Goal: Task Accomplishment & Management: Complete application form

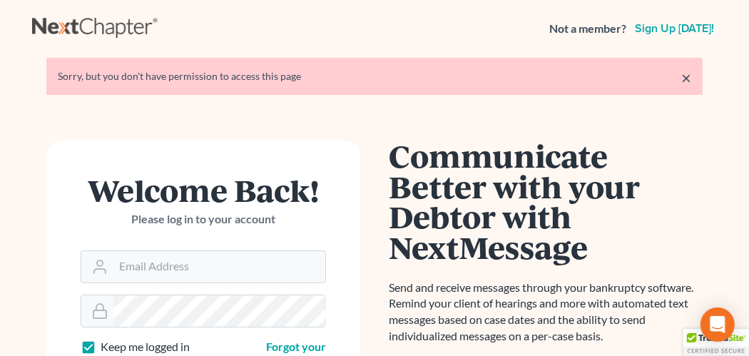
scroll to position [71, 0]
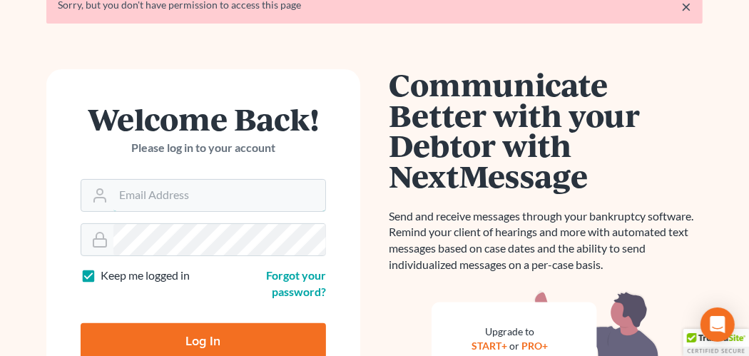
type input "hope@farthing.legal"
click at [231, 347] on input "Log In" at bounding box center [203, 341] width 245 height 36
type input "Thinking..."
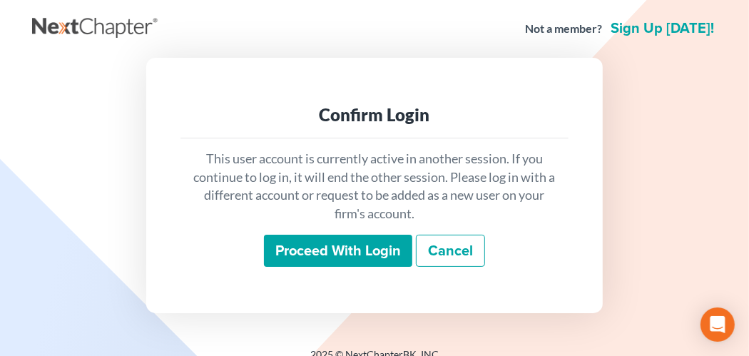
click at [309, 259] on input "Proceed with login" at bounding box center [338, 251] width 148 height 33
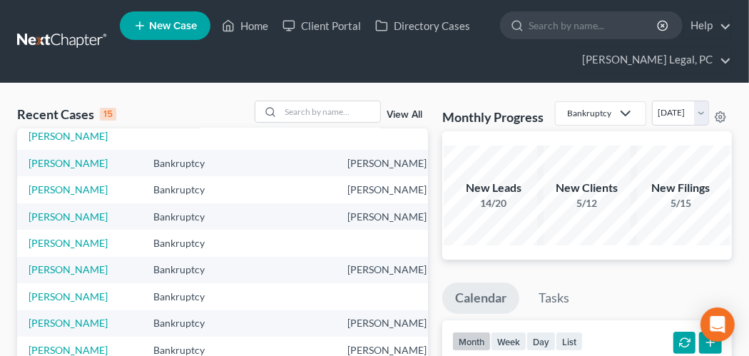
scroll to position [214, 0]
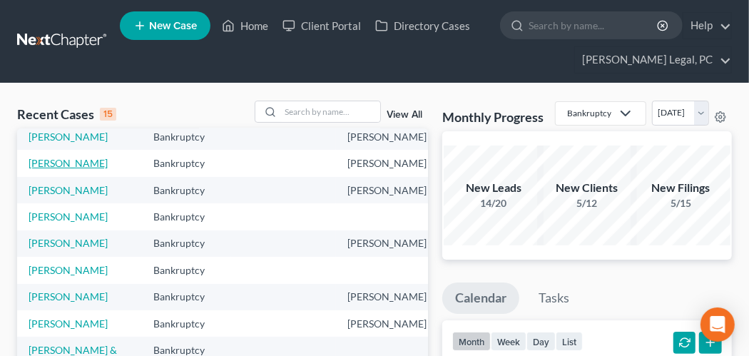
click at [51, 169] on link "[PERSON_NAME]" at bounding box center [68, 163] width 79 height 12
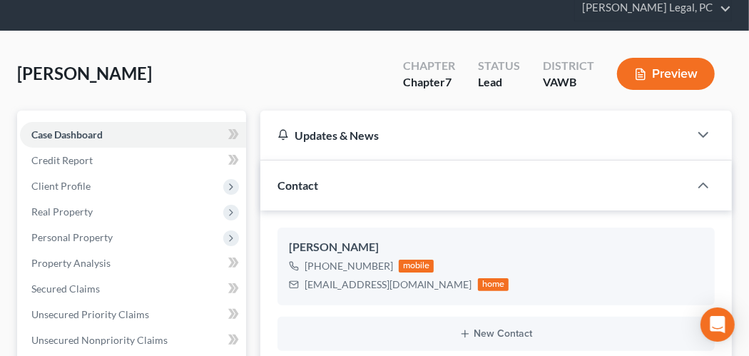
scroll to position [71, 0]
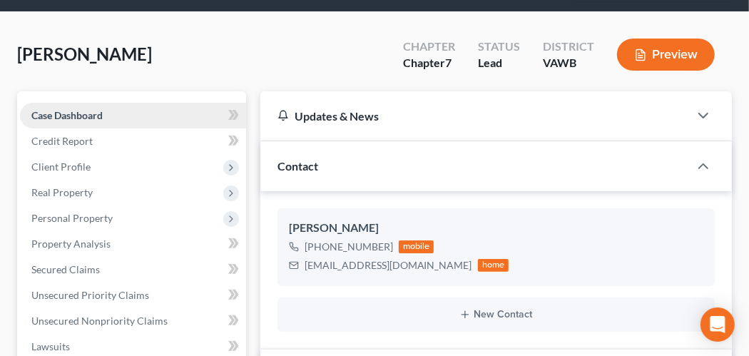
click at [95, 110] on span "Case Dashboard" at bounding box center [66, 115] width 71 height 12
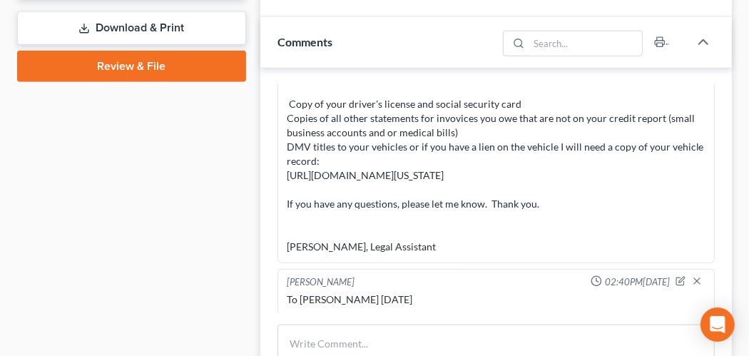
scroll to position [713, 0]
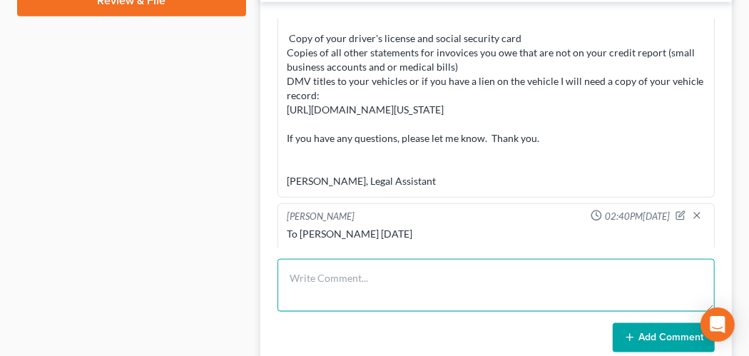
click at [395, 272] on textarea at bounding box center [495, 285] width 437 height 53
paste textarea "Good morning [PERSON_NAME] I was told since your husband is self-employed, we n…"
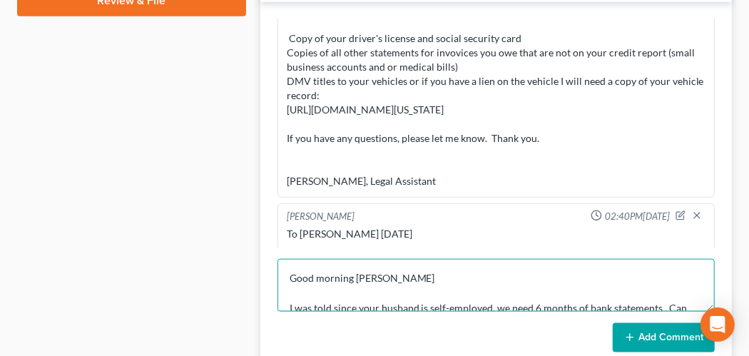
scroll to position [77, 0]
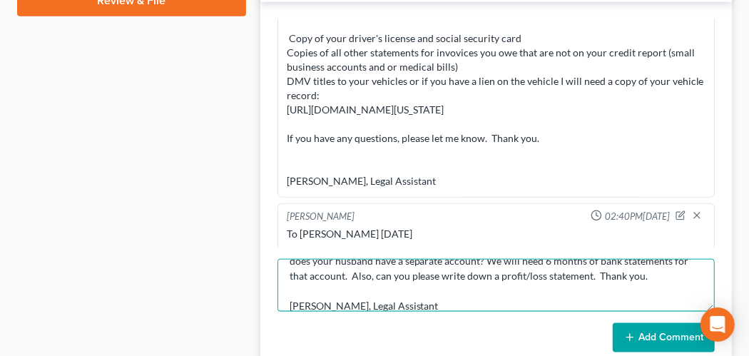
type textarea "Good morning [PERSON_NAME] I was told since your husband is self-employed, we n…"
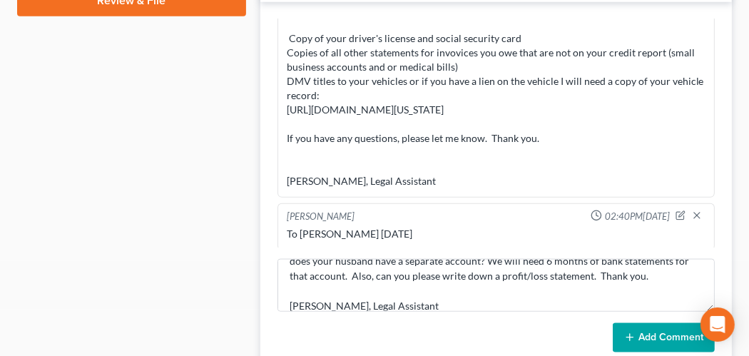
click at [640, 328] on button "Add Comment" at bounding box center [663, 338] width 102 height 30
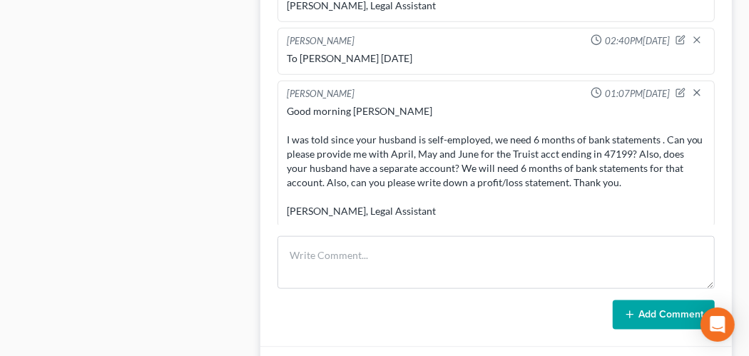
scroll to position [784, 0]
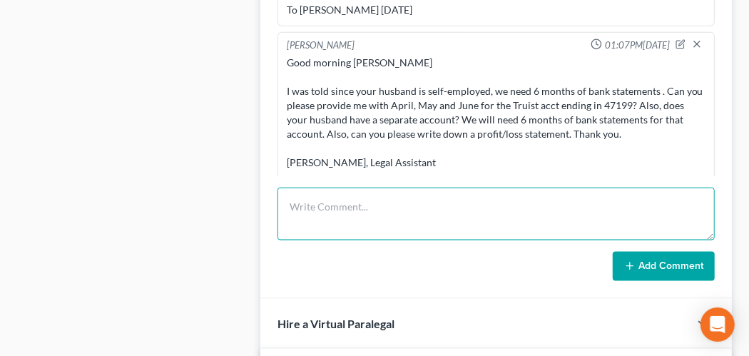
click at [335, 220] on textarea at bounding box center [495, 214] width 437 height 53
paste textarea "​+1 other​ [PERSON_NAME] I can not obtain a [PERSON_NAME] blue book value for t…"
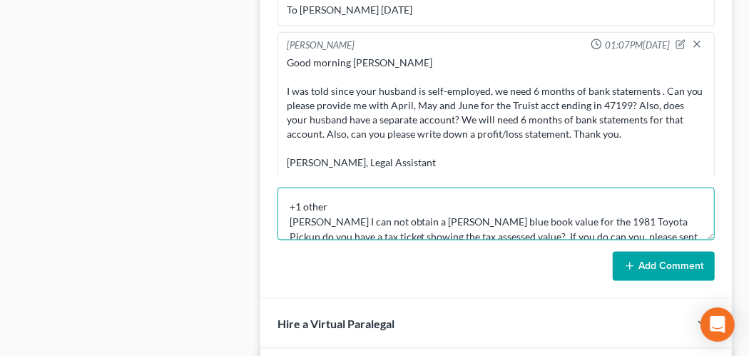
scroll to position [32, 0]
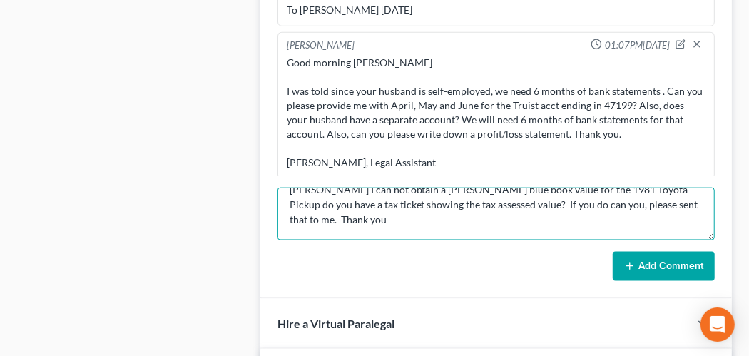
type textarea "​+1 other​ [PERSON_NAME] I can not obtain a [PERSON_NAME] blue book value for t…"
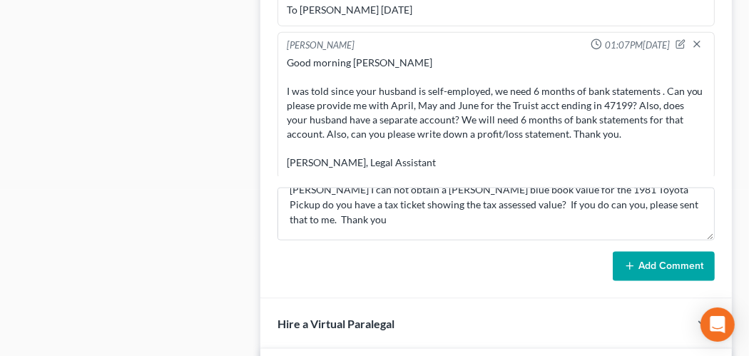
click at [640, 257] on button "Add Comment" at bounding box center [663, 267] width 102 height 30
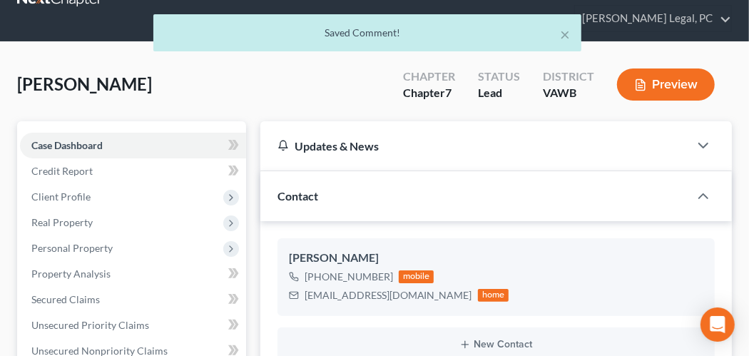
scroll to position [0, 0]
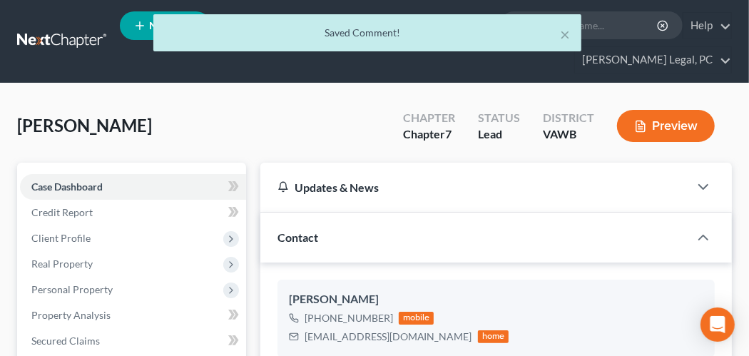
click at [66, 38] on div "× Saved Comment!" at bounding box center [367, 36] width 749 height 44
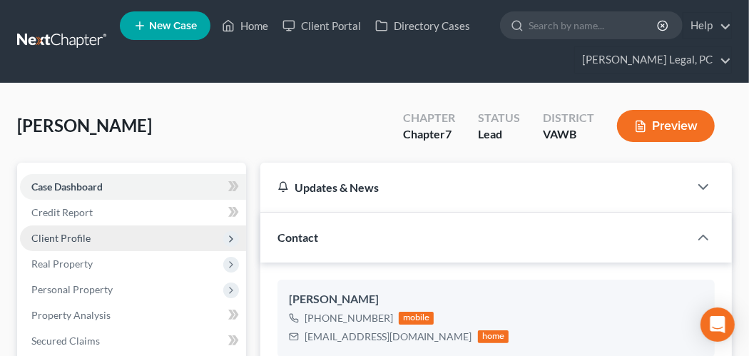
click at [58, 232] on span "Client Profile" at bounding box center [60, 238] width 59 height 12
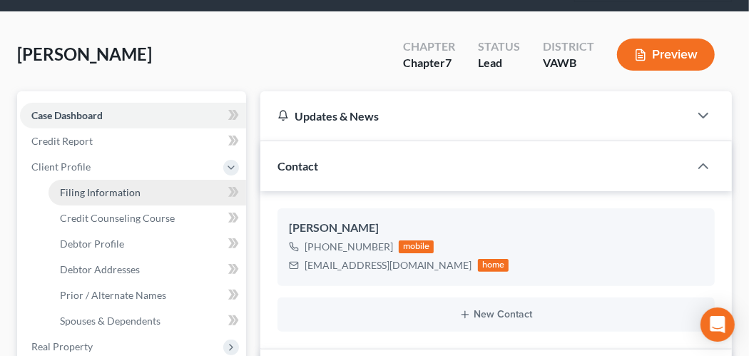
click at [88, 195] on span "Filing Information" at bounding box center [100, 192] width 81 height 12
select select "1"
select select "0"
select select "48"
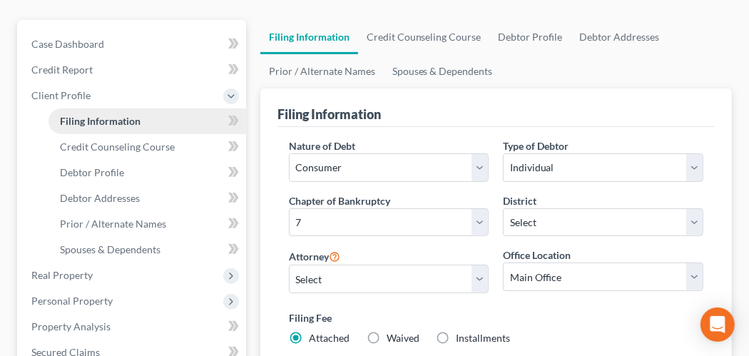
scroll to position [214, 0]
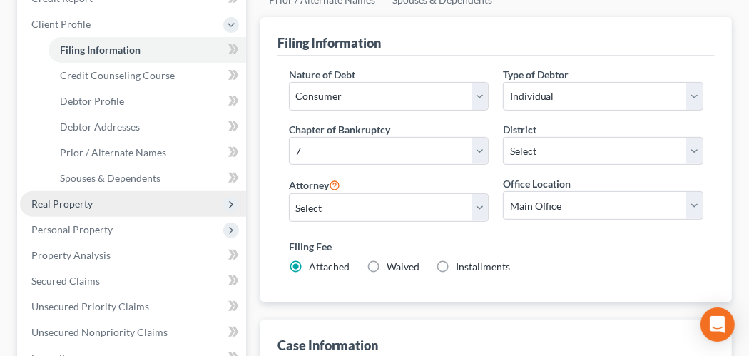
click at [88, 198] on span "Real Property" at bounding box center [61, 204] width 61 height 12
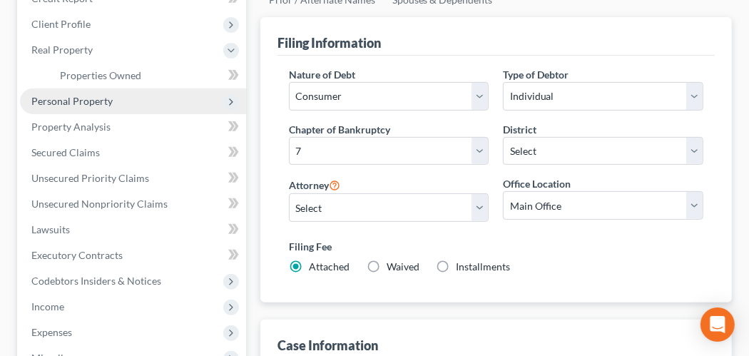
click at [86, 107] on span "Personal Property" at bounding box center [133, 101] width 226 height 26
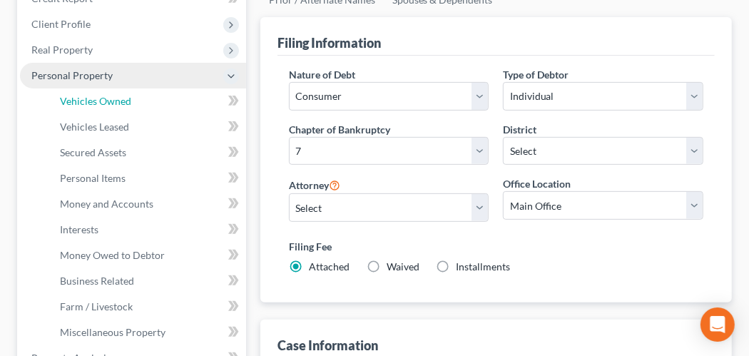
click at [86, 107] on link "Vehicles Owned" at bounding box center [147, 101] width 198 height 26
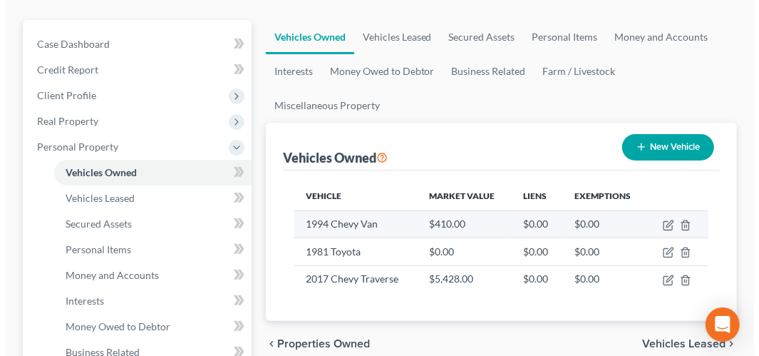
scroll to position [214, 0]
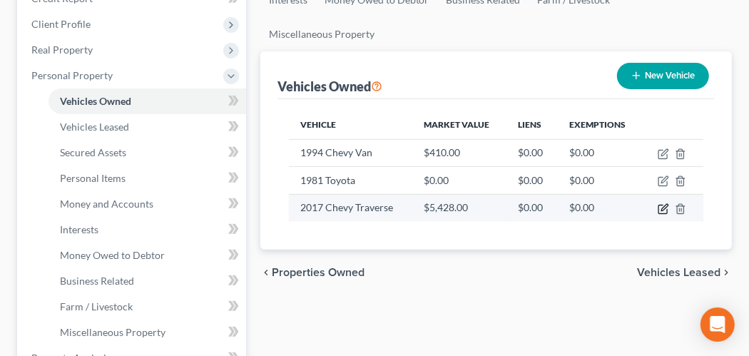
click at [665, 207] on icon "button" at bounding box center [662, 208] width 11 height 11
select select "0"
select select "9"
select select "2"
select select "0"
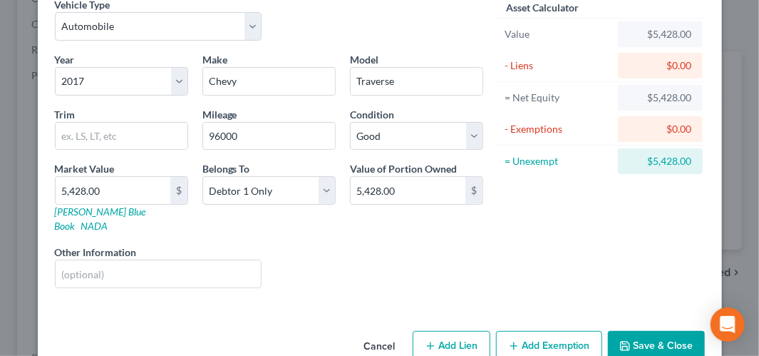
scroll to position [83, 0]
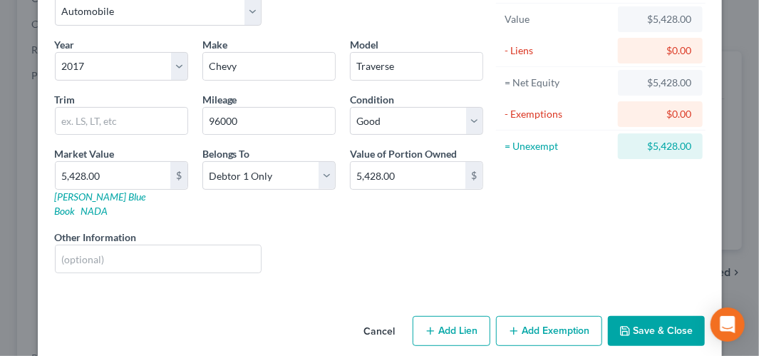
click at [443, 316] on button "Add Lien" at bounding box center [452, 331] width 78 height 30
select select "0"
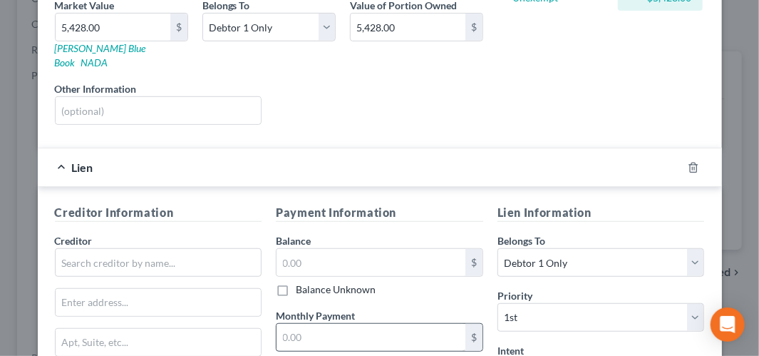
scroll to position [297, 0]
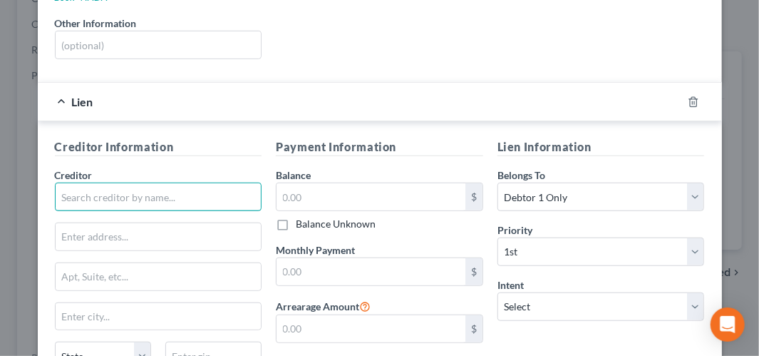
click at [198, 183] on input "text" at bounding box center [158, 197] width 207 height 29
type input "Regional Acceptance Corp"
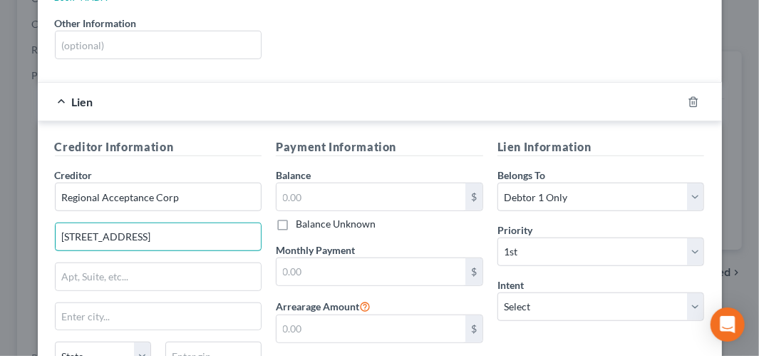
type input "[STREET_ADDRESS]"
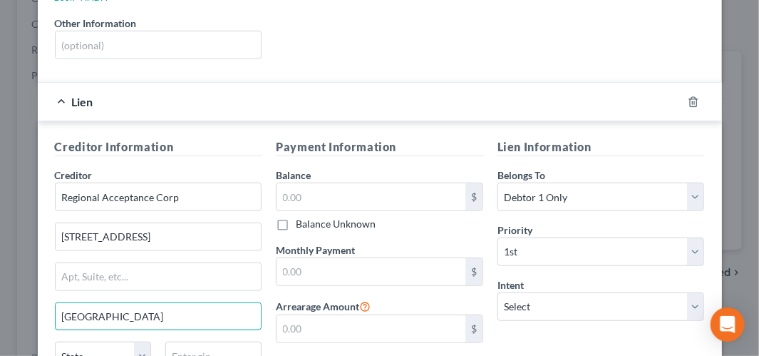
type input "[GEOGRAPHIC_DATA]"
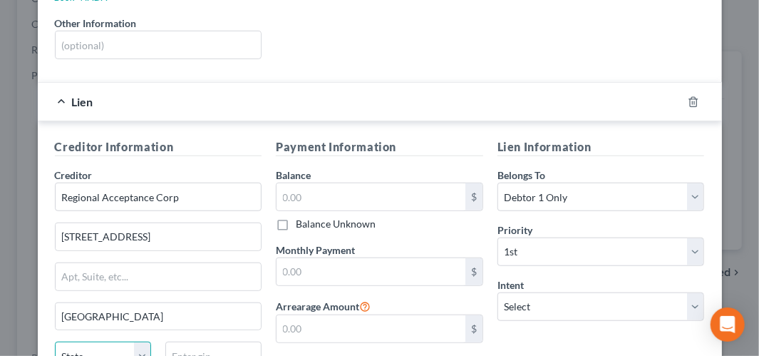
select select "28"
type input "27858"
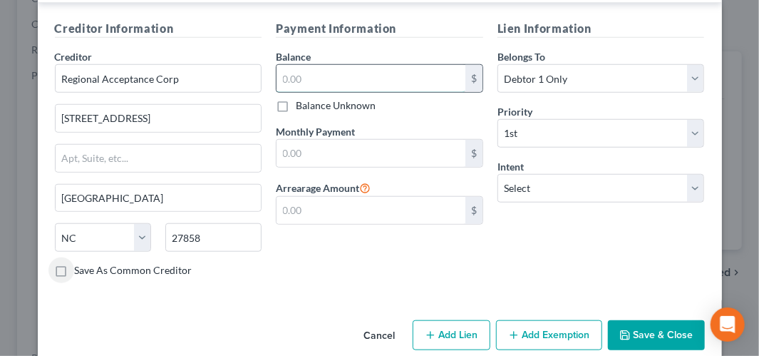
click at [327, 65] on input "text" at bounding box center [371, 78] width 189 height 27
type input "20,546"
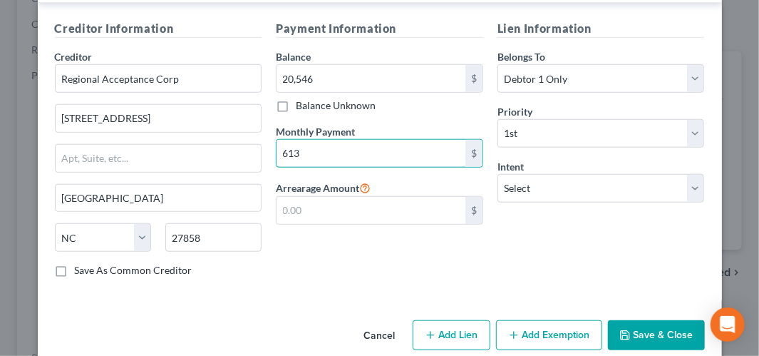
type input "613"
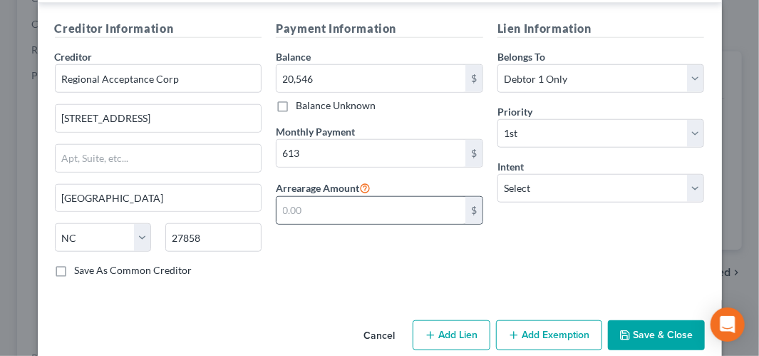
click at [473, 198] on div "$" at bounding box center [474, 210] width 17 height 27
click at [424, 197] on input "text" at bounding box center [371, 210] width 189 height 27
click at [571, 210] on div "Lien Information Belongs To * Select Debtor 1 Only Debtor 2 Only Debtor 1 And D…" at bounding box center [602, 154] width 222 height 269
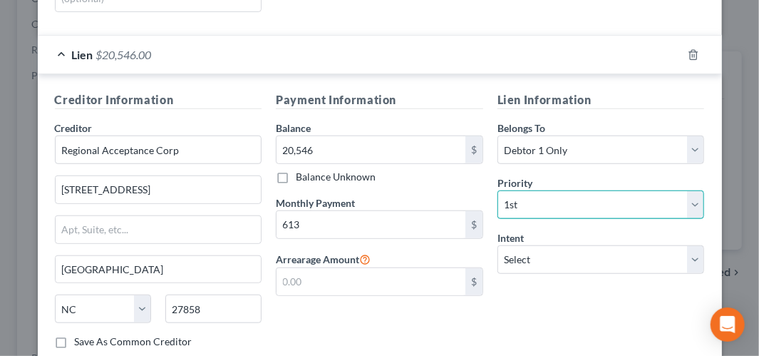
click at [695, 190] on select "Select 1st 2nd 3rd 4th 5th 6th 7th 8th 9th 10th 11th 12th 13th 14th 15th 16th 1…" at bounding box center [601, 204] width 207 height 29
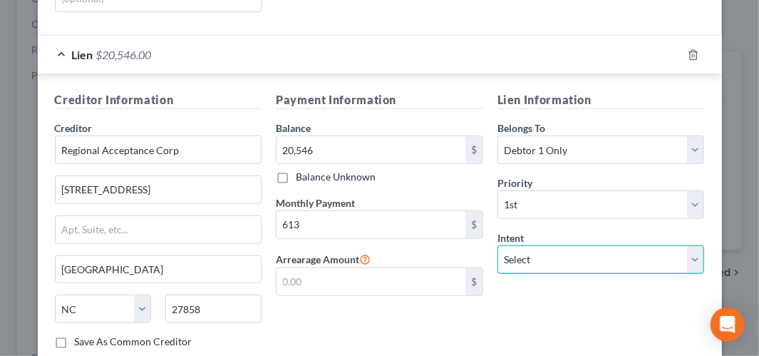
click at [687, 245] on select "Select Surrender Redeem Reaffirm Avoid Other" at bounding box center [601, 259] width 207 height 29
select select "2"
click at [498, 245] on select "Select Surrender Redeem Reaffirm Avoid Other" at bounding box center [601, 259] width 207 height 29
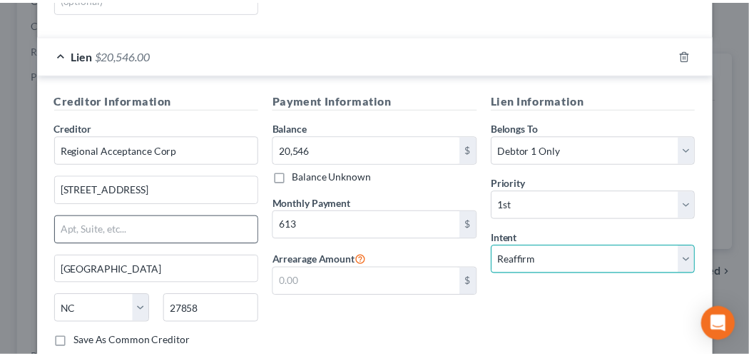
scroll to position [416, 0]
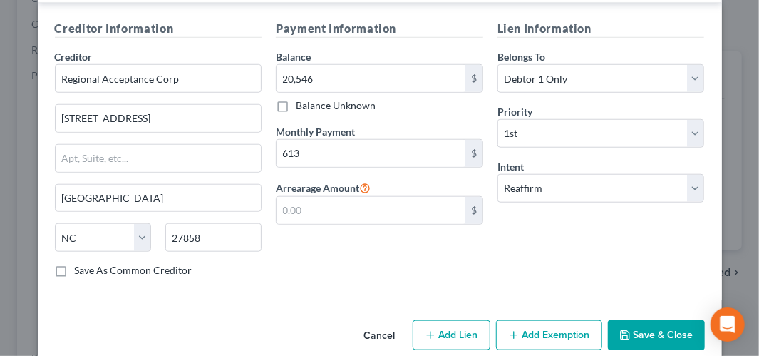
click at [620, 329] on icon "button" at bounding box center [625, 334] width 11 height 11
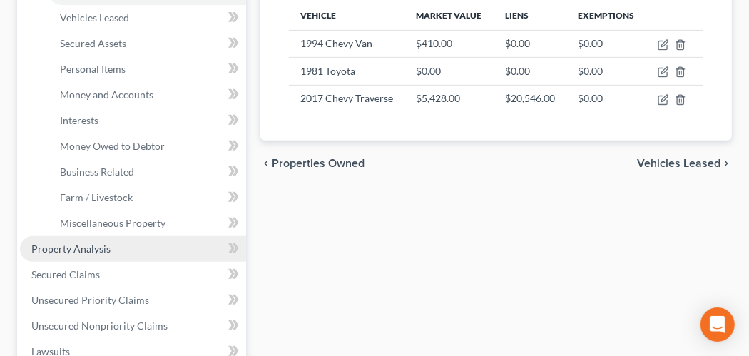
scroll to position [285, 0]
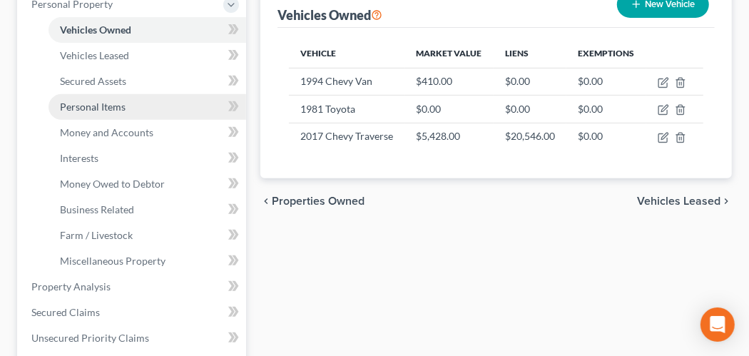
click at [98, 111] on link "Personal Items" at bounding box center [147, 107] width 198 height 26
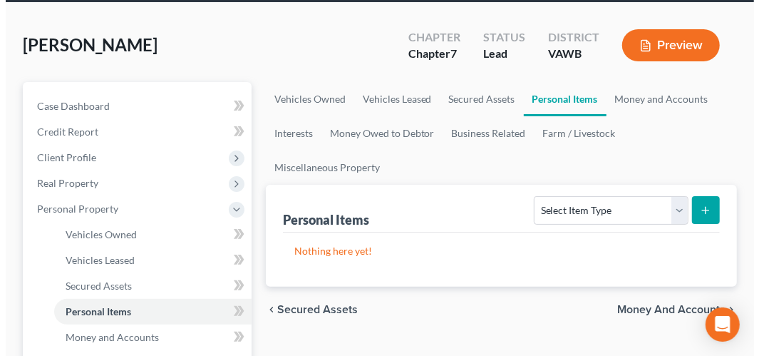
scroll to position [143, 0]
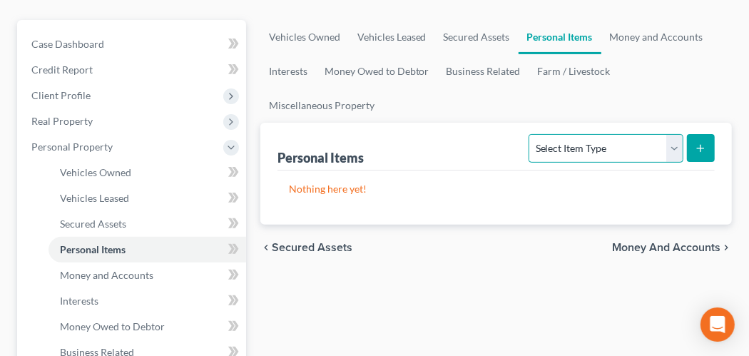
click at [681, 143] on select "Select Item Type Clothing Collectibles Of Value Electronics Firearms Household …" at bounding box center [605, 148] width 154 height 29
click at [523, 183] on p "Nothing here yet!" at bounding box center [496, 189] width 414 height 14
click at [671, 140] on select "Select Item Type Clothing Collectibles Of Value Electronics Firearms Household …" at bounding box center [605, 148] width 154 height 29
select select "clothing"
click at [531, 134] on select "Select Item Type Clothing Collectibles Of Value Electronics Firearms Household …" at bounding box center [605, 148] width 154 height 29
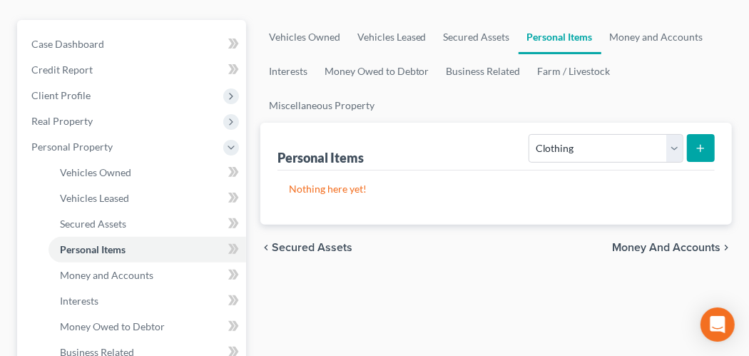
click at [694, 151] on icon "submit" at bounding box center [699, 148] width 11 height 11
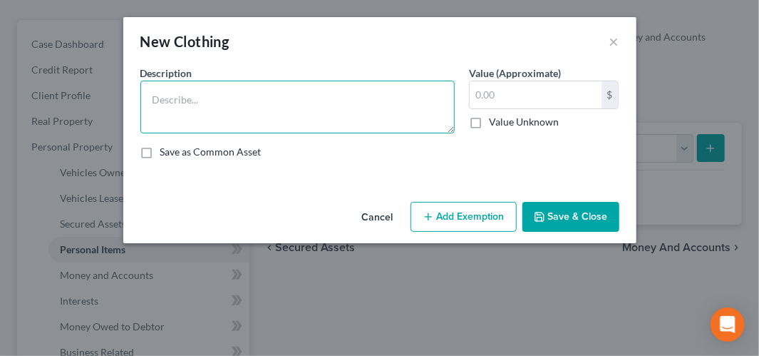
click at [260, 92] on textarea at bounding box center [297, 107] width 314 height 53
type textarea "Clothing"
type input "150"
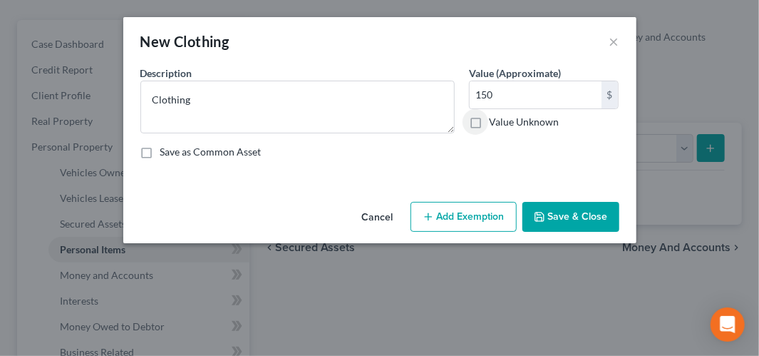
click at [443, 213] on button "Add Exemption" at bounding box center [464, 217] width 106 height 30
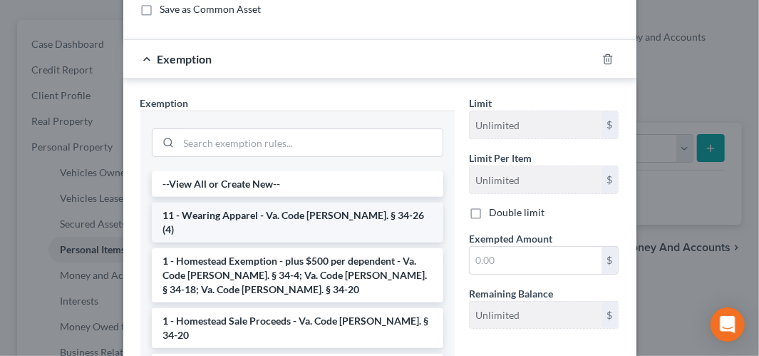
click at [290, 221] on li "11 - Wearing Apparel - Va. Code [PERSON_NAME]. § 34-26 (4)" at bounding box center [298, 222] width 292 height 40
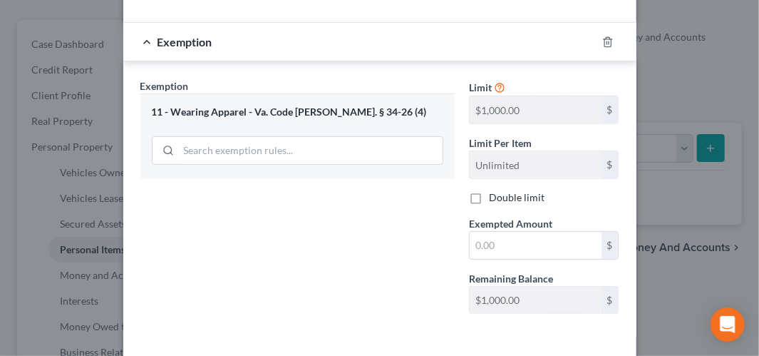
scroll to position [215, 0]
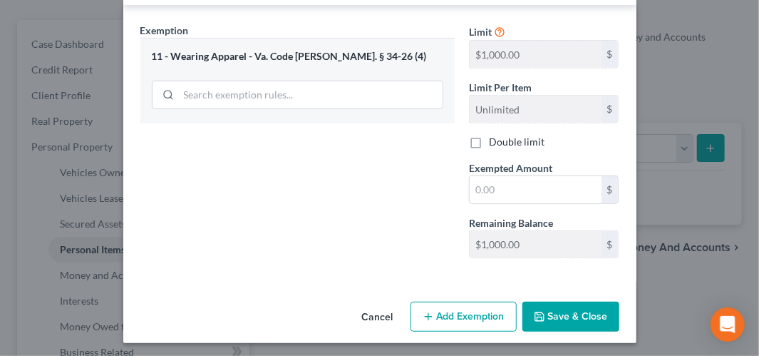
click at [585, 318] on button "Save & Close" at bounding box center [571, 317] width 97 height 30
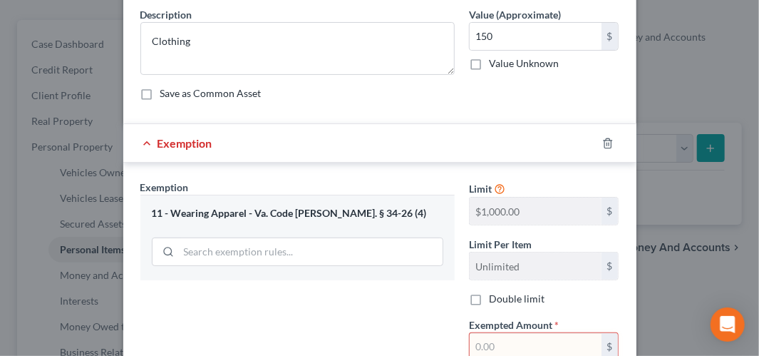
scroll to position [143, 0]
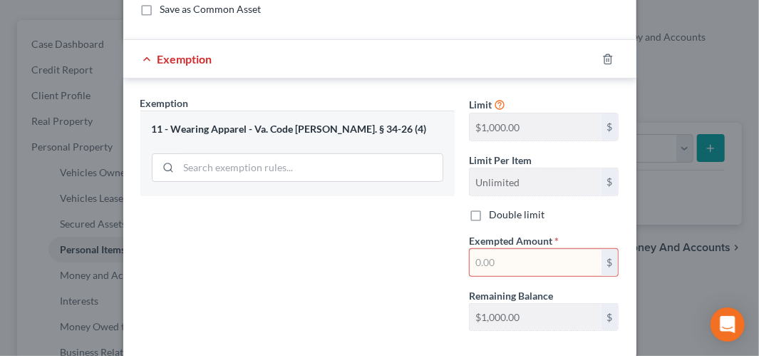
click at [518, 249] on input "text" at bounding box center [536, 262] width 132 height 27
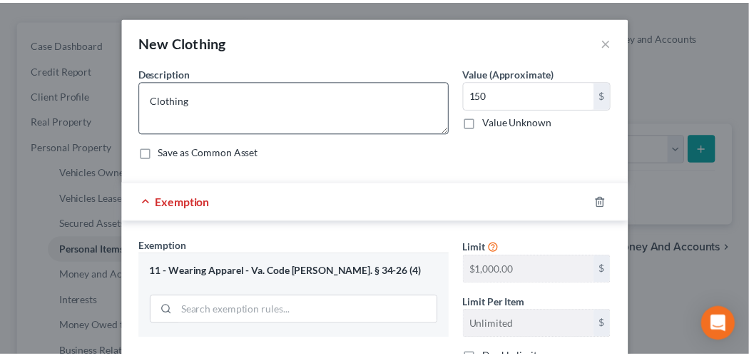
scroll to position [214, 0]
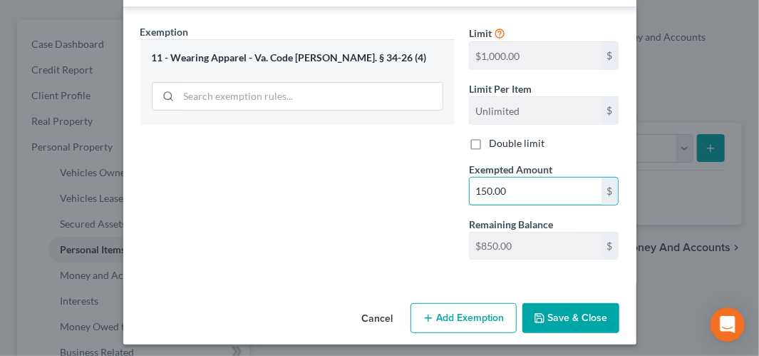
type input "150.00"
click at [580, 316] on button "Save & Close" at bounding box center [571, 318] width 97 height 30
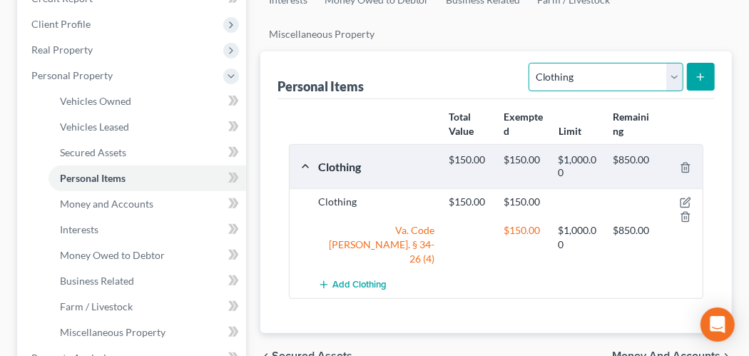
click at [674, 75] on select "Select Item Type Clothing Collectibles Of Value Electronics Firearms Household …" at bounding box center [605, 77] width 154 height 29
select select "electronics"
click at [531, 63] on select "Select Item Type Clothing Collectibles Of Value Electronics Firearms Household …" at bounding box center [605, 77] width 154 height 29
click at [700, 77] on line "submit" at bounding box center [700, 76] width 0 height 6
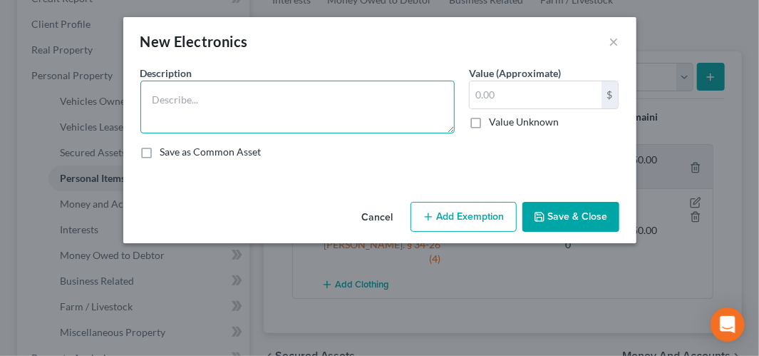
click at [200, 97] on textarea at bounding box center [297, 107] width 314 height 53
type textarea "TV, DVD player and telephone"
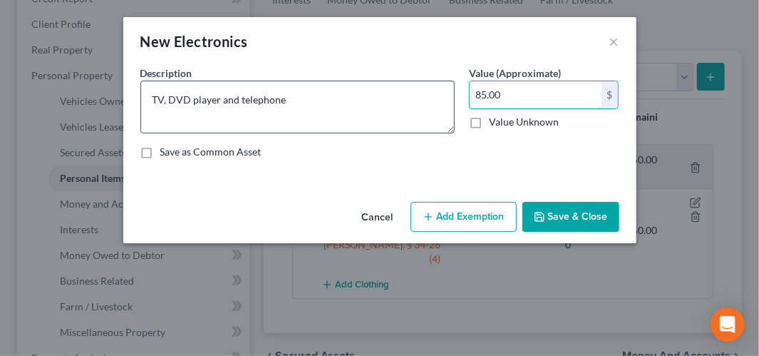
type input "85.00"
click at [493, 215] on button "Add Exemption" at bounding box center [464, 217] width 106 height 30
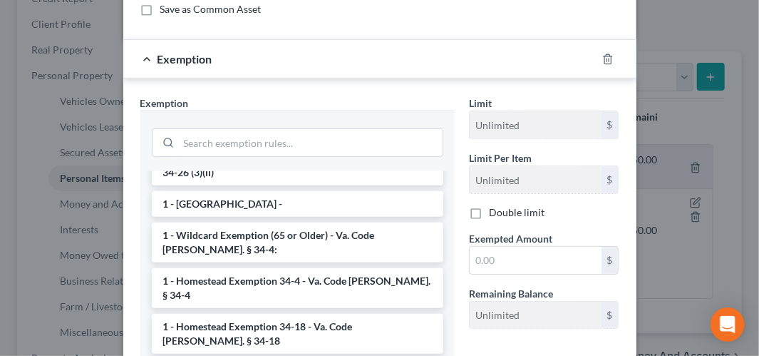
scroll to position [357, 0]
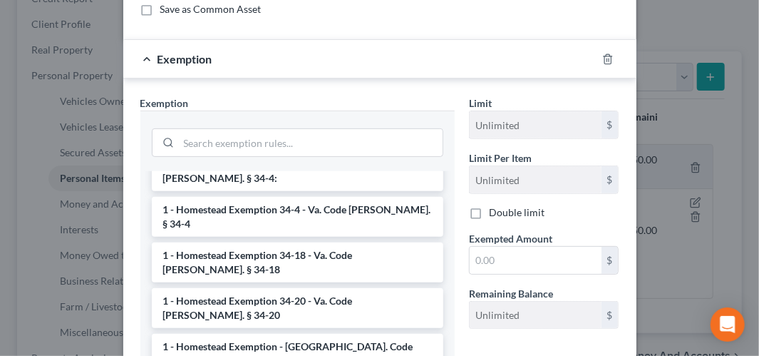
click at [458, 64] on div "Exemption" at bounding box center [359, 59] width 473 height 38
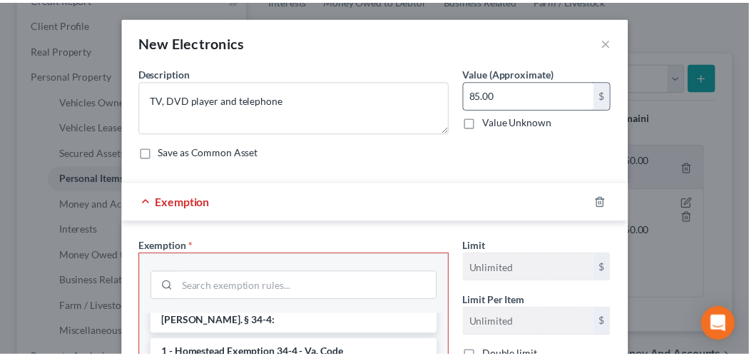
scroll to position [0, 0]
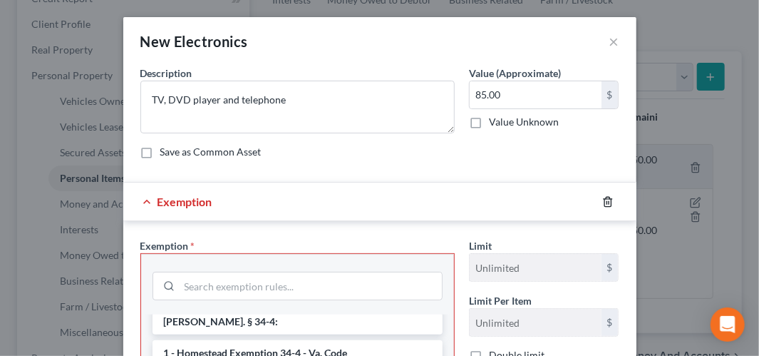
click at [602, 196] on icon "button" at bounding box center [607, 201] width 11 height 11
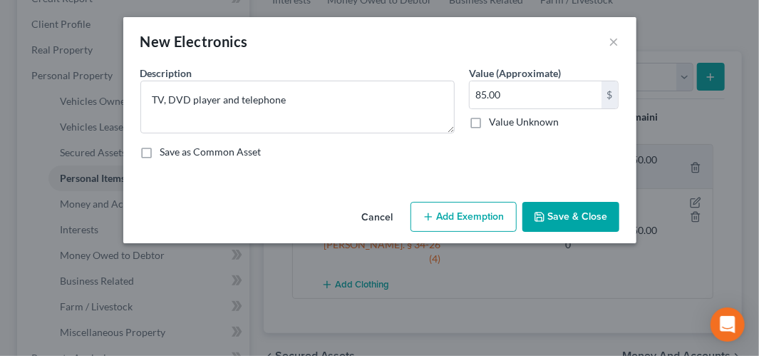
click at [560, 216] on button "Save & Close" at bounding box center [571, 217] width 97 height 30
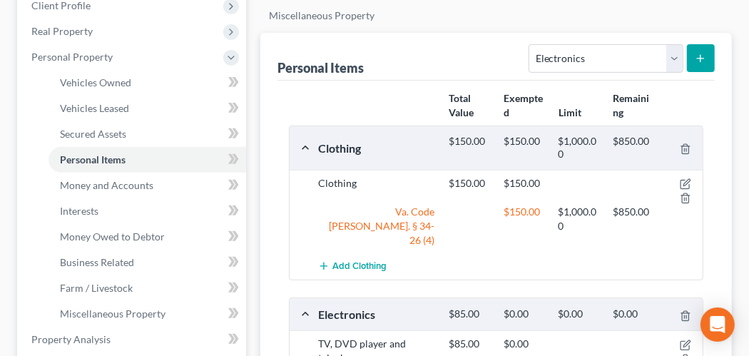
scroll to position [214, 0]
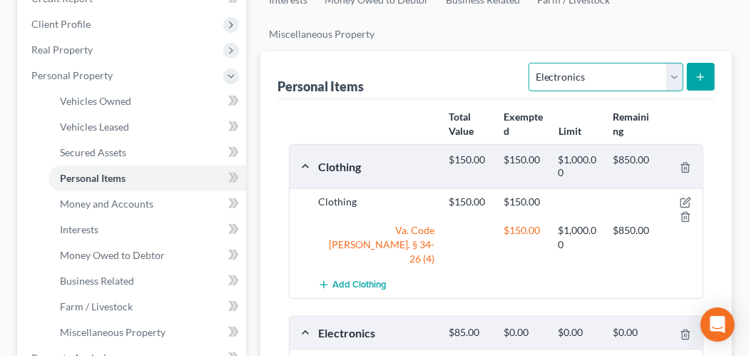
click at [672, 81] on select "Select Item Type Clothing Collectibles Of Value Electronics Firearms Household …" at bounding box center [605, 77] width 154 height 29
click at [531, 63] on select "Select Item Type Clothing Collectibles Of Value Electronics Firearms Household …" at bounding box center [605, 77] width 154 height 29
click at [675, 85] on select "Select Item Type Clothing Collectibles Of Value Electronics Firearms Household …" at bounding box center [605, 77] width 154 height 29
click at [531, 63] on select "Select Item Type Clothing Collectibles Of Value Electronics Firearms Household …" at bounding box center [605, 77] width 154 height 29
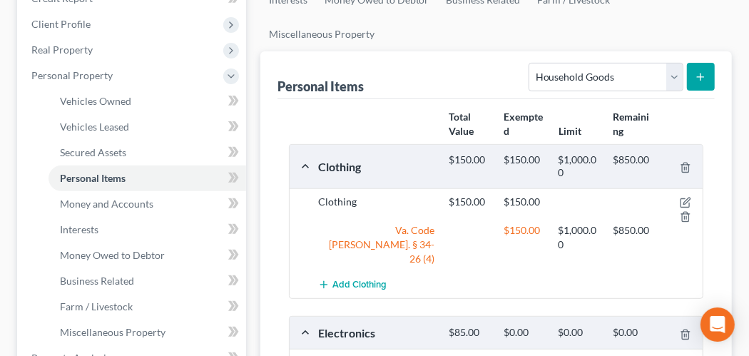
click at [702, 78] on icon "submit" at bounding box center [699, 76] width 11 height 11
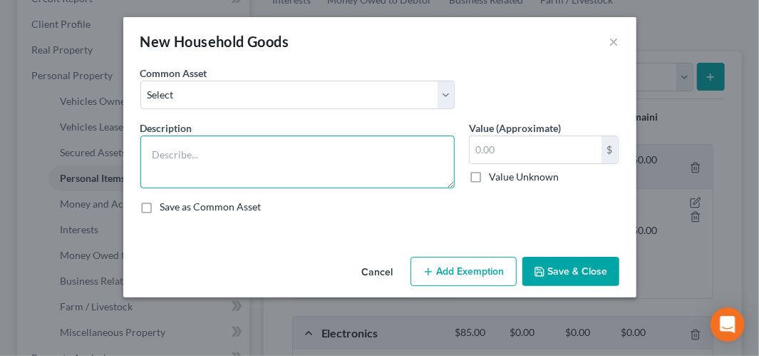
click at [287, 158] on textarea at bounding box center [297, 161] width 314 height 53
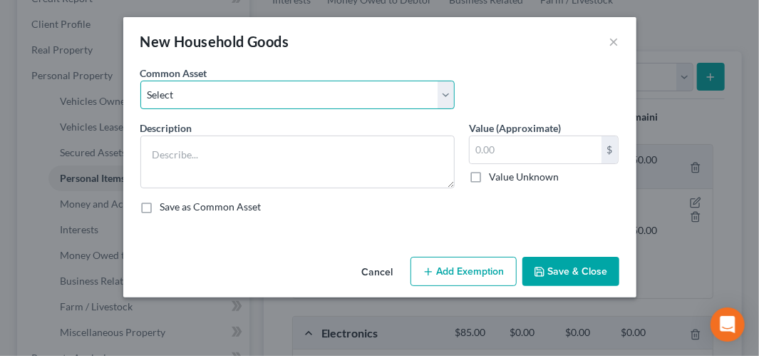
click at [442, 96] on select "Select night table 2 end tables microwave oven refrigerator sofa night table cu…" at bounding box center [297, 95] width 314 height 29
click at [195, 91] on select "Select night table 2 end tables microwave oven refrigerator sofa night table cu…" at bounding box center [297, 95] width 314 height 29
click at [195, 95] on select "Select night table 2 end tables microwave oven refrigerator sofa night table cu…" at bounding box center [297, 95] width 314 height 29
click at [260, 103] on select "Select night table 2 end tables microwave oven refrigerator sofa night table cu…" at bounding box center [297, 95] width 314 height 29
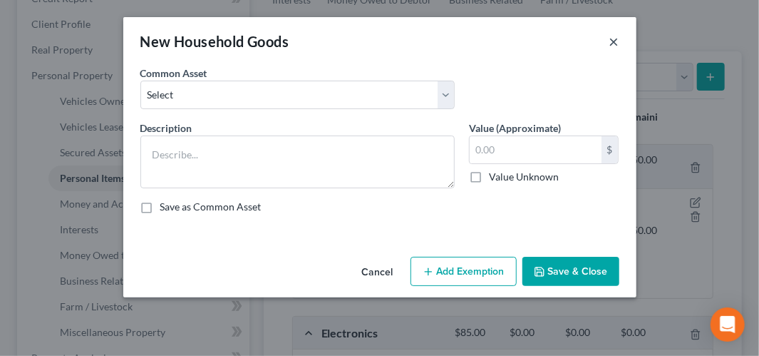
click at [616, 43] on button "×" at bounding box center [615, 41] width 10 height 17
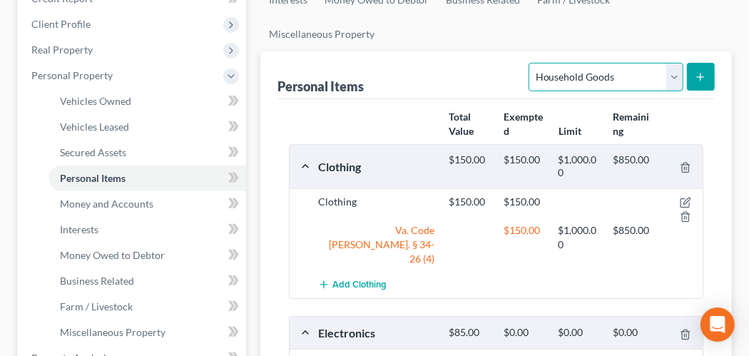
click at [670, 81] on select "Select Item Type Clothing Collectibles Of Value Electronics Firearms Household …" at bounding box center [605, 77] width 154 height 29
select select "jewelry"
click at [531, 63] on select "Select Item Type Clothing Collectibles Of Value Electronics Firearms Household …" at bounding box center [605, 77] width 154 height 29
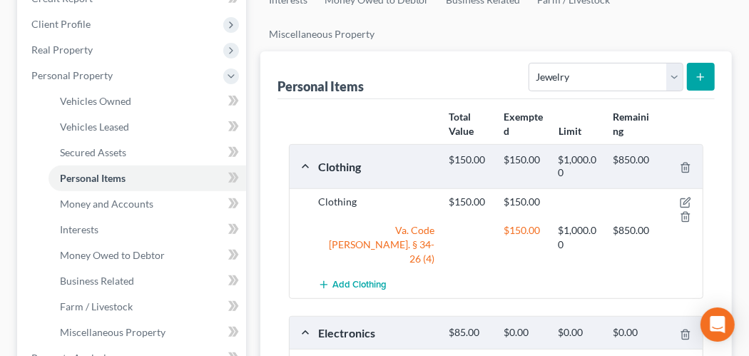
click at [710, 73] on button "submit" at bounding box center [701, 77] width 28 height 28
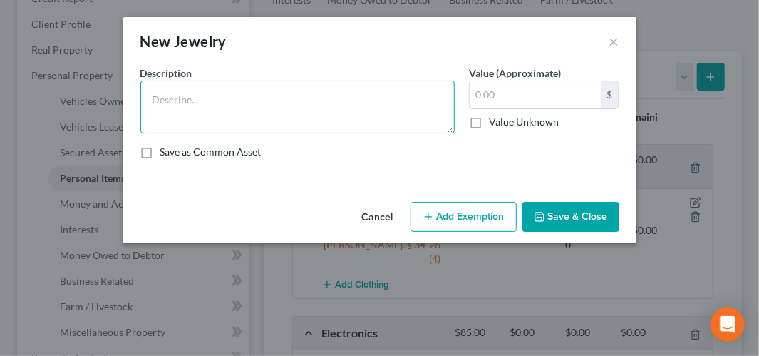
click at [254, 91] on textarea at bounding box center [297, 107] width 314 height 53
type textarea "Wedding Rings"
type input "200"
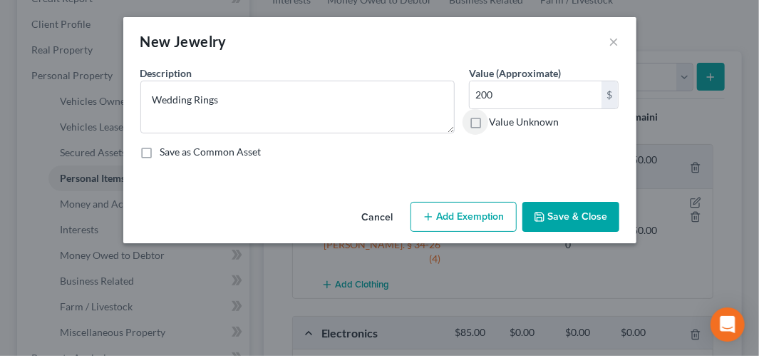
click at [575, 208] on button "Save & Close" at bounding box center [571, 217] width 97 height 30
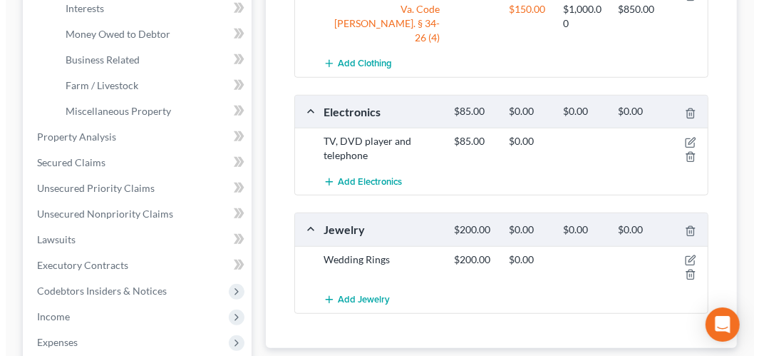
scroll to position [499, 0]
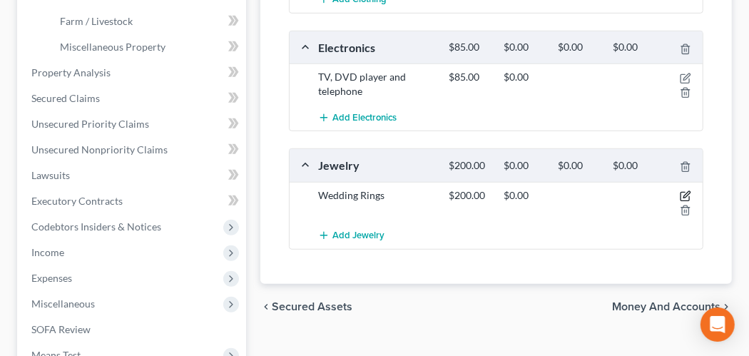
click at [687, 190] on icon "button" at bounding box center [684, 195] width 11 height 11
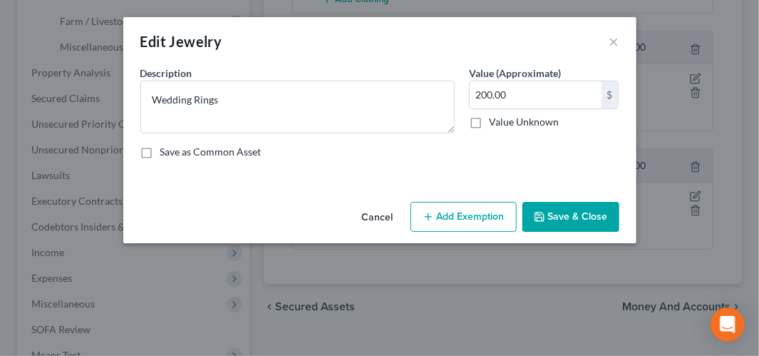
click at [460, 212] on button "Add Exemption" at bounding box center [464, 217] width 106 height 30
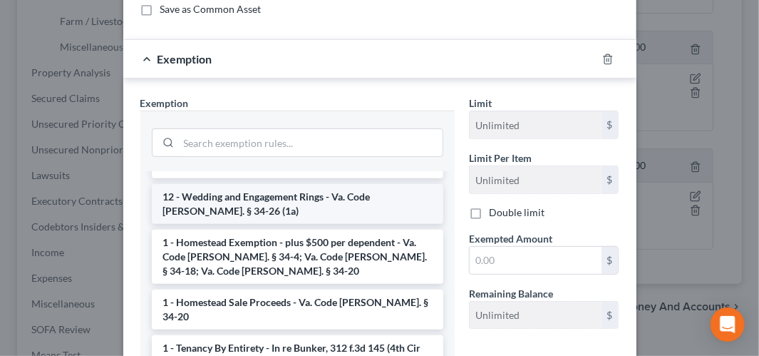
scroll to position [0, 0]
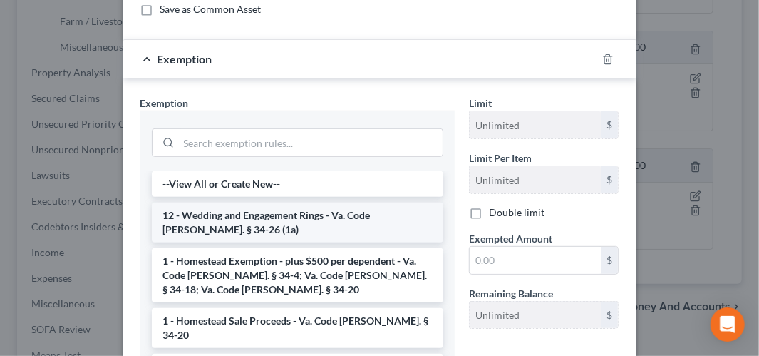
click at [259, 217] on li "12 - Wedding and Engagement Rings - Va. Code [PERSON_NAME]. § 34-26 (1a)" at bounding box center [298, 222] width 292 height 40
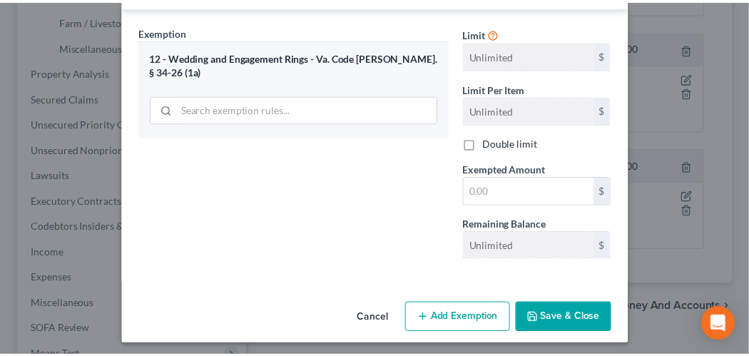
scroll to position [215, 0]
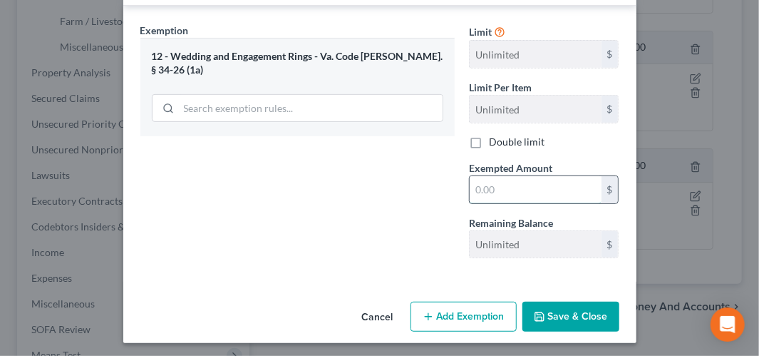
click at [520, 183] on input "text" at bounding box center [536, 189] width 132 height 27
type input "200"
click at [558, 306] on button "Save & Close" at bounding box center [571, 317] width 97 height 30
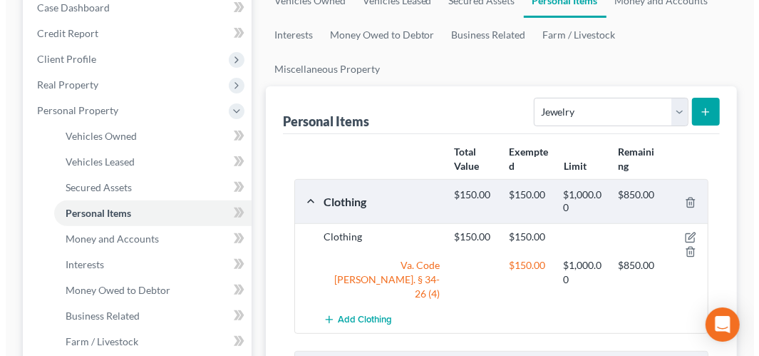
scroll to position [71, 0]
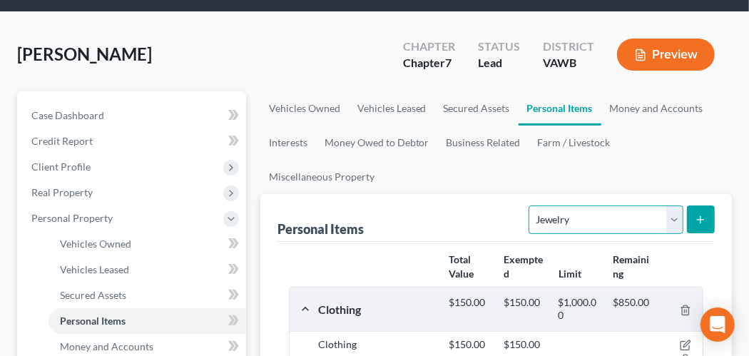
click at [666, 220] on select "Select Item Type Clothing Collectibles Of Value Electronics Firearms Household …" at bounding box center [605, 219] width 154 height 29
select select "pets"
click at [531, 205] on select "Select Item Type Clothing Collectibles Of Value Electronics Firearms Household …" at bounding box center [605, 219] width 154 height 29
click at [704, 226] on button "submit" at bounding box center [701, 219] width 28 height 28
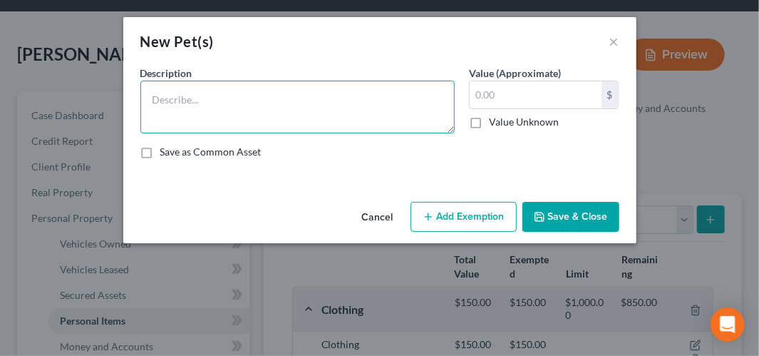
click at [298, 100] on textarea at bounding box center [297, 107] width 314 height 53
type textarea "I dog and 2 cats"
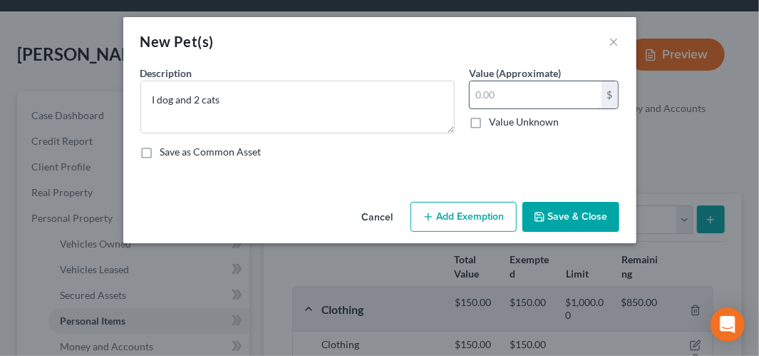
click at [476, 105] on input "text" at bounding box center [536, 94] width 132 height 27
type input "30.00"
click at [491, 217] on button "Add Exemption" at bounding box center [464, 217] width 106 height 30
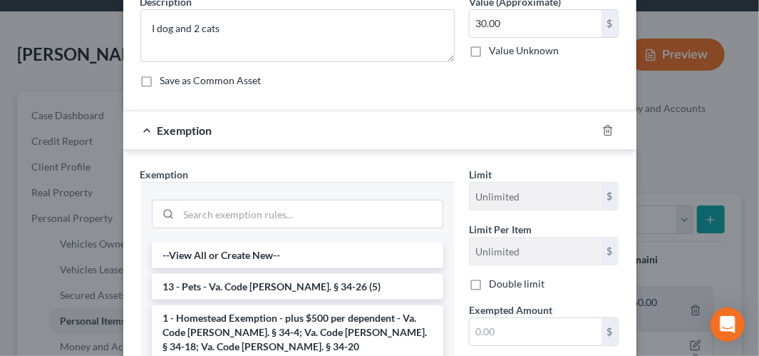
click at [314, 285] on li "13 - Pets - Va. Code [PERSON_NAME]. § 34-26 (5)" at bounding box center [298, 287] width 292 height 26
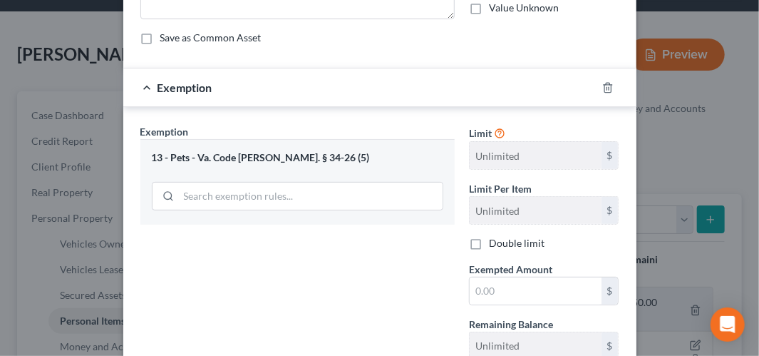
scroll to position [143, 0]
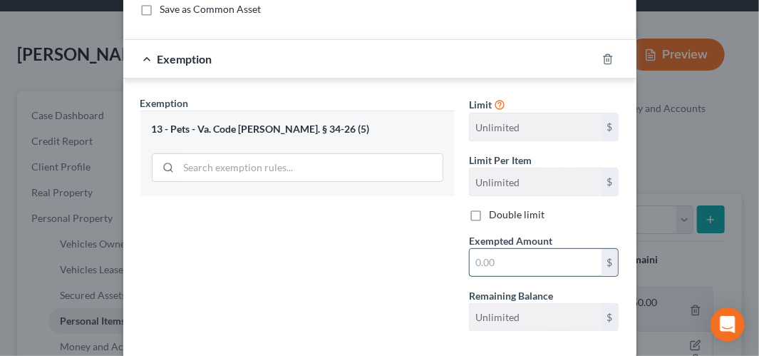
click at [473, 257] on input "text" at bounding box center [536, 262] width 132 height 27
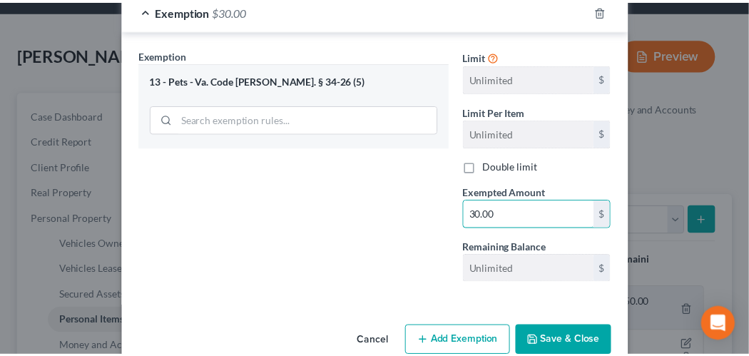
scroll to position [215, 0]
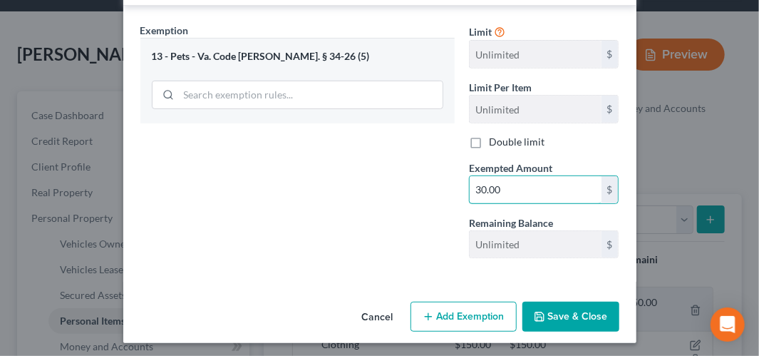
type input "30.00"
click at [562, 310] on button "Save & Close" at bounding box center [571, 317] width 97 height 30
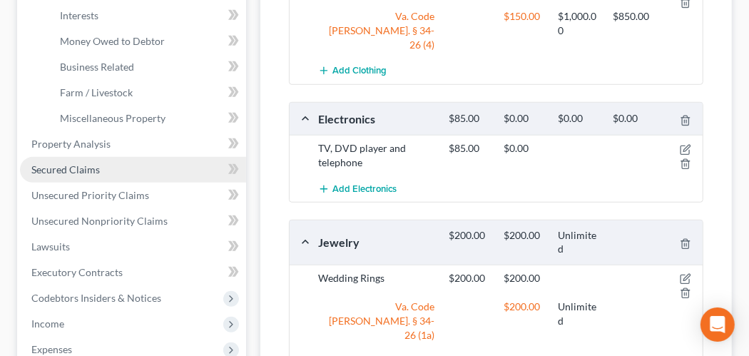
scroll to position [357, 0]
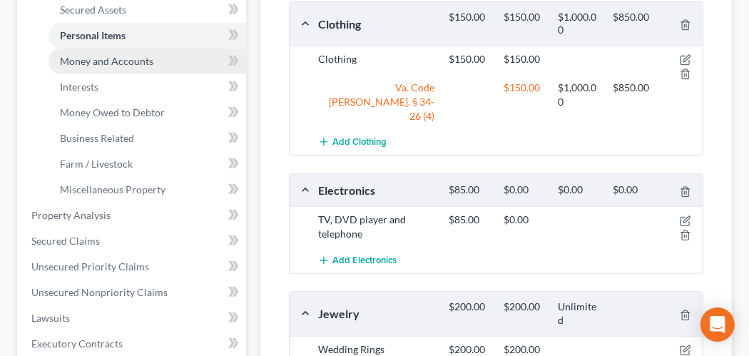
click at [79, 64] on span "Money and Accounts" at bounding box center [106, 61] width 93 height 12
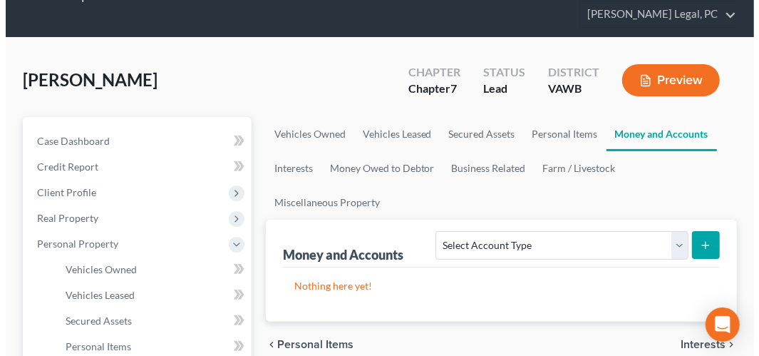
scroll to position [71, 0]
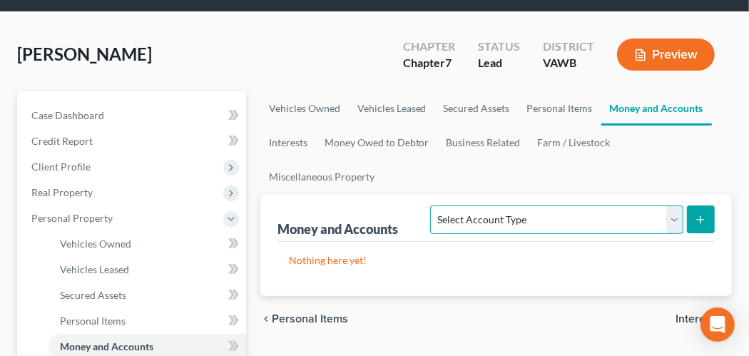
click at [675, 230] on select "Select Account Type Brokerage Cash on Hand Certificates of Deposit Checking Acc…" at bounding box center [556, 219] width 252 height 29
select select "checking"
click at [434, 205] on select "Select Account Type Brokerage Cash on Hand Certificates of Deposit Checking Acc…" at bounding box center [556, 219] width 252 height 29
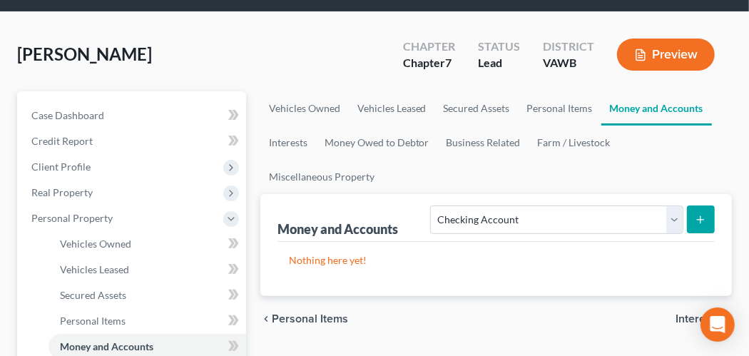
click at [708, 217] on button "submit" at bounding box center [701, 219] width 28 height 28
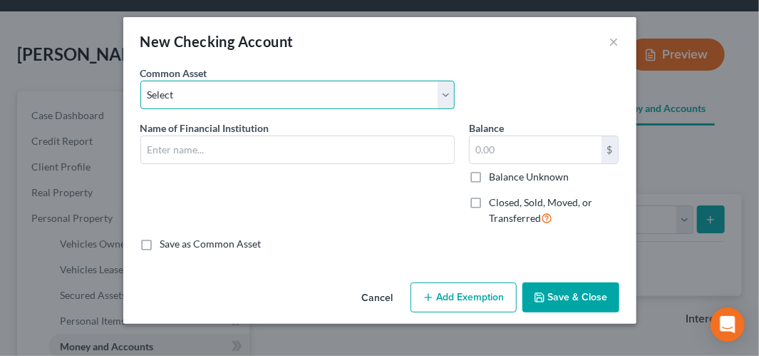
click at [244, 100] on select "Select Truist (#1010)" at bounding box center [297, 95] width 314 height 29
select select "0"
click at [140, 81] on select "Select Truist (#1010)" at bounding box center [297, 95] width 314 height 29
type input "Truist (#1010)"
type input "3,564.75"
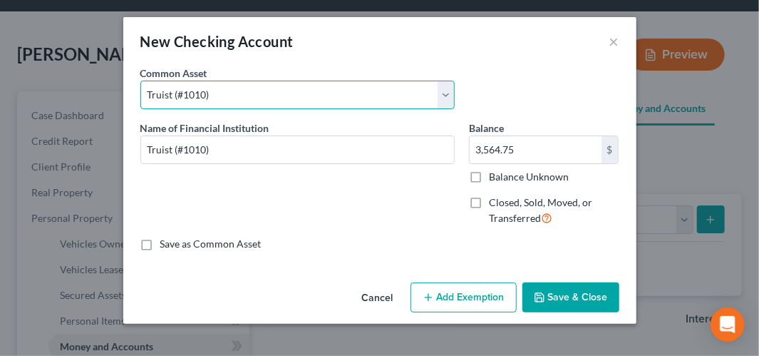
click at [203, 95] on select "Select Truist (#1010)" at bounding box center [297, 95] width 314 height 29
click at [140, 81] on select "Select Truist (#1010)" at bounding box center [297, 95] width 314 height 29
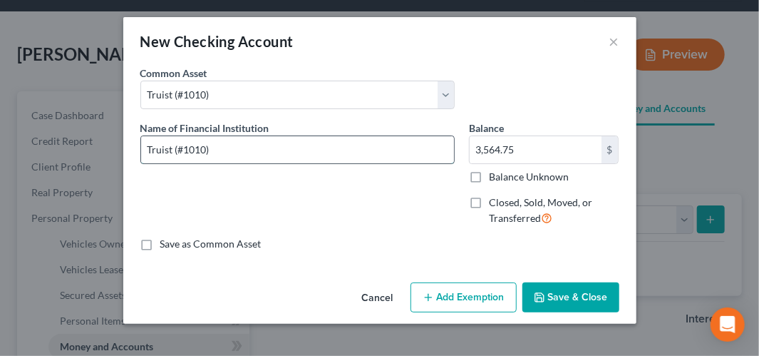
drag, startPoint x: 210, startPoint y: 150, endPoint x: 176, endPoint y: 148, distance: 33.5
click at [176, 148] on input "Truist (#1010)" at bounding box center [297, 149] width 313 height 27
type input "Truist (#7199)"
click at [569, 145] on input "3,564.75" at bounding box center [536, 149] width 132 height 27
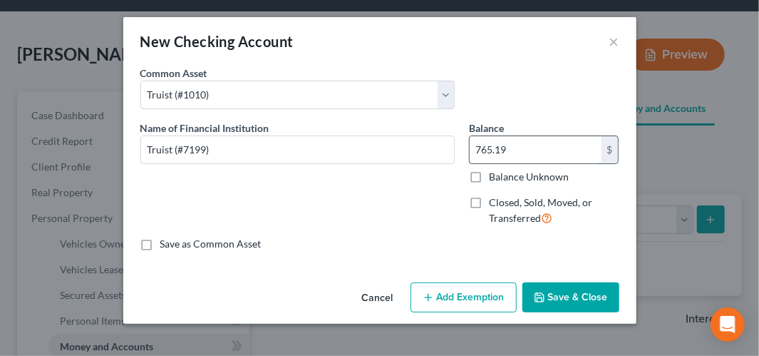
type input "765.19"
click at [476, 291] on button "Add Exemption" at bounding box center [464, 297] width 106 height 30
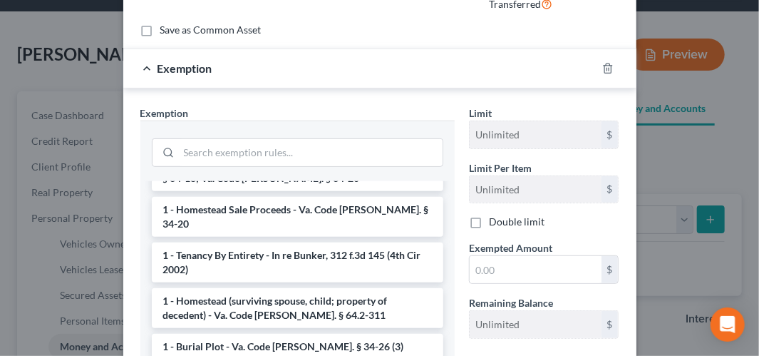
scroll to position [0, 0]
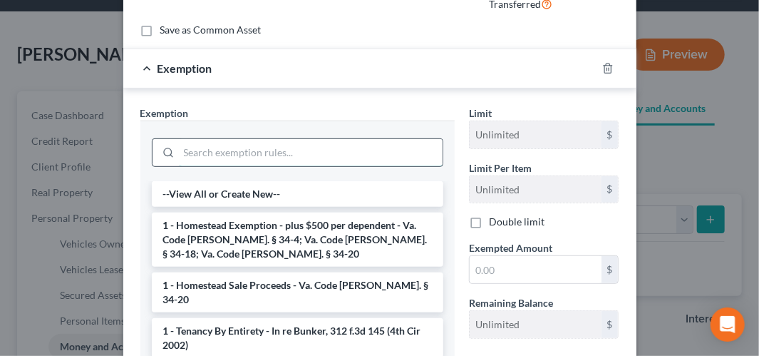
click at [204, 156] on input "search" at bounding box center [311, 152] width 264 height 27
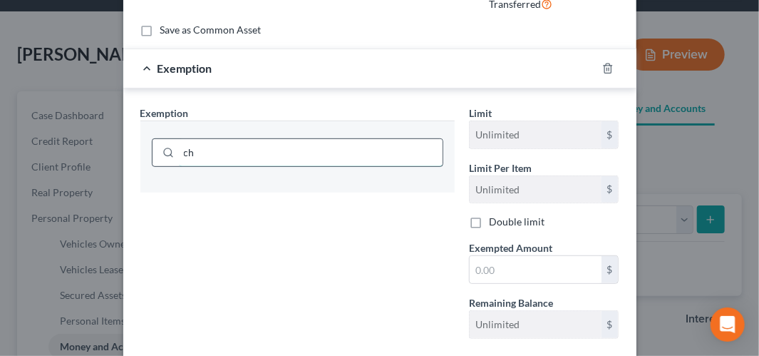
type input "c"
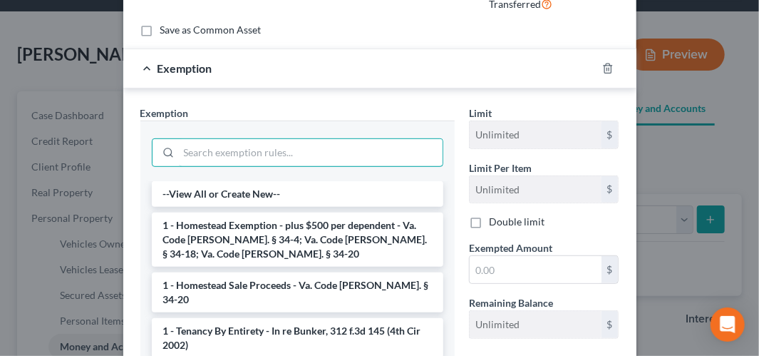
scroll to position [143, 0]
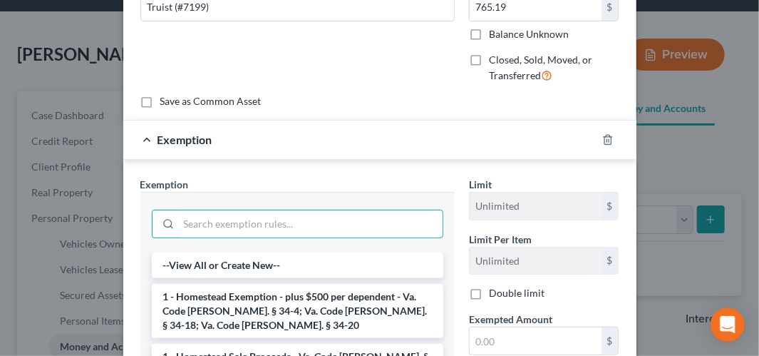
click at [609, 138] on div at bounding box center [617, 139] width 40 height 23
click at [602, 139] on icon "button" at bounding box center [607, 139] width 11 height 11
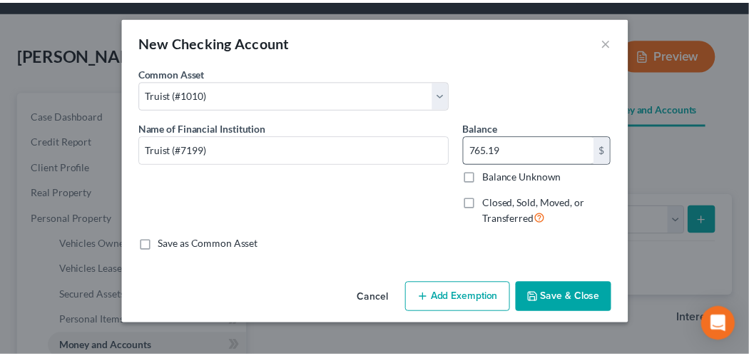
scroll to position [0, 0]
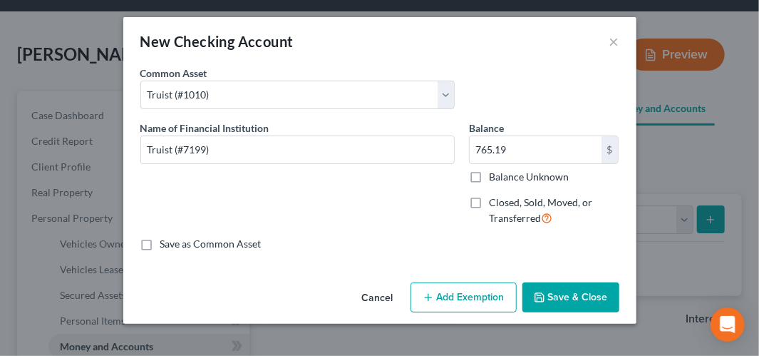
click at [568, 299] on button "Save & Close" at bounding box center [571, 297] width 97 height 30
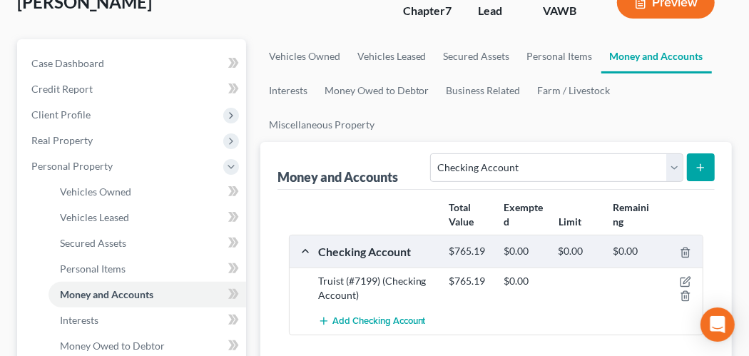
scroll to position [143, 0]
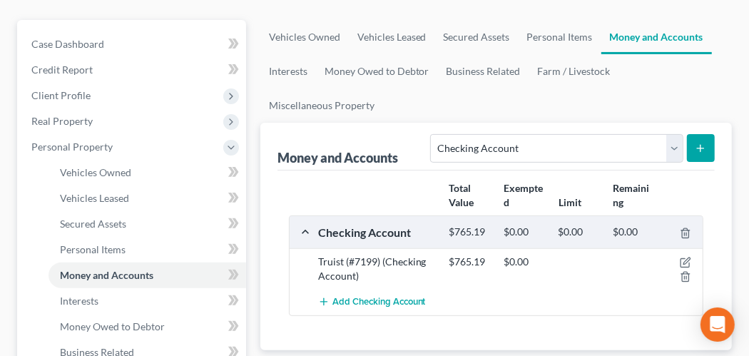
click at [711, 147] on button "submit" at bounding box center [701, 148] width 28 height 28
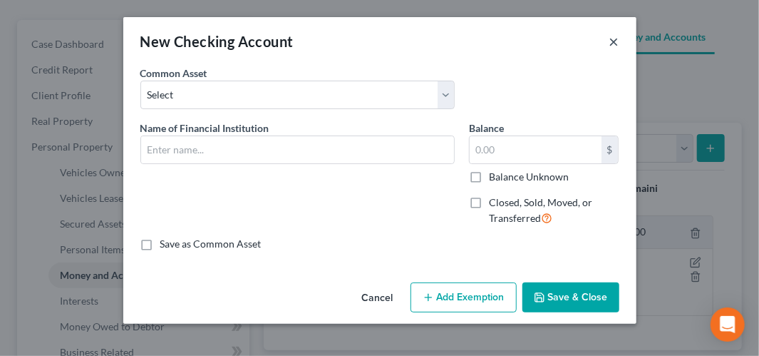
click at [612, 43] on button "×" at bounding box center [615, 41] width 10 height 17
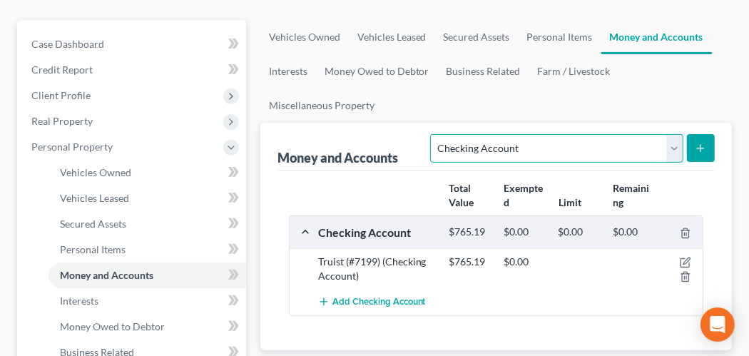
click at [675, 153] on select "Select Account Type Brokerage Cash on Hand Certificates of Deposit Checking Acc…" at bounding box center [556, 148] width 252 height 29
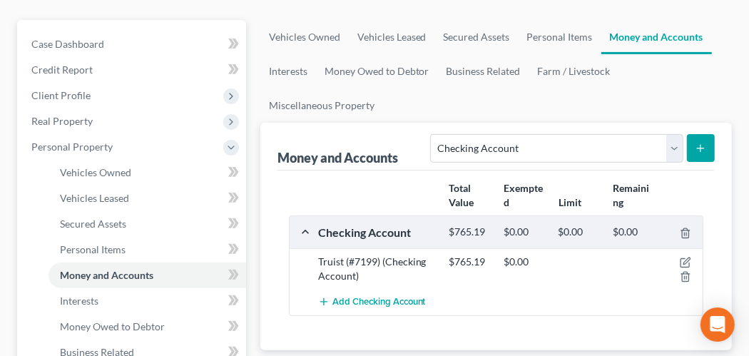
click at [665, 103] on ul "Vehicles Owned Vehicles Leased Secured Assets Personal Items Money and Accounts…" at bounding box center [495, 71] width 471 height 103
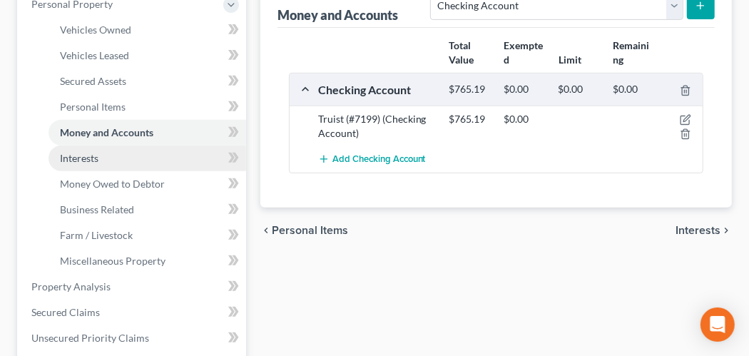
click at [120, 168] on link "Interests" at bounding box center [147, 158] width 198 height 26
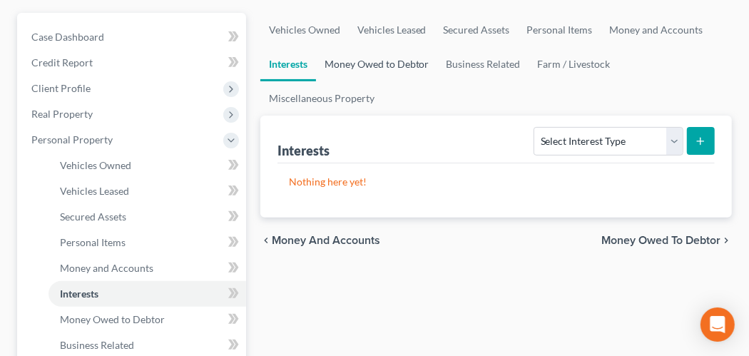
scroll to position [214, 0]
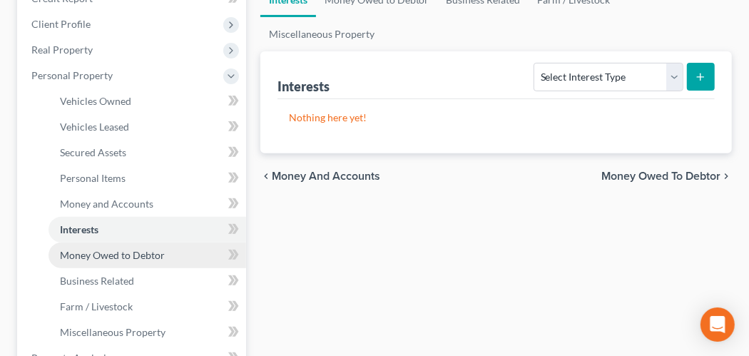
click at [86, 259] on link "Money Owed to Debtor" at bounding box center [147, 255] width 198 height 26
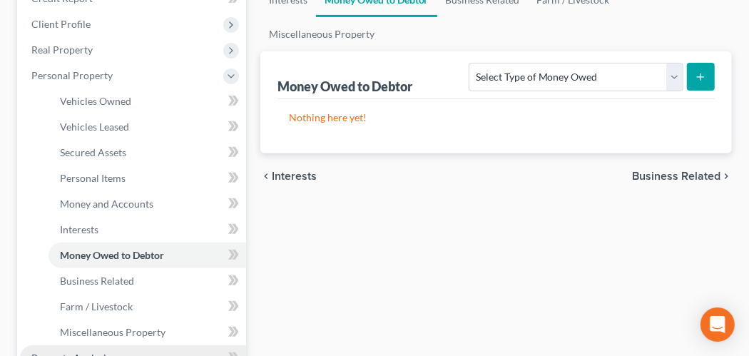
scroll to position [285, 0]
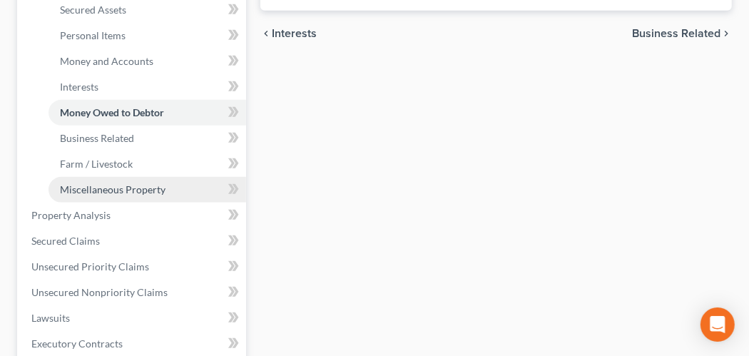
click at [120, 190] on span "Miscellaneous Property" at bounding box center [113, 189] width 106 height 12
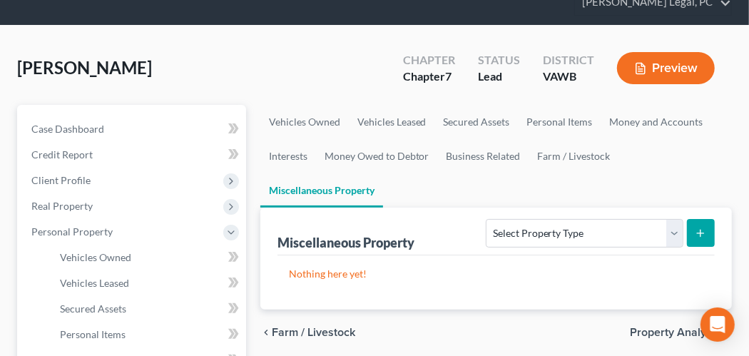
scroll to position [143, 0]
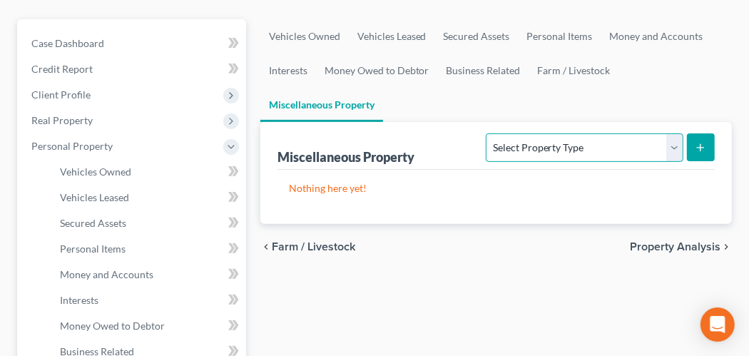
click at [670, 145] on select "Select Property Type Assigned for Creditor Benefit [DATE] Holding for Another N…" at bounding box center [584, 147] width 197 height 29
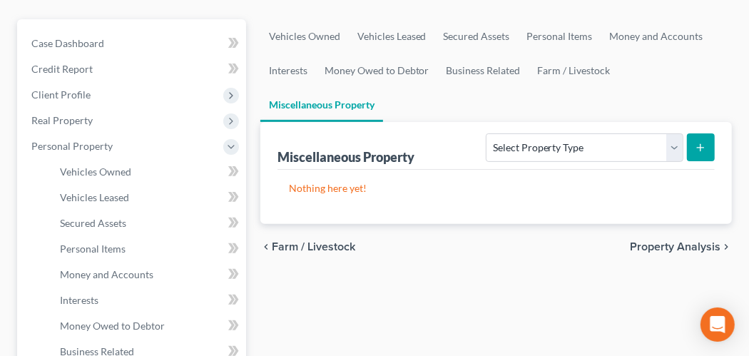
click at [609, 108] on ul "Vehicles Owned Vehicles Leased Secured Assets Personal Items Money and Accounts…" at bounding box center [495, 70] width 471 height 103
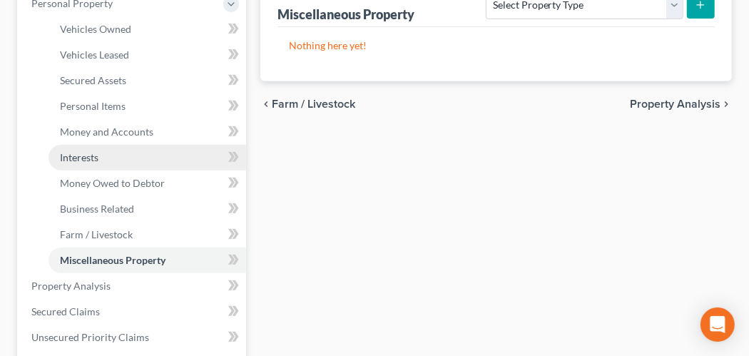
scroll to position [429, 0]
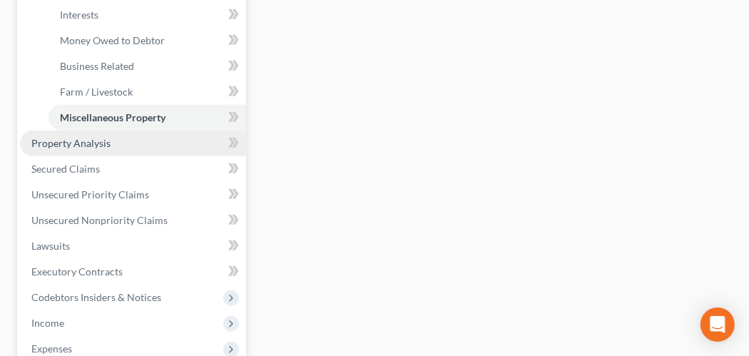
click at [96, 147] on span "Property Analysis" at bounding box center [70, 143] width 79 height 12
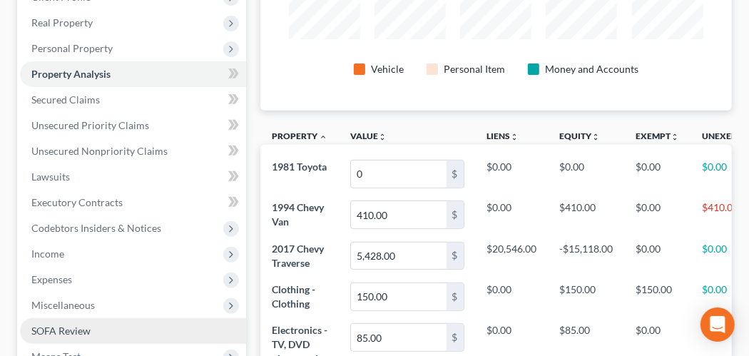
scroll to position [240, 0]
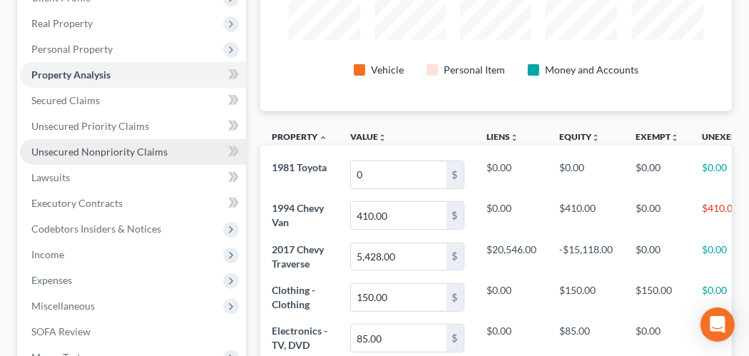
click at [111, 149] on span "Unsecured Nonpriority Claims" at bounding box center [99, 151] width 136 height 12
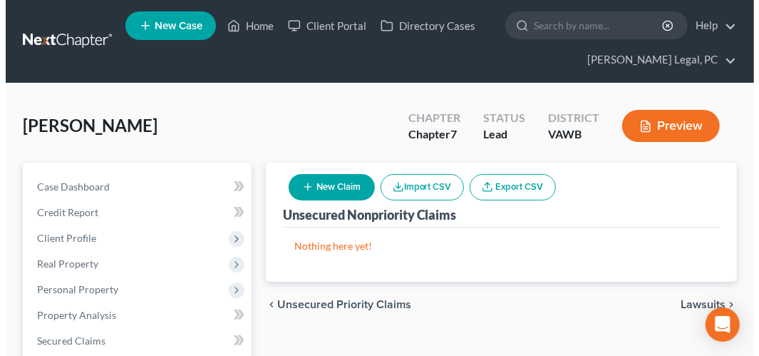
scroll to position [71, 0]
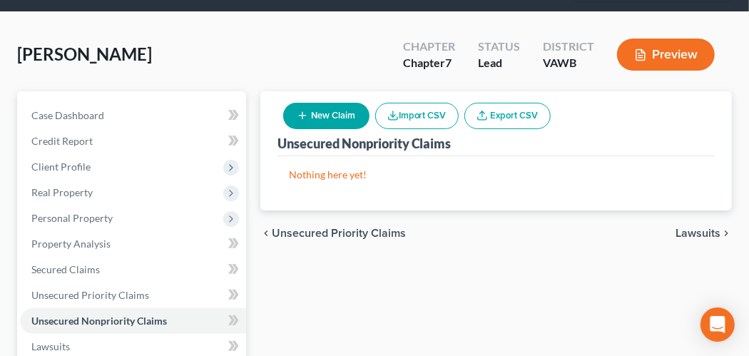
click at [317, 116] on button "New Claim" at bounding box center [326, 116] width 86 height 26
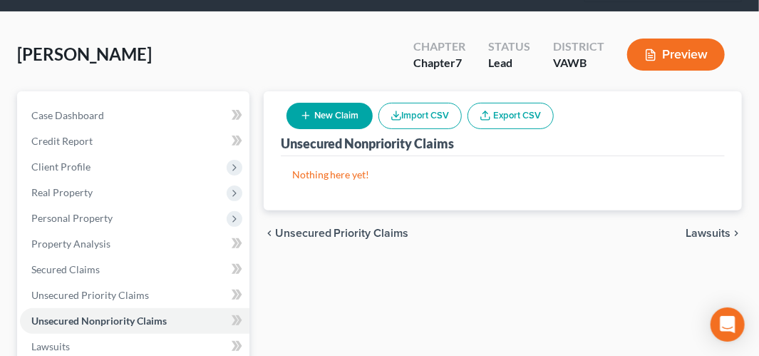
select select "0"
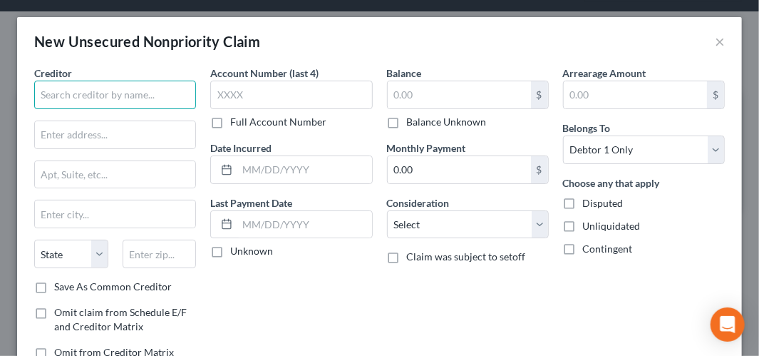
click at [111, 88] on input "text" at bounding box center [115, 95] width 162 height 29
click at [111, 91] on input "text" at bounding box center [115, 95] width 162 height 29
type input "ADS/COMENITY/ULTA"
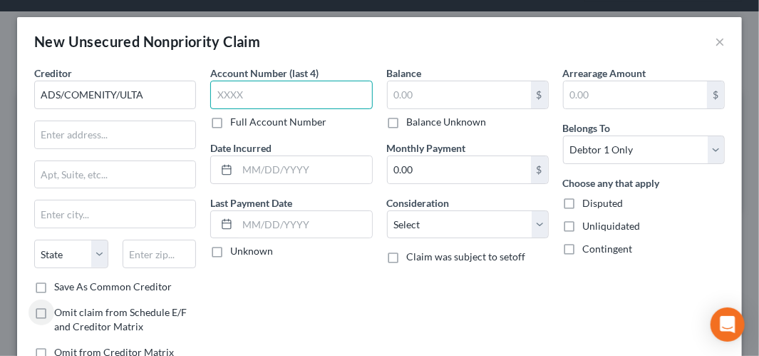
click at [278, 103] on input "text" at bounding box center [291, 95] width 162 height 29
type input "5"
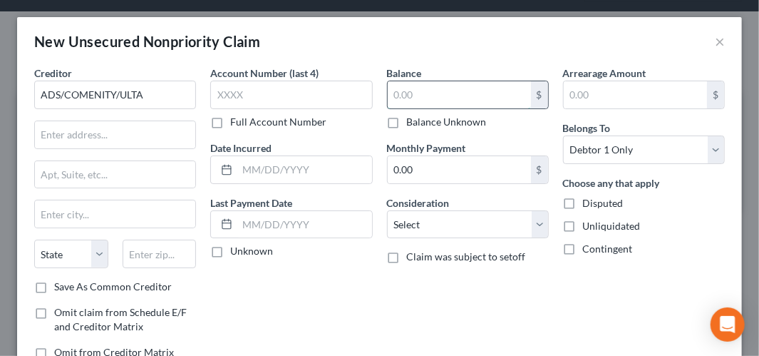
click at [399, 94] on input "text" at bounding box center [459, 94] width 143 height 27
type input "382"
type input "30"
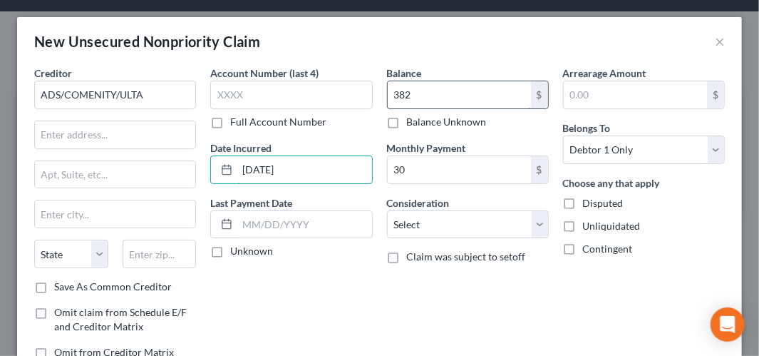
type input "[DATE]"
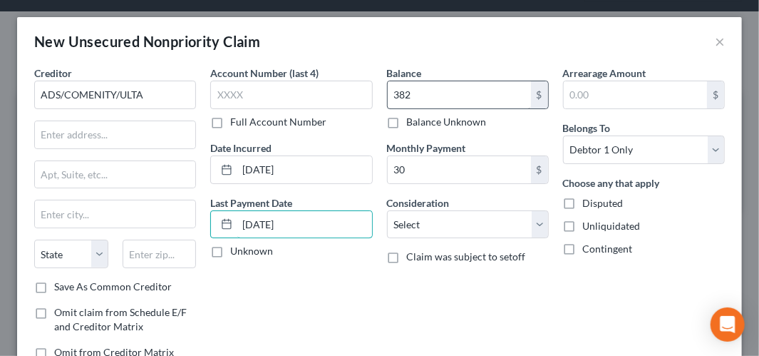
type input "[DATE]"
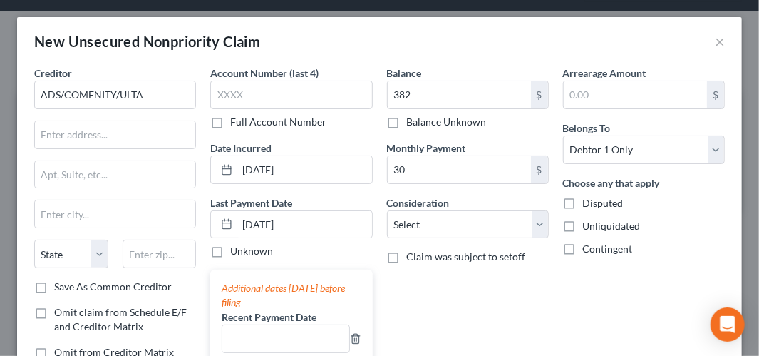
click at [485, 295] on div "Balance 382.00 $ Balance Unknown Balance Undetermined 382 $ Balance Unknown Mon…" at bounding box center [468, 261] width 176 height 391
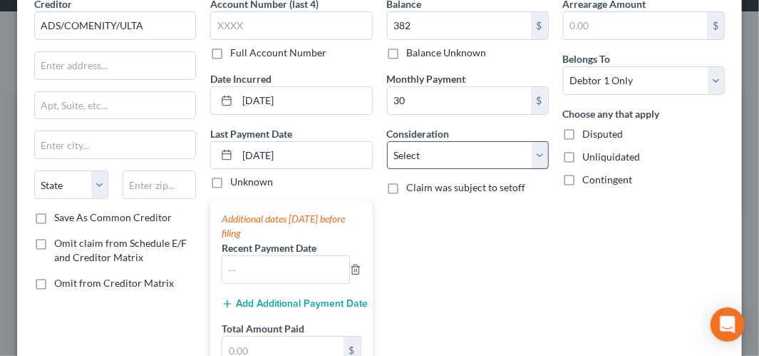
scroll to position [0, 0]
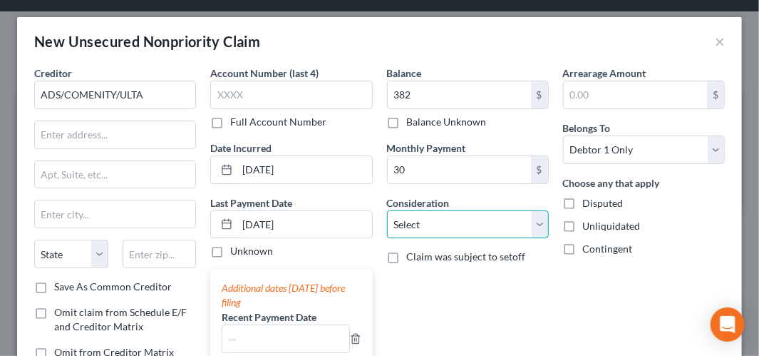
click at [537, 227] on select "Select Cable / Satellite Services Collection Agency Credit Card Debt Debt Couns…" at bounding box center [468, 224] width 162 height 29
select select "2"
click at [387, 210] on select "Select Cable / Satellite Services Collection Agency Credit Card Debt Debt Couns…" at bounding box center [468, 224] width 162 height 29
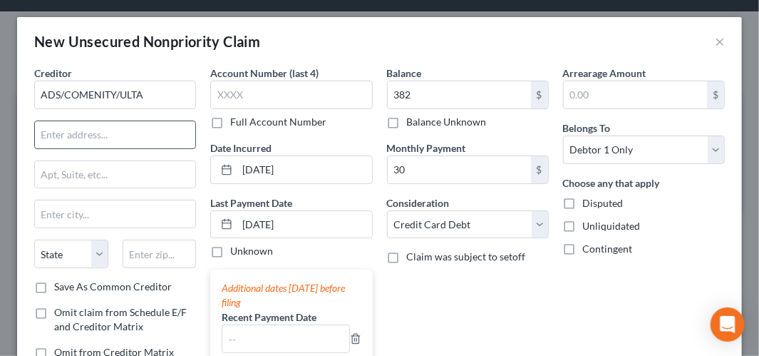
click at [79, 139] on input "text" at bounding box center [115, 134] width 160 height 27
type input "PO Box 182120"
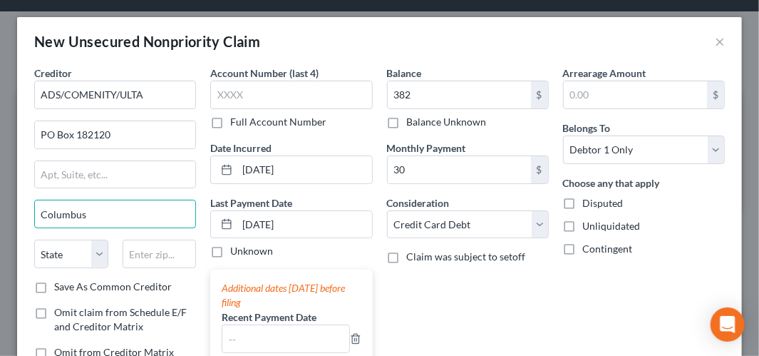
type input "Columbus"
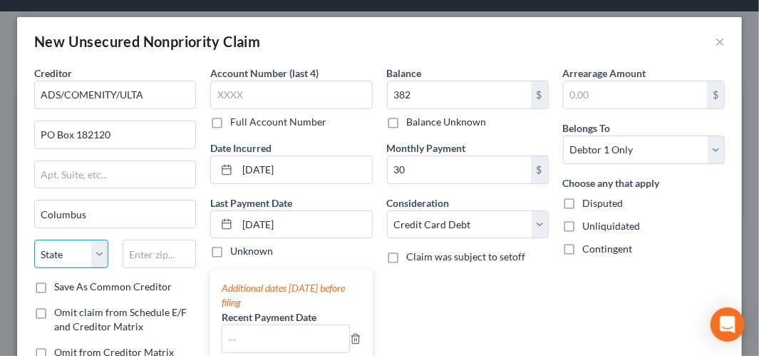
select select "36"
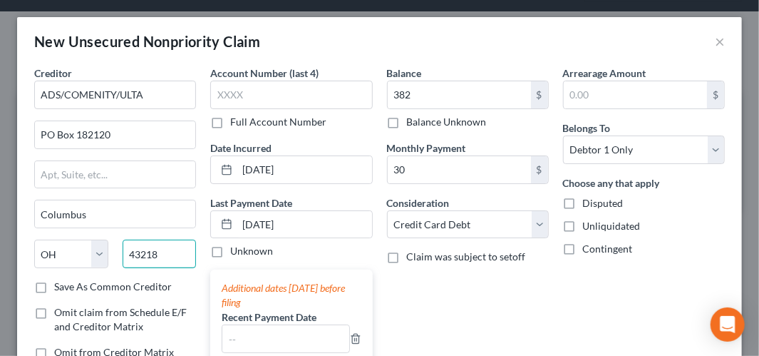
type input "43218"
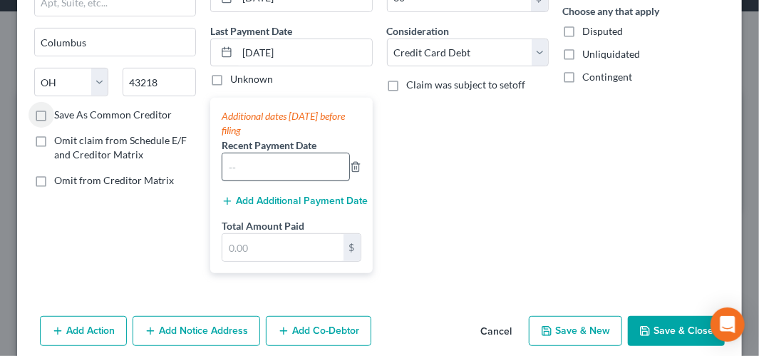
scroll to position [186, 0]
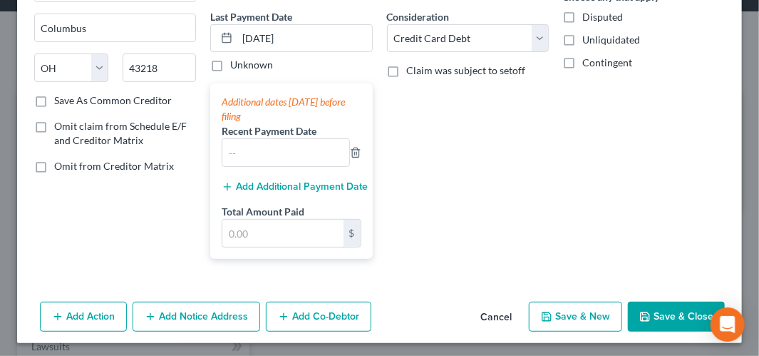
click at [654, 308] on button "Save & Close" at bounding box center [676, 317] width 97 height 30
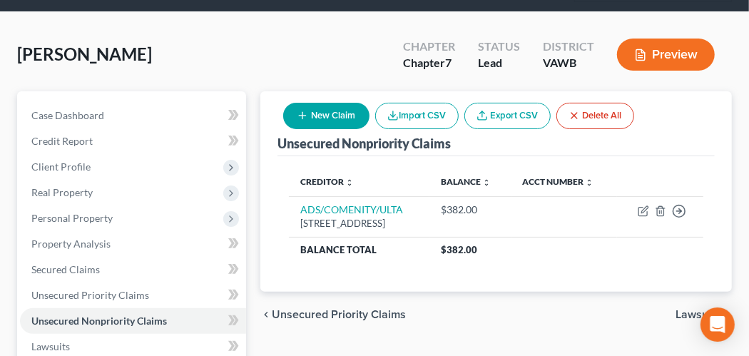
click at [359, 115] on button "New Claim" at bounding box center [326, 116] width 86 height 26
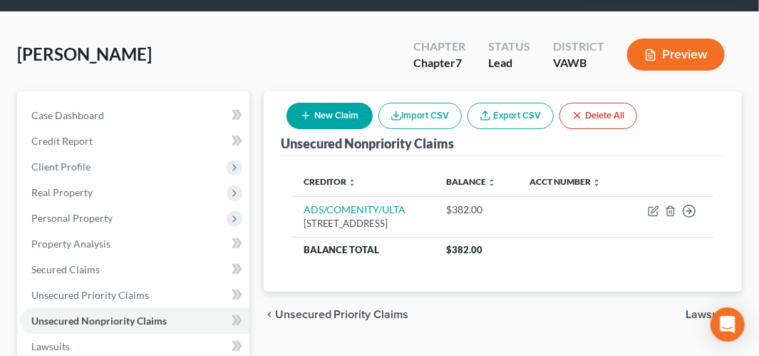
select select "0"
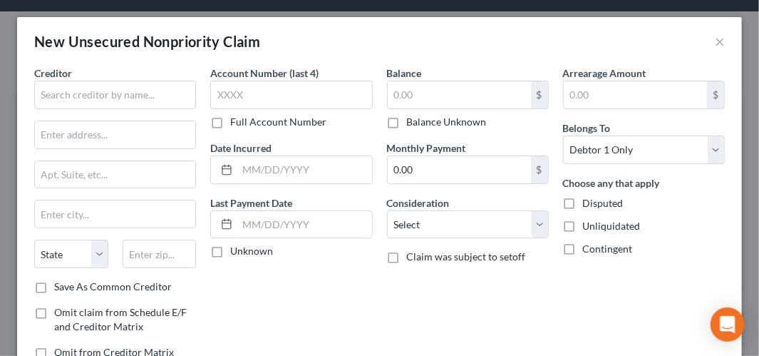
click at [195, 88] on div "Creditor * State [US_STATE] AK AR AZ CA CO CT DE DC [GEOGRAPHIC_DATA] [GEOGRAPH…" at bounding box center [115, 218] width 176 height 305
click at [123, 83] on input "text" at bounding box center [115, 95] width 162 height 29
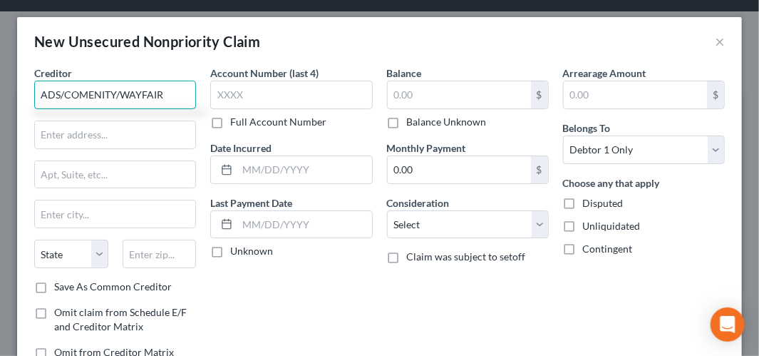
type input "ADS/COMENITY/WAYFAIR"
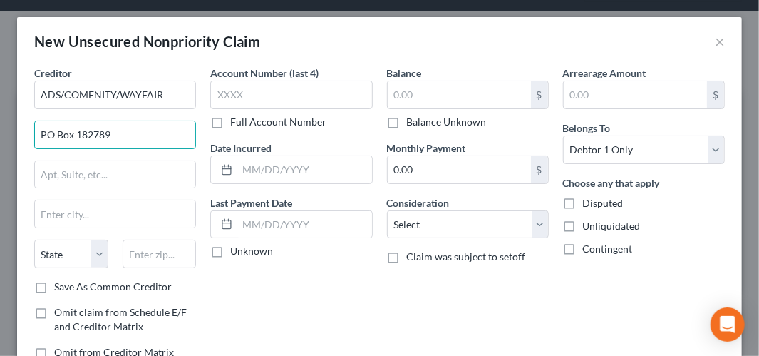
type input "PO Box 182789"
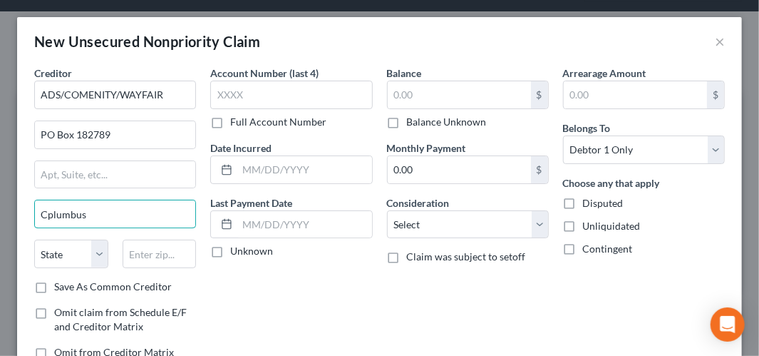
type input "Cplumbus"
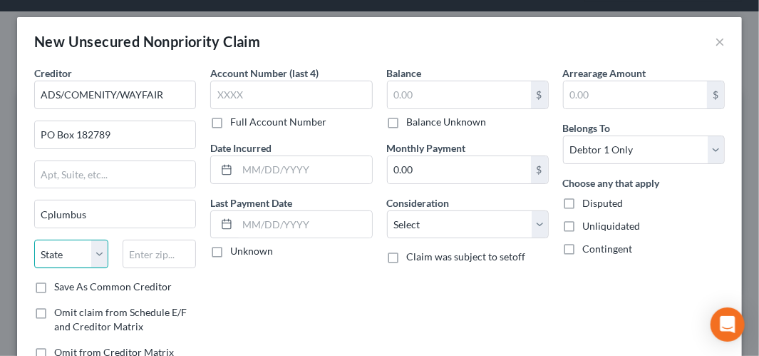
select select "36"
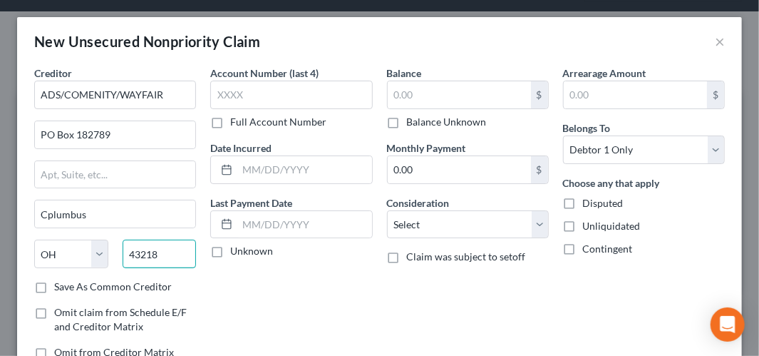
type input "43218"
type input "Columbus"
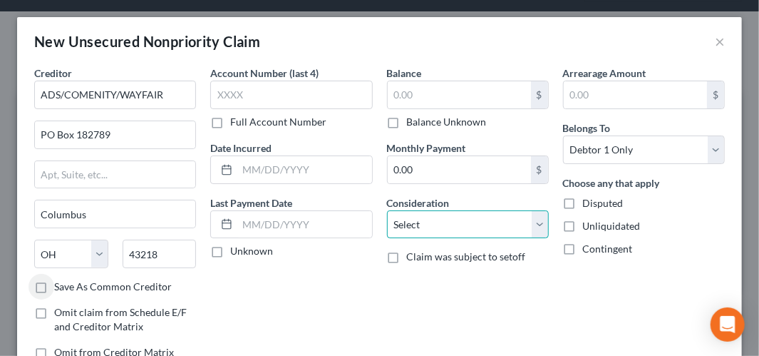
click at [533, 227] on select "Select Cable / Satellite Services Collection Agency Credit Card Debt Debt Couns…" at bounding box center [468, 224] width 162 height 29
select select "2"
click at [387, 210] on select "Select Cable / Satellite Services Collection Agency Credit Card Debt Debt Couns…" at bounding box center [468, 224] width 162 height 29
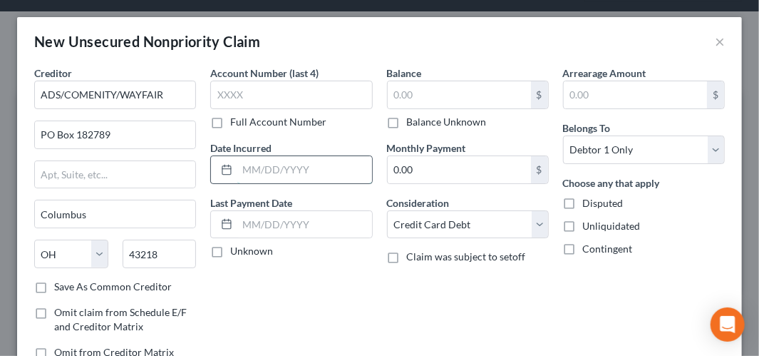
click at [262, 158] on input "text" at bounding box center [304, 169] width 134 height 27
type input "[DATE]"
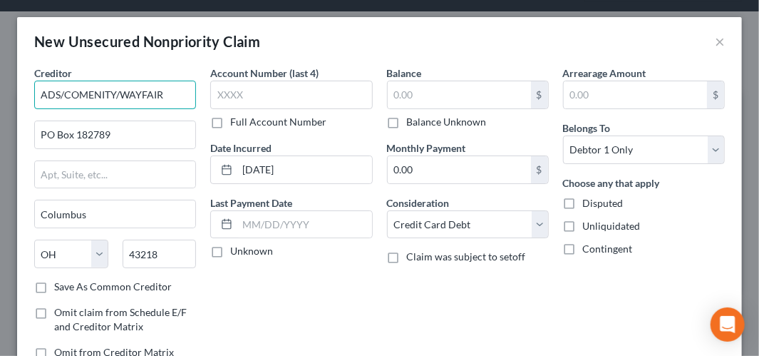
drag, startPoint x: 171, startPoint y: 97, endPoint x: 121, endPoint y: 94, distance: 50.0
click at [121, 94] on input "ADS/COMENITY/WAYFAIR" at bounding box center [115, 95] width 162 height 29
type input "ADS/COMENITY/ZALES CREDIT CARD"
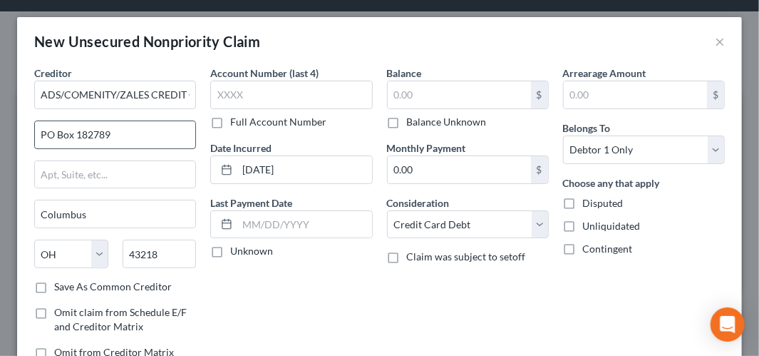
click at [113, 142] on input "PO Box 182789" at bounding box center [115, 134] width 160 height 27
click at [113, 139] on input "PO Box 182789" at bounding box center [115, 134] width 160 height 27
type input "PO Box 182120"
click at [317, 166] on input "[DATE]" at bounding box center [304, 169] width 134 height 27
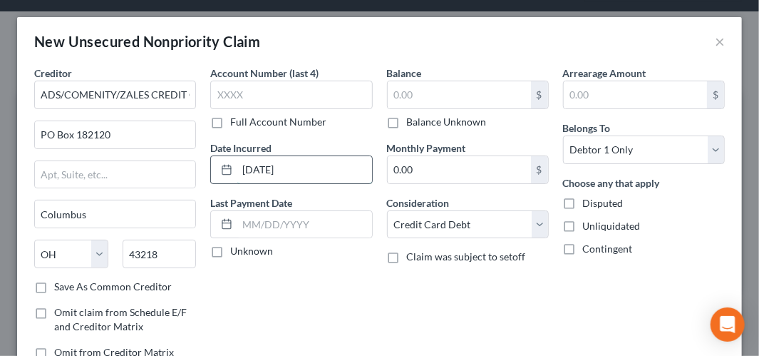
drag, startPoint x: 317, startPoint y: 166, endPoint x: 247, endPoint y: 173, distance: 70.9
click at [247, 173] on input "[DATE]" at bounding box center [304, 169] width 134 height 27
type input "[DATE]"
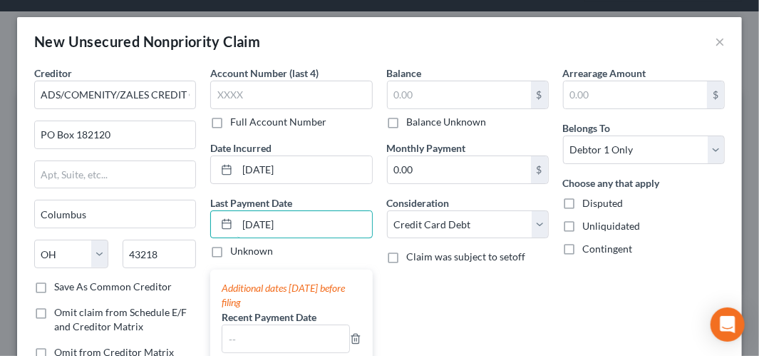
type input "[DATE]"
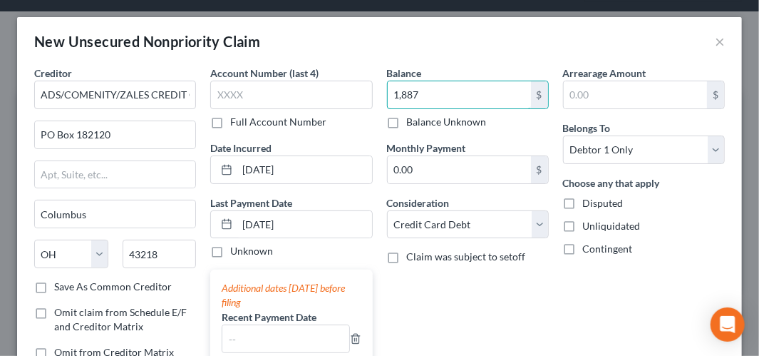
type input "1,887"
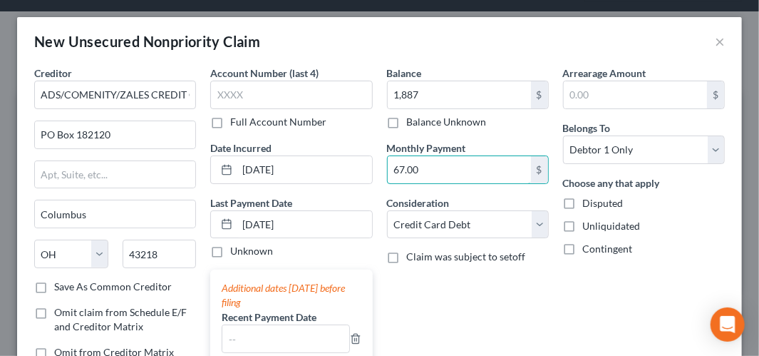
type input "67.00"
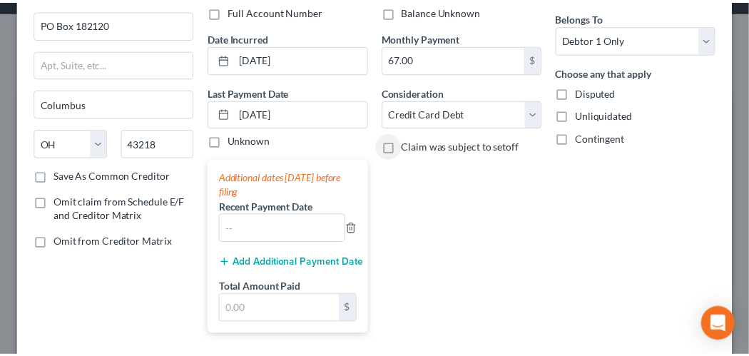
scroll to position [186, 0]
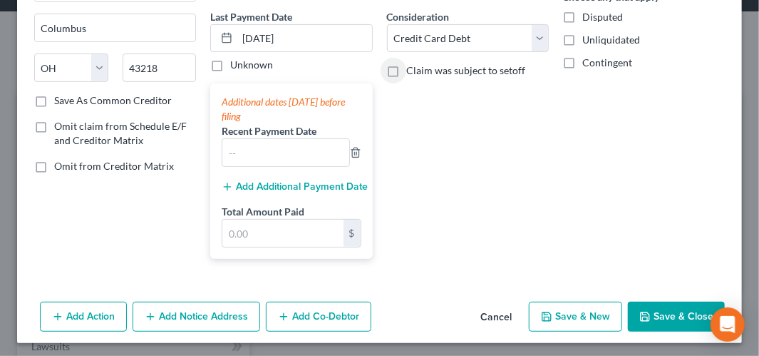
click at [659, 306] on button "Save & Close" at bounding box center [676, 317] width 97 height 30
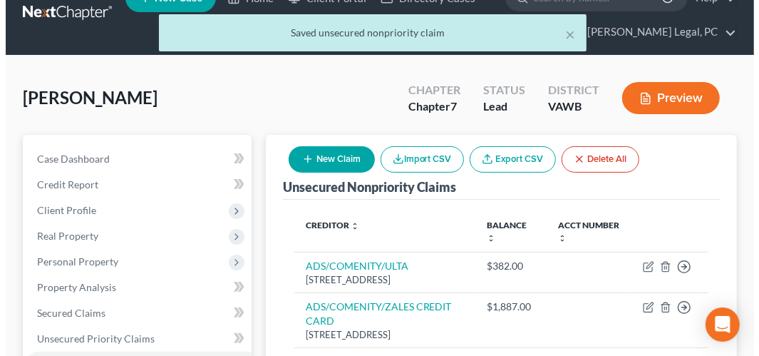
scroll to position [0, 0]
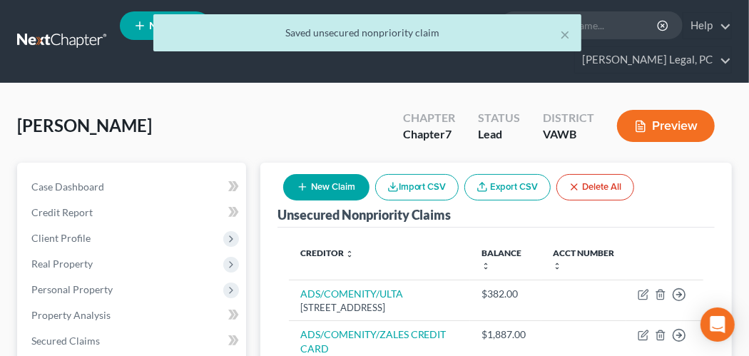
click at [336, 180] on button "New Claim" at bounding box center [326, 187] width 86 height 26
select select "0"
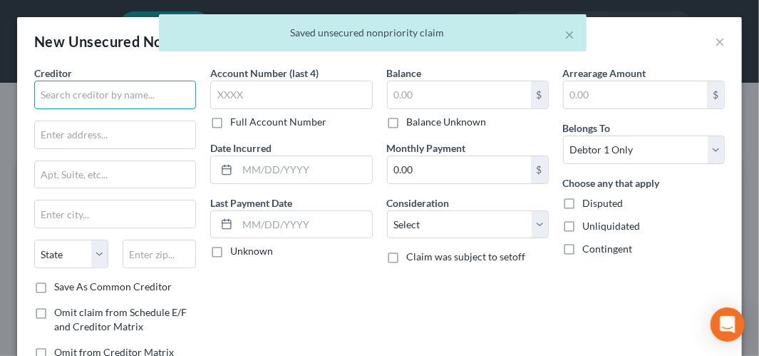
click at [132, 88] on input "text" at bounding box center [115, 95] width 162 height 29
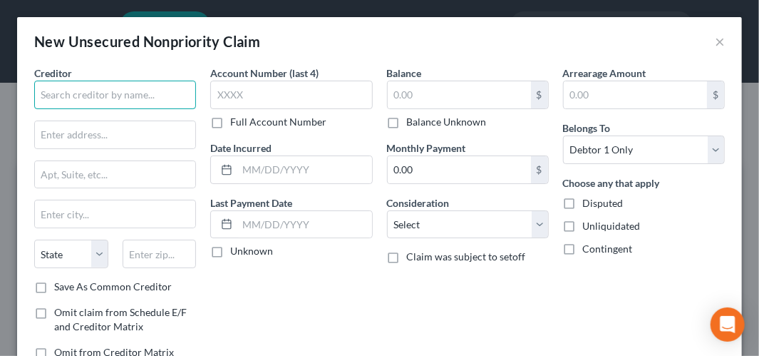
click at [96, 101] on input "text" at bounding box center [115, 95] width 162 height 29
type input "AFFIRM INC"
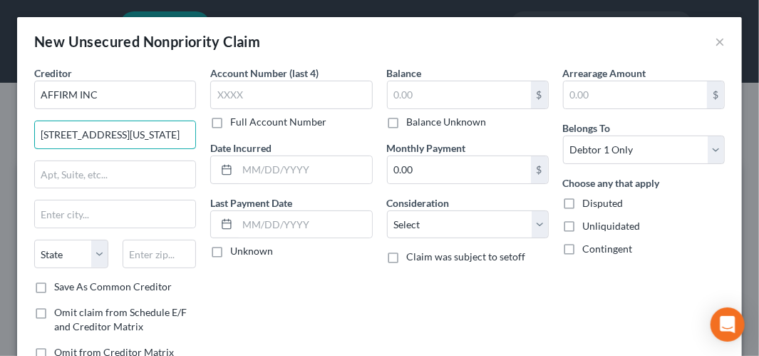
type input "[STREET_ADDRESS][US_STATE]"
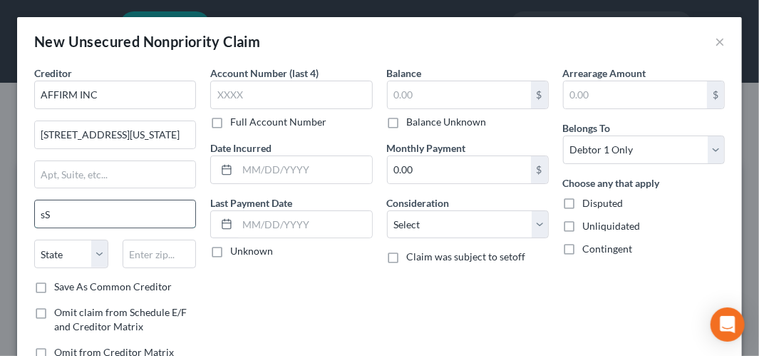
type input "s"
type input "[GEOGRAPHIC_DATA]"
select select "4"
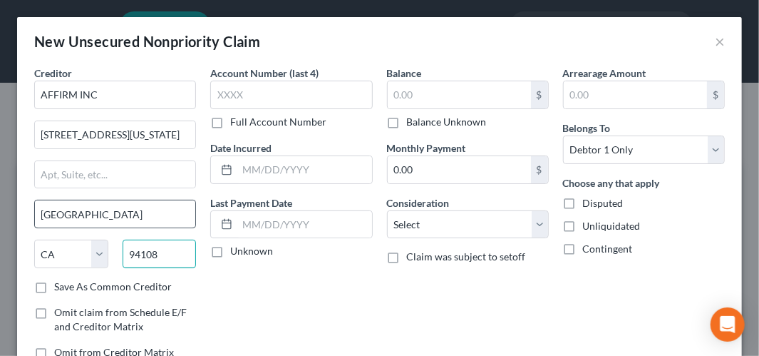
type input "94108"
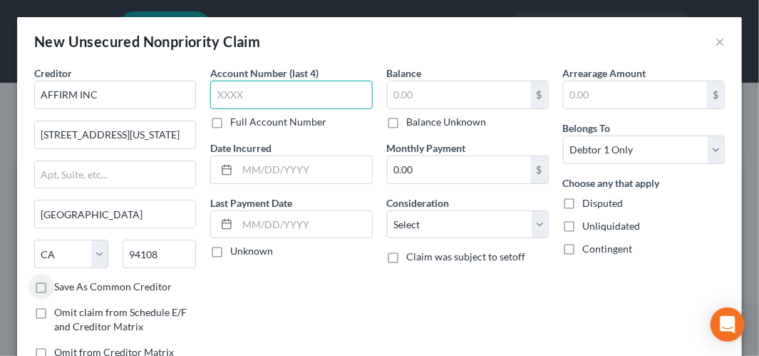
click at [247, 95] on input "text" at bounding box center [291, 95] width 162 height 29
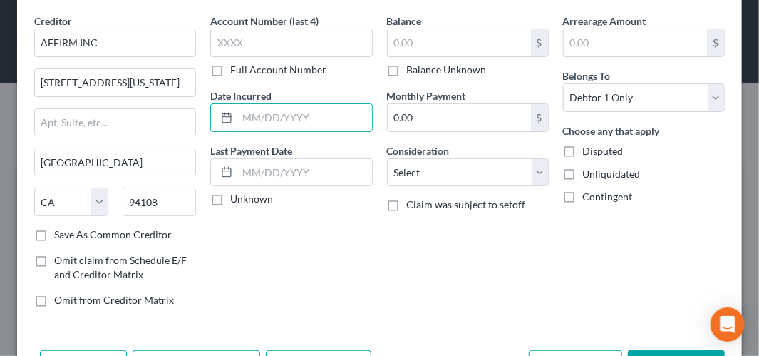
scroll to position [71, 0]
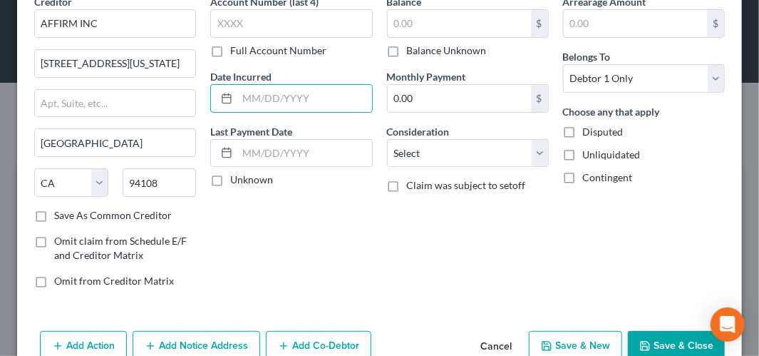
click at [230, 53] on label "Full Account Number" at bounding box center [278, 50] width 96 height 14
click at [236, 53] on input "Full Account Number" at bounding box center [240, 47] width 9 height 9
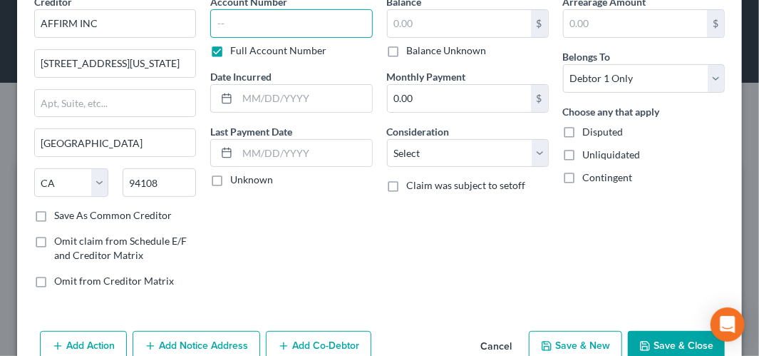
click at [246, 21] on input "text" at bounding box center [291, 23] width 162 height 29
click at [230, 51] on label "Full Account Number" at bounding box center [278, 50] width 96 height 14
click at [236, 51] on input "Full Account Number" at bounding box center [240, 47] width 9 height 9
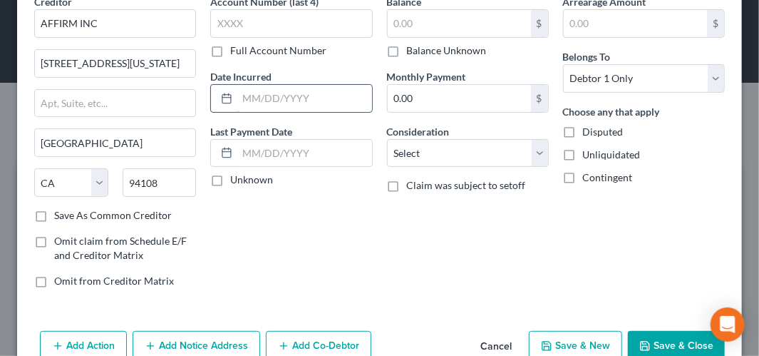
click at [262, 101] on input "text" at bounding box center [304, 98] width 134 height 27
type input "[DATE]"
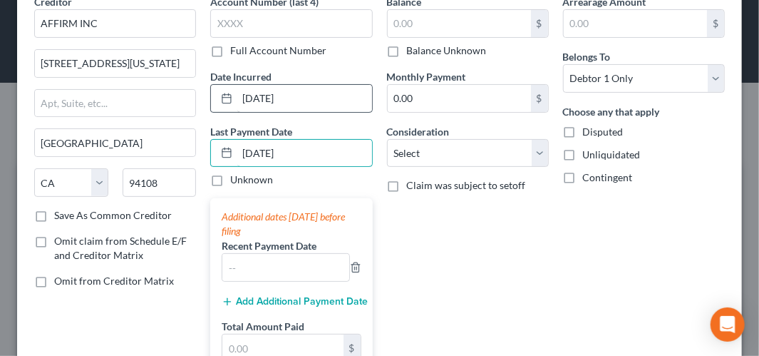
type input "[DATE]"
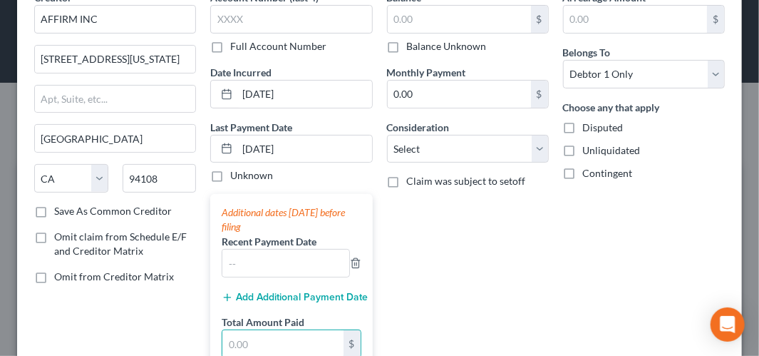
scroll to position [43, 0]
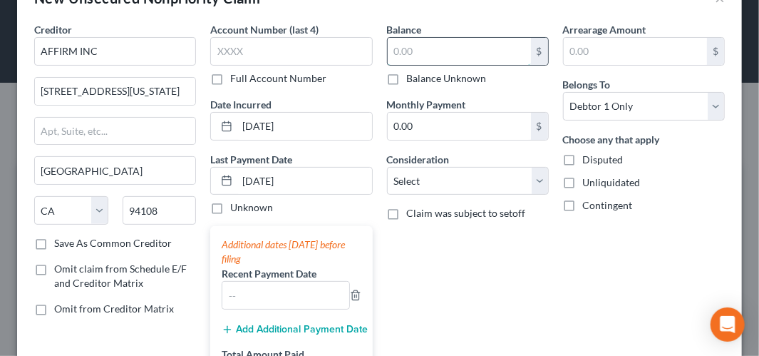
click at [405, 50] on input "text" at bounding box center [459, 51] width 143 height 27
type input "112"
type input "11"
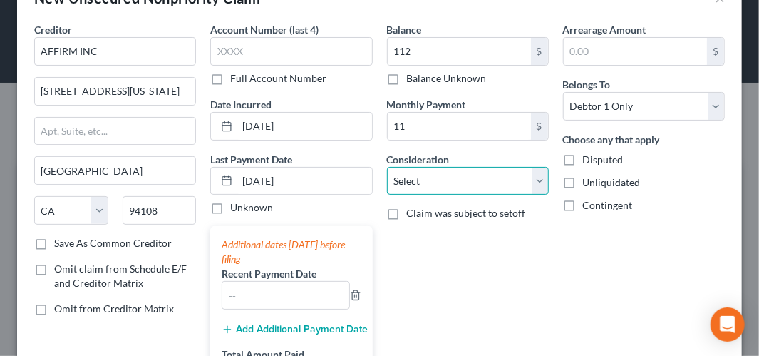
click at [528, 185] on select "Select Cable / Satellite Services Collection Agency Credit Card Debt Debt Couns…" at bounding box center [468, 181] width 162 height 29
select select "14"
click at [387, 167] on select "Select Cable / Satellite Services Collection Agency Credit Card Debt Debt Couns…" at bounding box center [468, 181] width 162 height 29
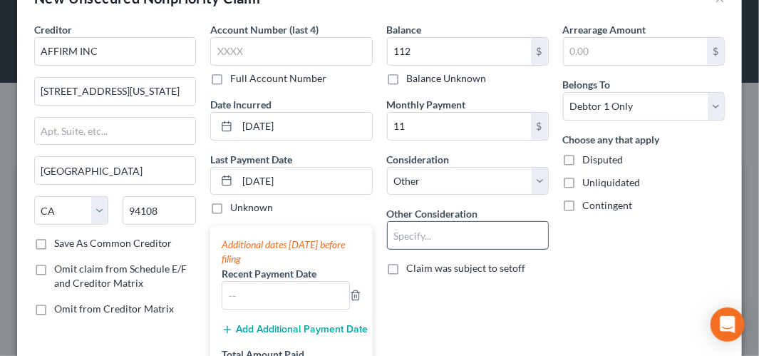
click at [453, 236] on input "text" at bounding box center [468, 235] width 160 height 27
type input "Buy Now Pay Later"
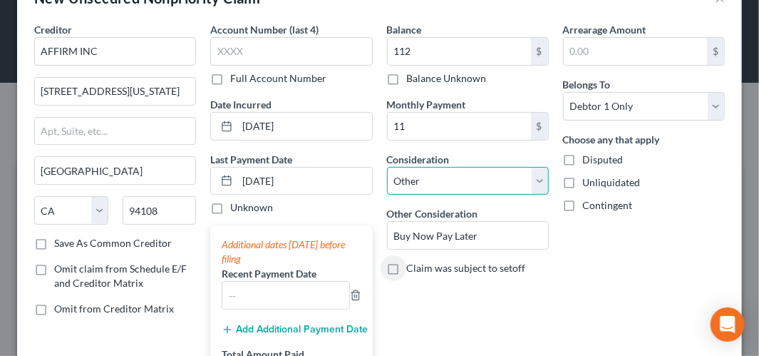
click at [534, 185] on select "Select Cable / Satellite Services Collection Agency Credit Card Debt Debt Couns…" at bounding box center [468, 181] width 162 height 29
click at [387, 167] on select "Select Cable / Satellite Services Collection Agency Credit Card Debt Debt Couns…" at bounding box center [468, 181] width 162 height 29
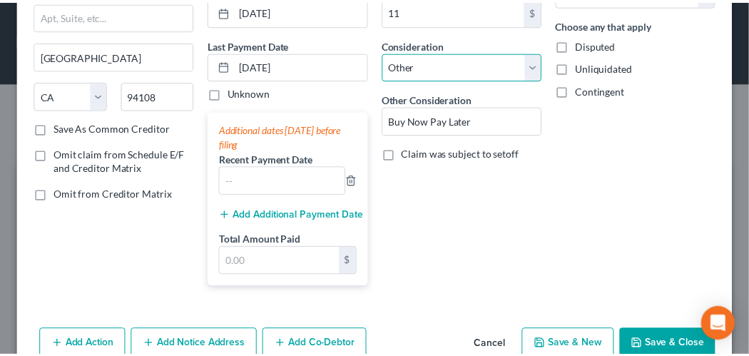
scroll to position [186, 0]
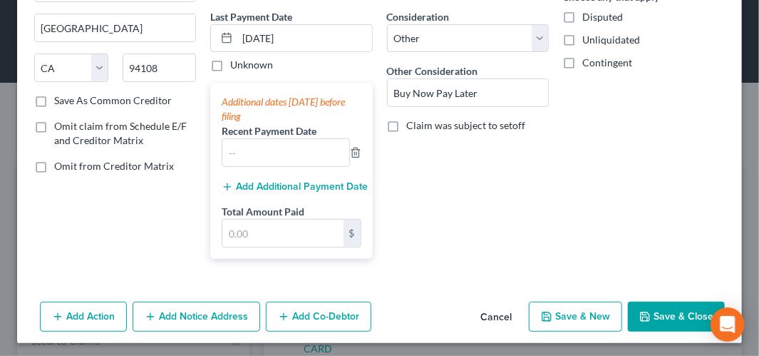
click at [665, 314] on button "Save & Close" at bounding box center [676, 317] width 97 height 30
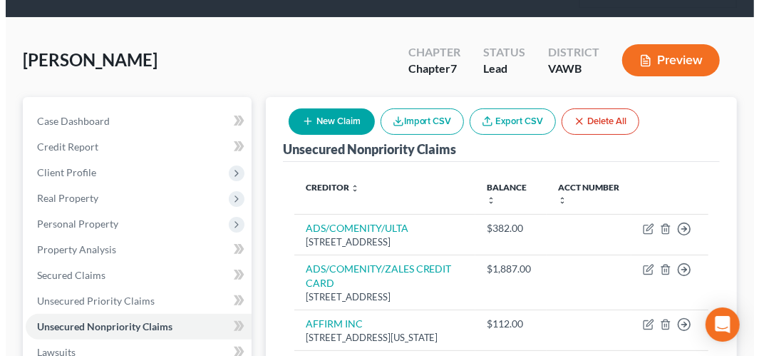
scroll to position [143, 0]
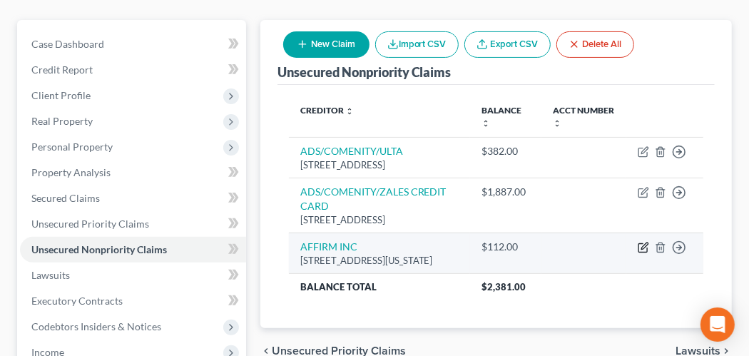
click at [641, 243] on icon "button" at bounding box center [642, 247] width 11 height 11
select select "4"
select select "14"
select select "0"
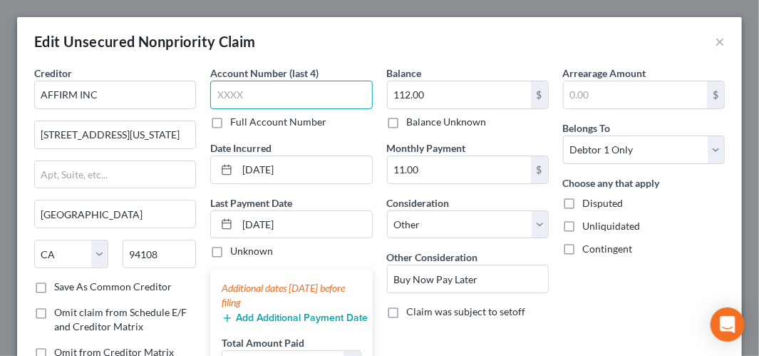
click at [229, 94] on input "text" at bounding box center [291, 95] width 162 height 29
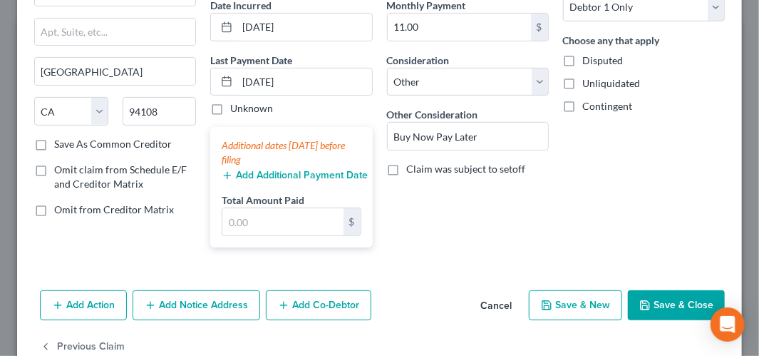
scroll to position [0, 0]
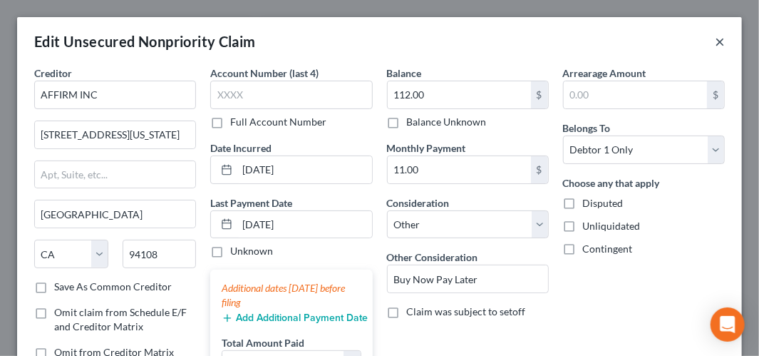
click at [715, 41] on button "×" at bounding box center [720, 41] width 10 height 17
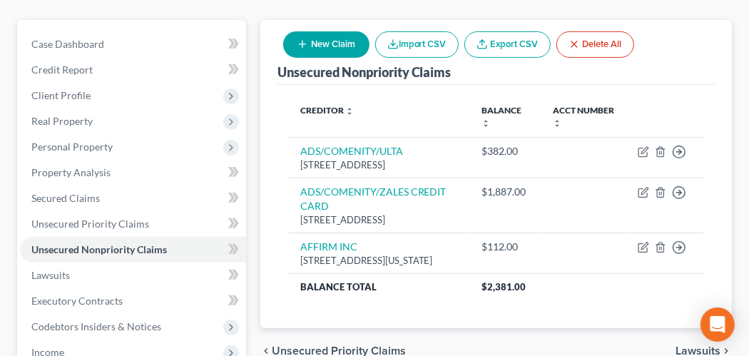
click at [330, 44] on button "New Claim" at bounding box center [326, 44] width 86 height 26
select select "0"
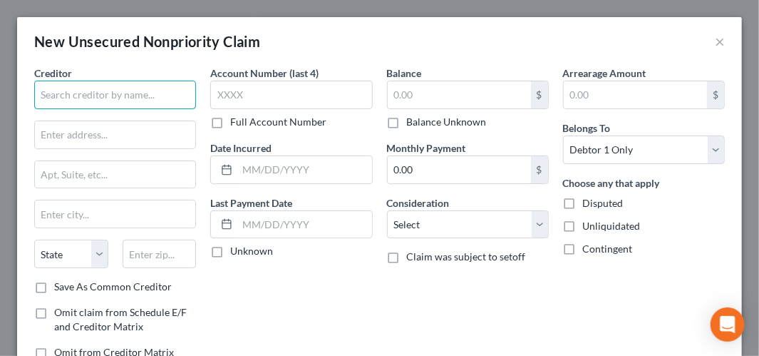
click at [110, 94] on input "text" at bounding box center [115, 95] width 162 height 29
type input "AFFIRM, INC."
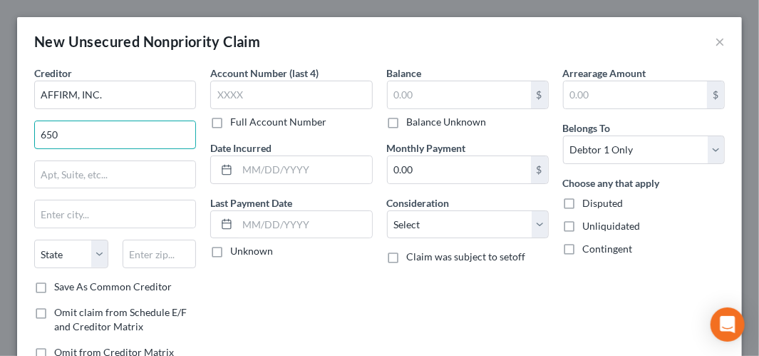
type input "[STREET_ADDRESS][US_STATE]"
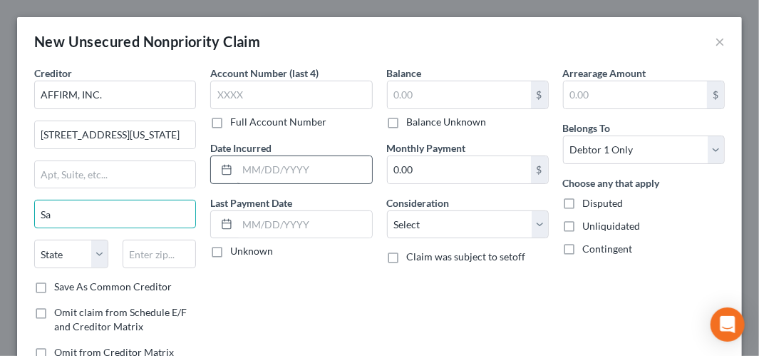
type input "[GEOGRAPHIC_DATA]"
select select "4"
type input "94108"
type input "[DATE]"
type input "112"
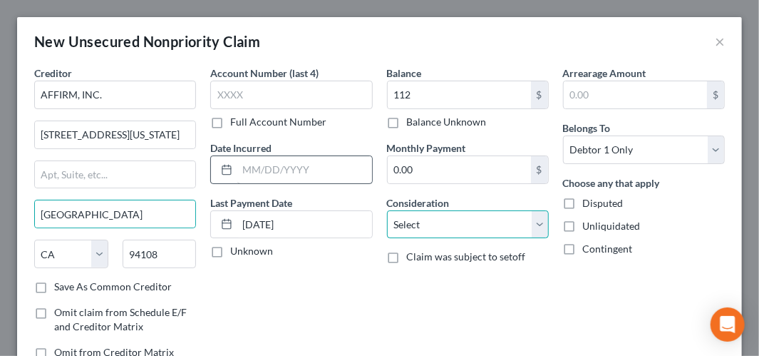
select select "14"
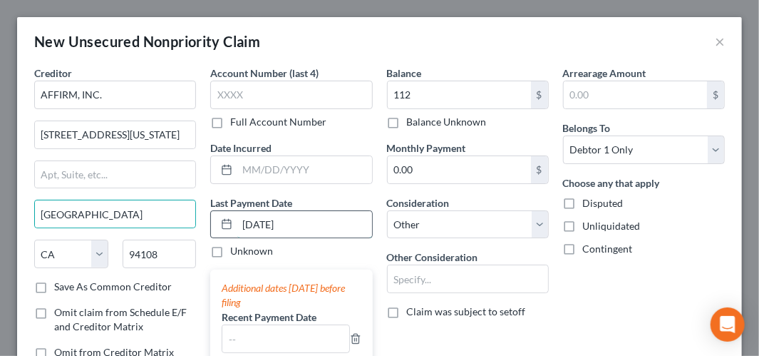
click at [301, 226] on input "[DATE]" at bounding box center [304, 224] width 134 height 27
drag, startPoint x: 301, startPoint y: 226, endPoint x: 239, endPoint y: 213, distance: 63.3
click at [239, 213] on input "[DATE]" at bounding box center [304, 224] width 134 height 27
type input "[DATE]"
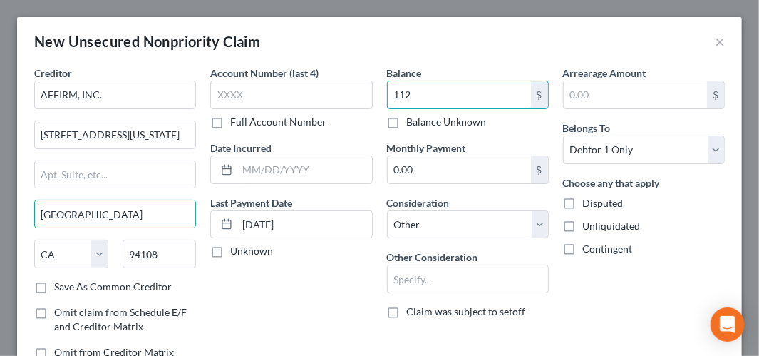
type input "8"
type input "50"
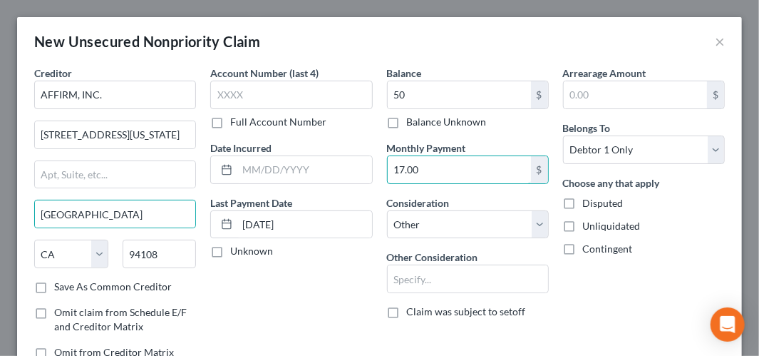
type input "17.00"
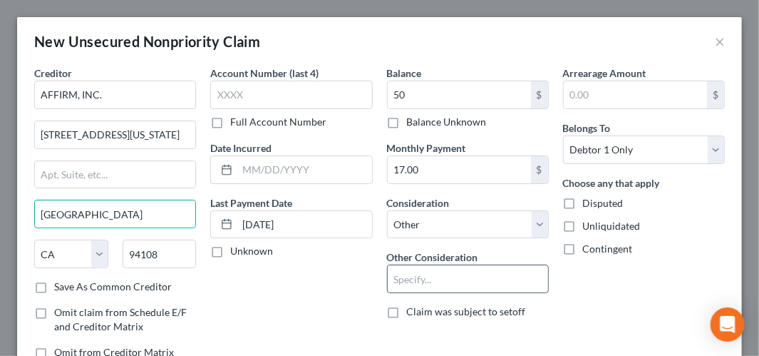
click at [414, 265] on div at bounding box center [468, 279] width 162 height 29
click at [422, 280] on input "text" at bounding box center [468, 278] width 160 height 27
click at [422, 280] on input "Buy no" at bounding box center [468, 278] width 160 height 27
click at [509, 280] on input "Buy no" at bounding box center [468, 278] width 160 height 27
click at [509, 275] on input "Buy no" at bounding box center [468, 278] width 160 height 27
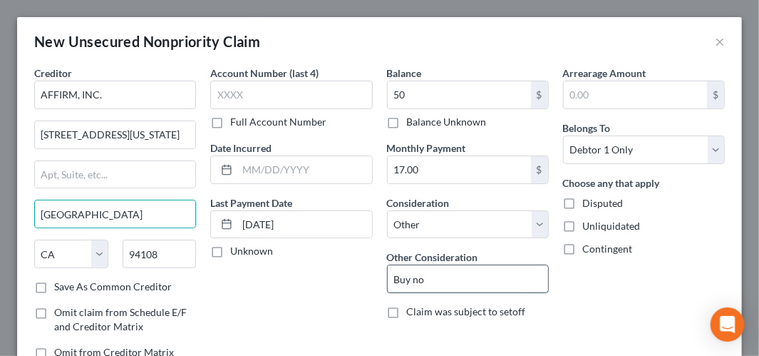
type input "Buy Now Pay Later"
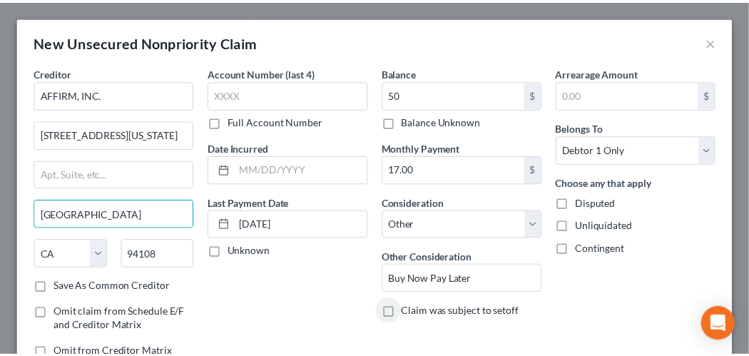
scroll to position [101, 0]
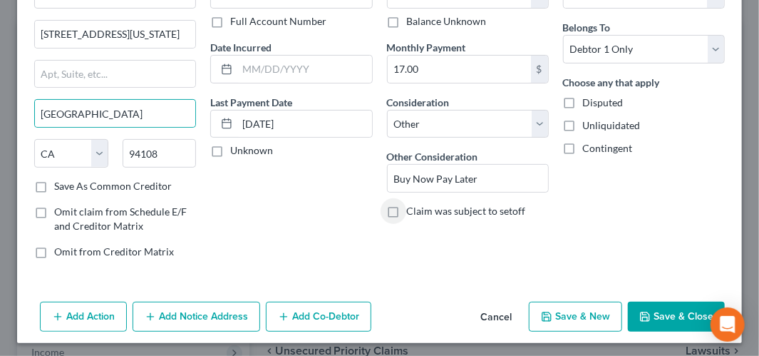
click at [666, 316] on button "Save & Close" at bounding box center [676, 317] width 97 height 30
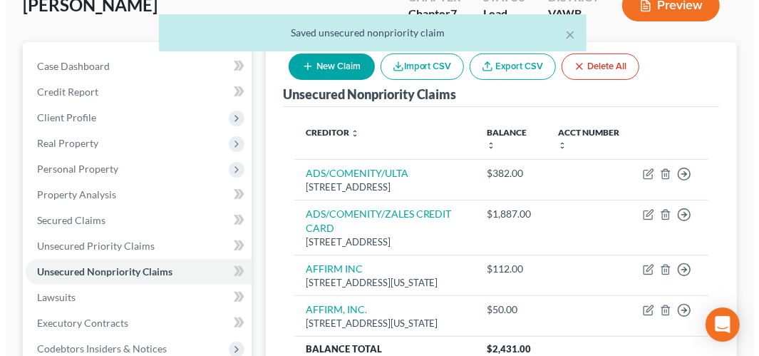
scroll to position [71, 0]
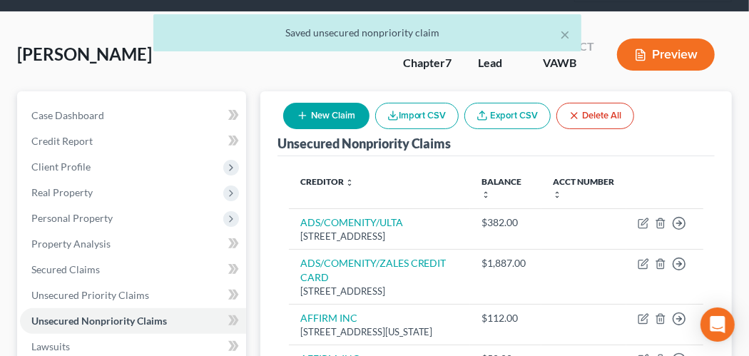
click at [339, 112] on button "New Claim" at bounding box center [326, 116] width 86 height 26
select select "0"
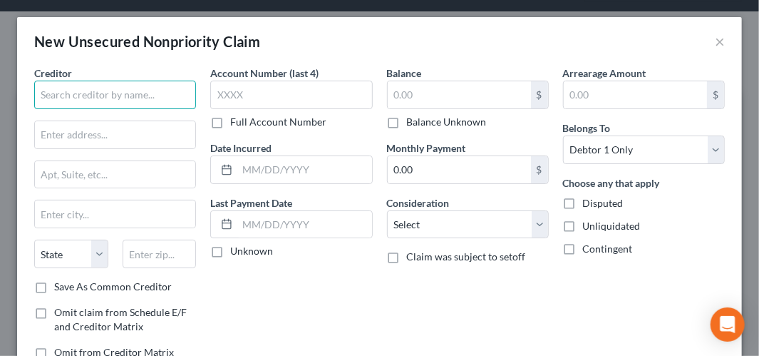
click at [150, 93] on input "text" at bounding box center [115, 95] width 162 height 29
type input "AFFIRM, INC."
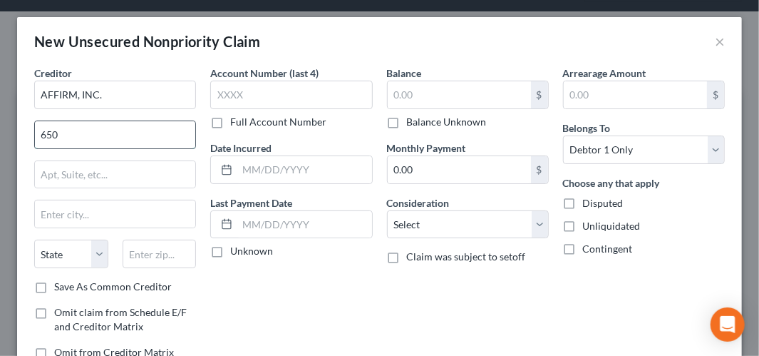
type input "[STREET_ADDRESS][US_STATE]"
type input "[GEOGRAPHIC_DATA]"
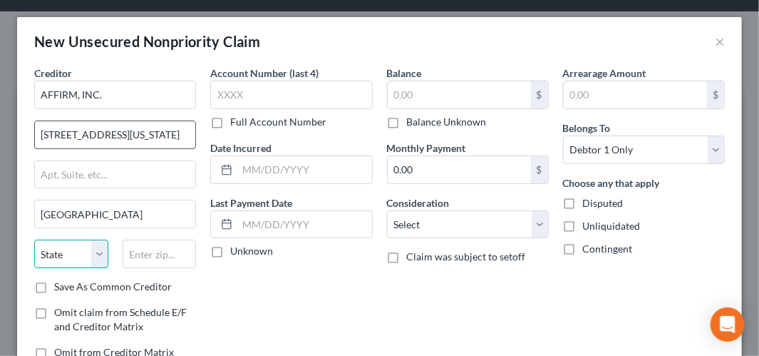
select select "4"
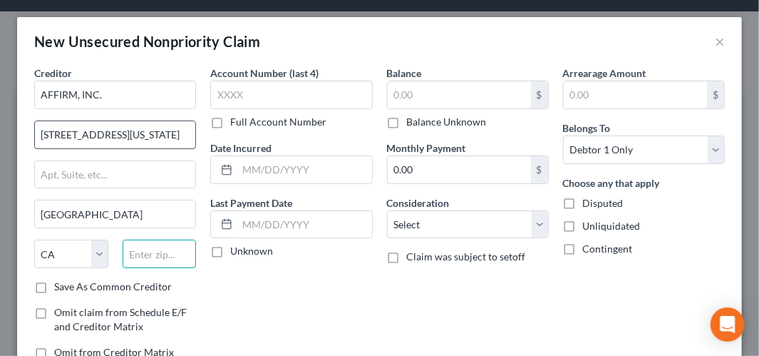
type input "94108"
type input "[DATE]"
type input "50"
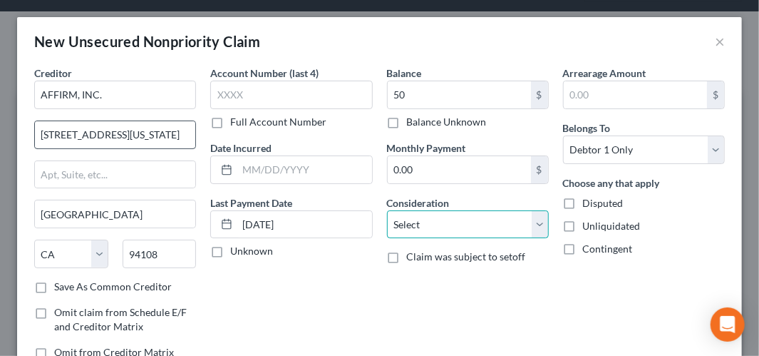
select select "14"
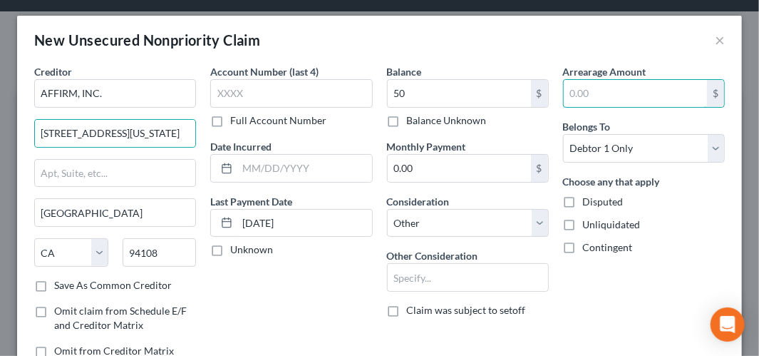
scroll to position [0, 0]
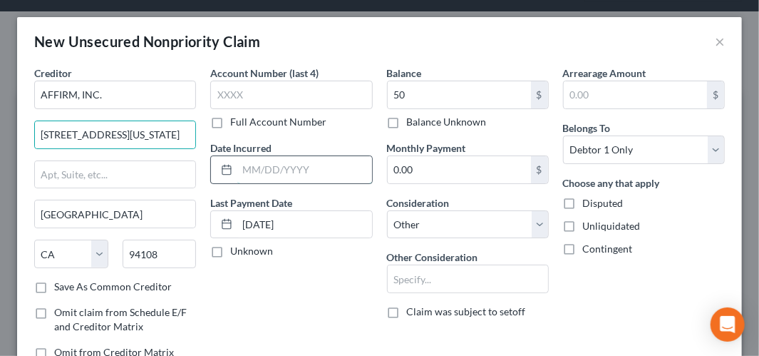
click at [281, 170] on input "text" at bounding box center [304, 169] width 134 height 27
type input "[DATE]"
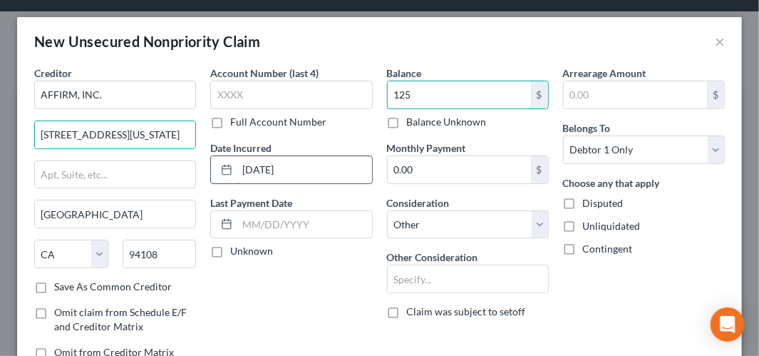
type input "125"
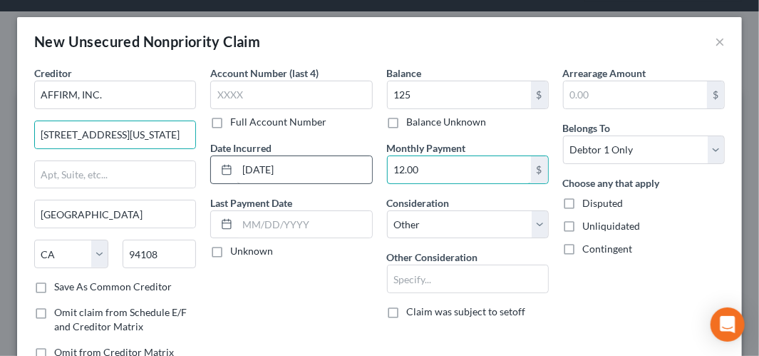
type input "12.00"
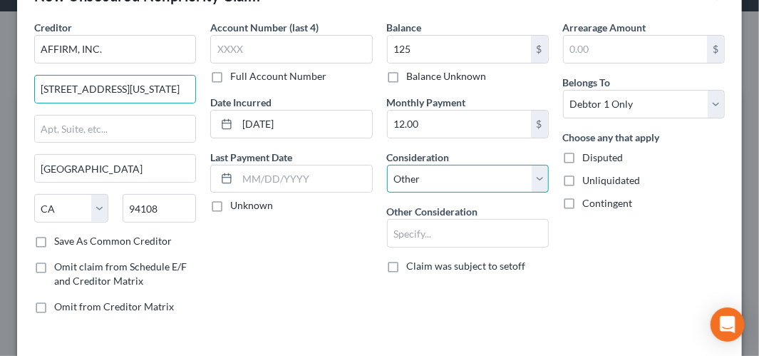
scroll to position [71, 0]
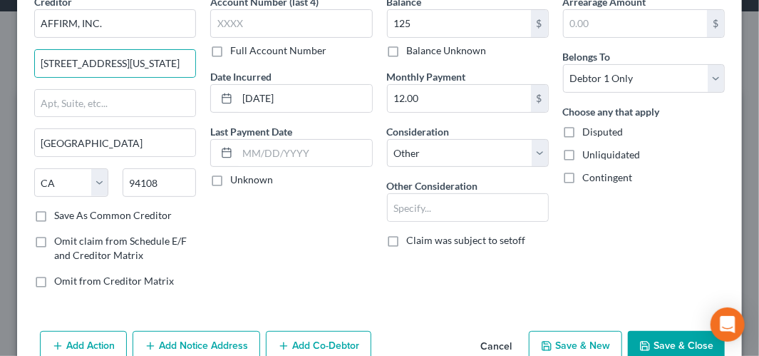
click at [230, 180] on label "Unknown" at bounding box center [251, 180] width 43 height 14
click at [236, 180] on input "Unknown" at bounding box center [240, 177] width 9 height 9
checkbox input "true"
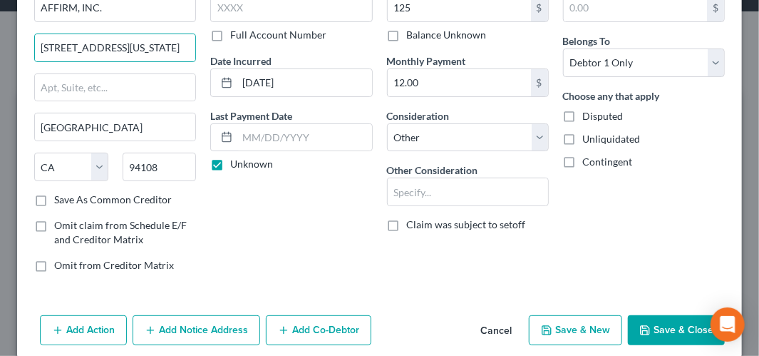
scroll to position [101, 0]
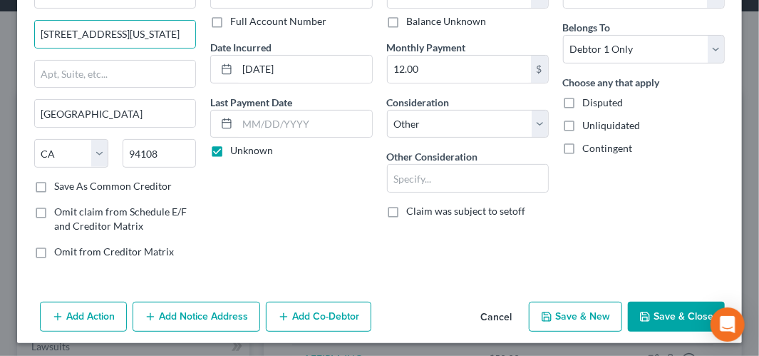
click at [655, 312] on button "Save & Close" at bounding box center [676, 317] width 97 height 30
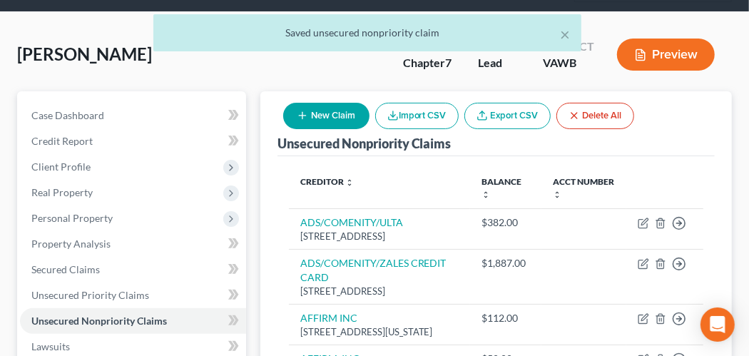
click at [317, 107] on button "New Claim" at bounding box center [326, 116] width 86 height 26
select select "0"
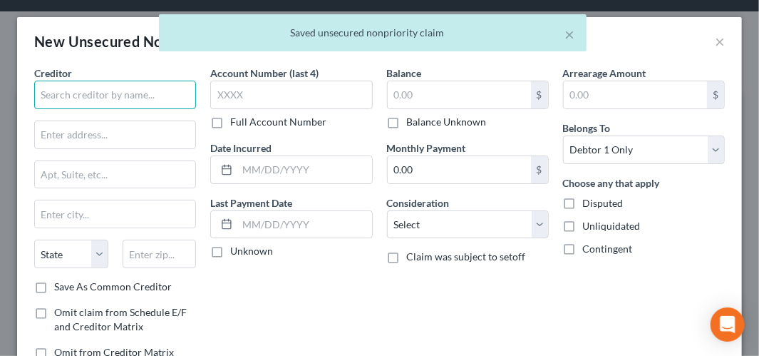
click at [143, 86] on input "text" at bounding box center [115, 95] width 162 height 29
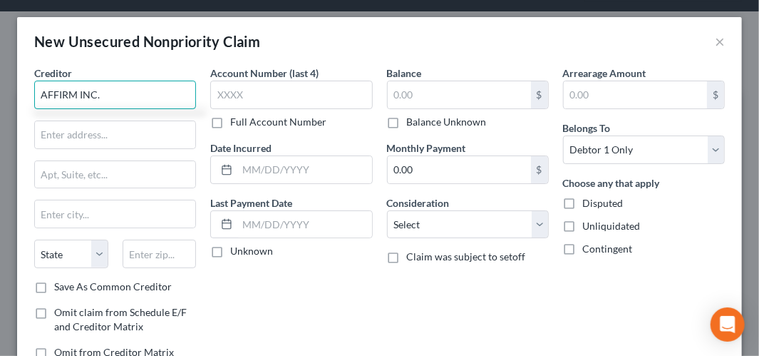
type input "AFFIRM INC."
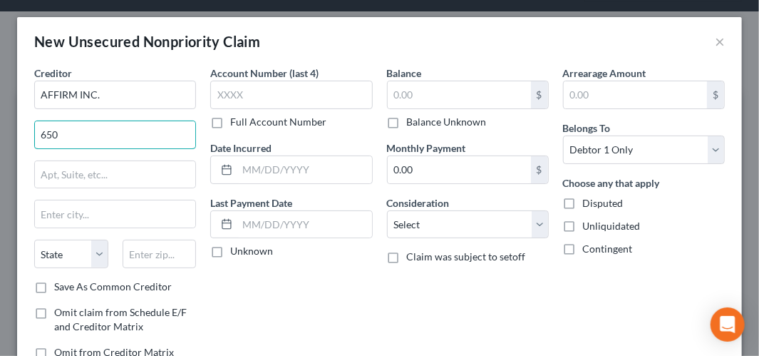
type input "[STREET_ADDRESS][US_STATE]"
type input "[GEOGRAPHIC_DATA]"
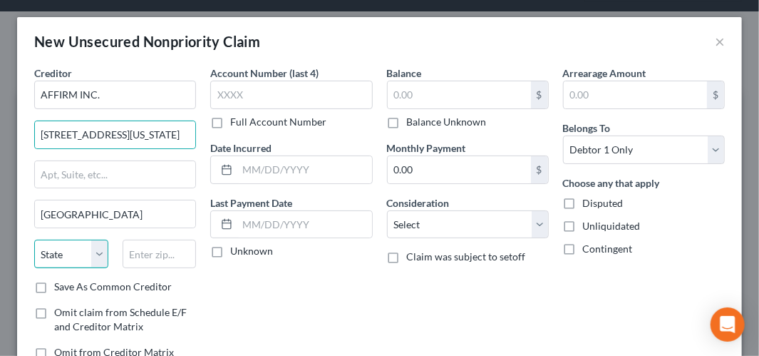
select select "4"
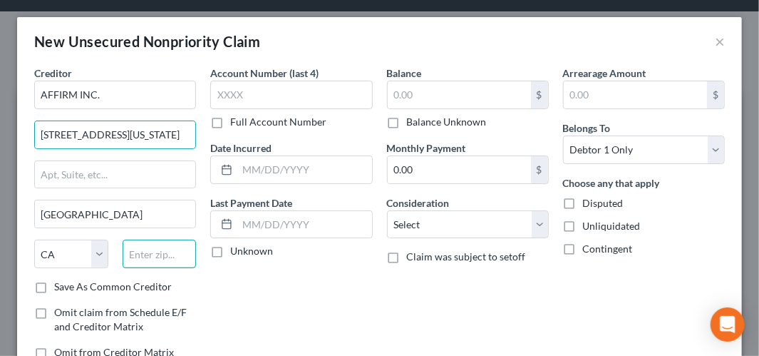
type input "94108"
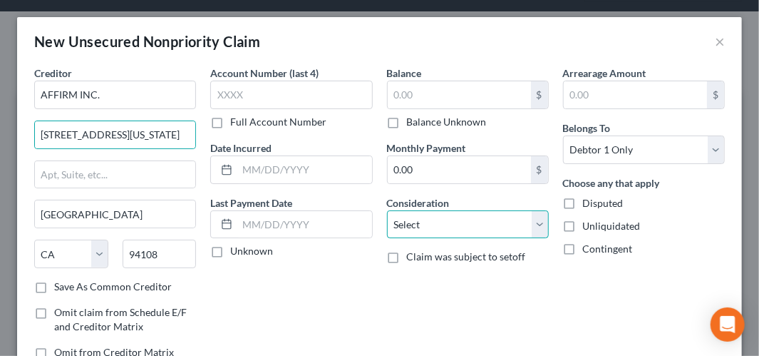
select select "14"
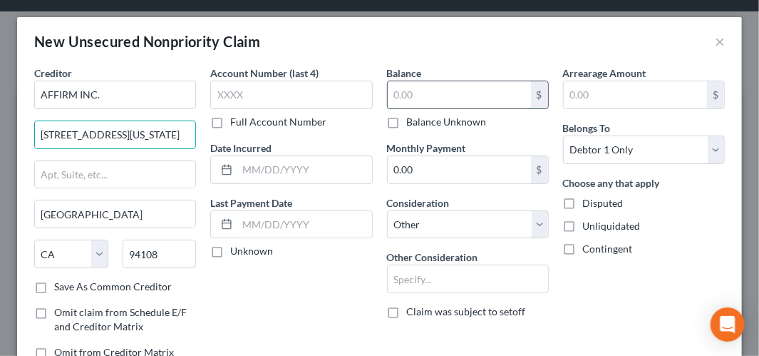
click at [389, 88] on input "text" at bounding box center [459, 94] width 143 height 27
type input "124"
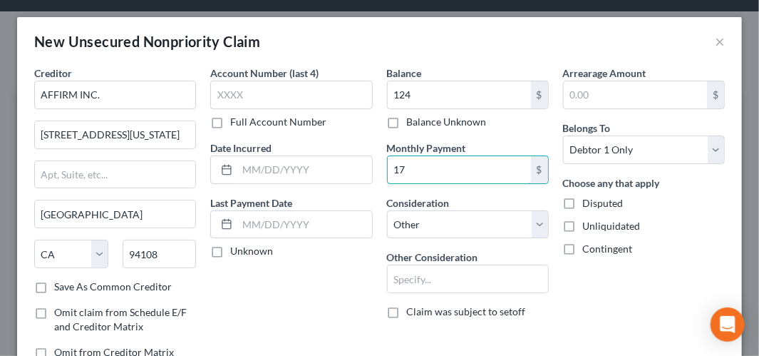
type input "17"
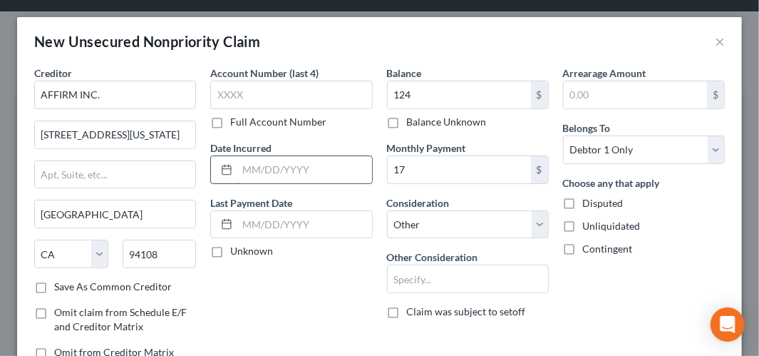
click at [259, 166] on input "text" at bounding box center [304, 169] width 134 height 27
type input "[DATE]"
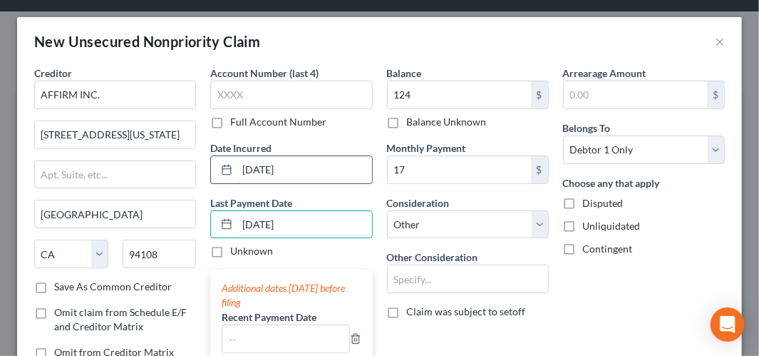
type input "[DATE]"
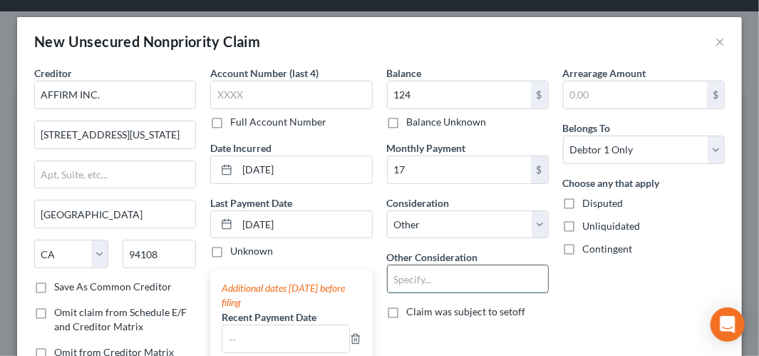
click at [388, 279] on input "text" at bounding box center [468, 278] width 160 height 27
type input "Buy Now Pay Later"
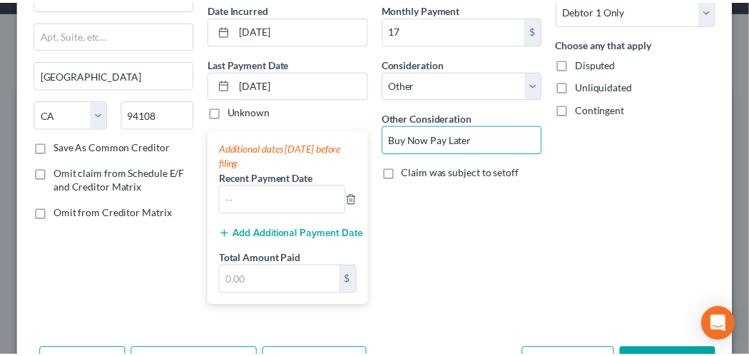
scroll to position [186, 0]
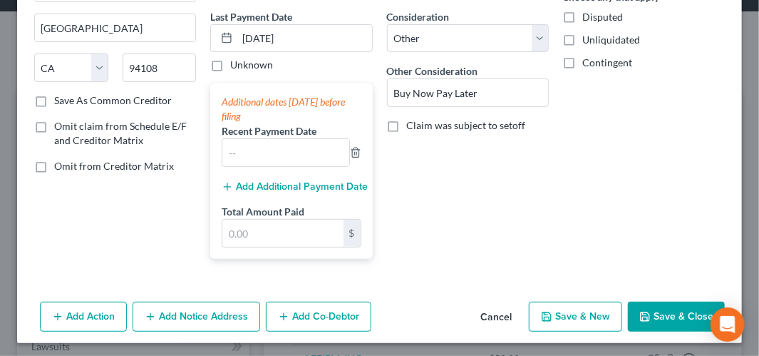
click at [637, 306] on button "Save & Close" at bounding box center [676, 317] width 97 height 30
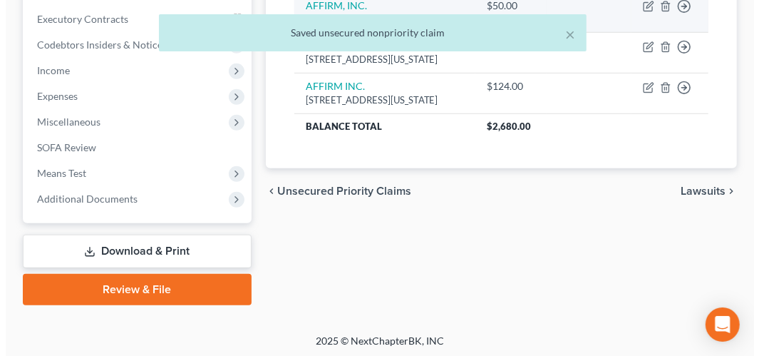
scroll to position [425, 0]
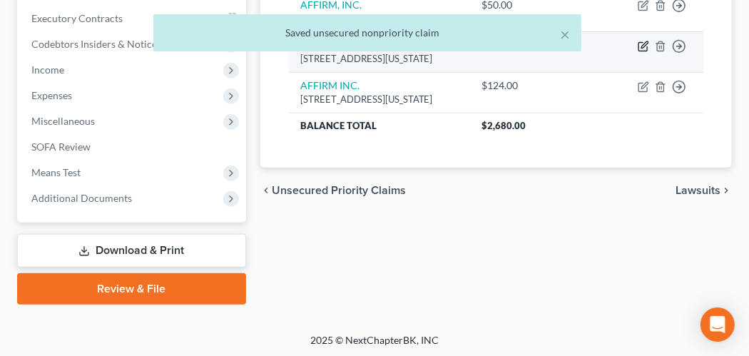
click at [645, 48] on icon "button" at bounding box center [644, 44] width 6 height 6
select select "4"
select select "14"
select select "0"
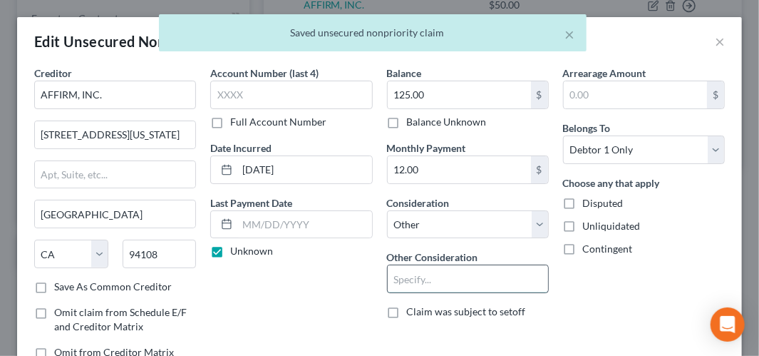
click at [467, 278] on input "text" at bounding box center [468, 278] width 160 height 27
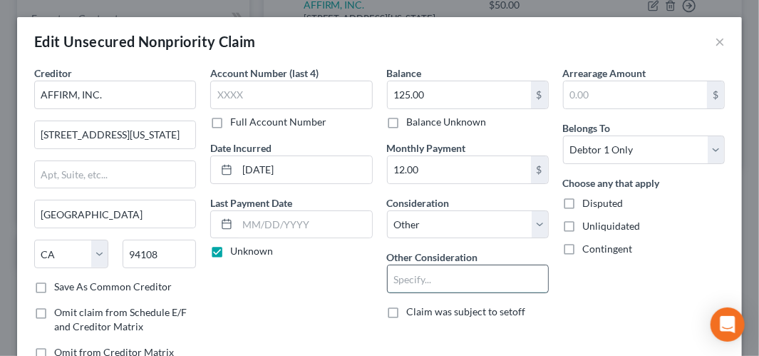
type input "Buy Now Pay Later"
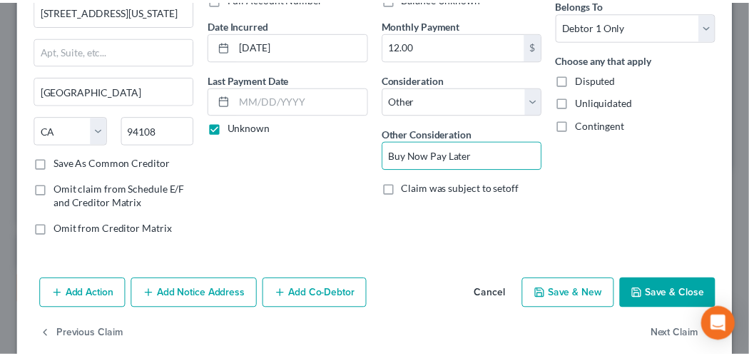
scroll to position [141, 0]
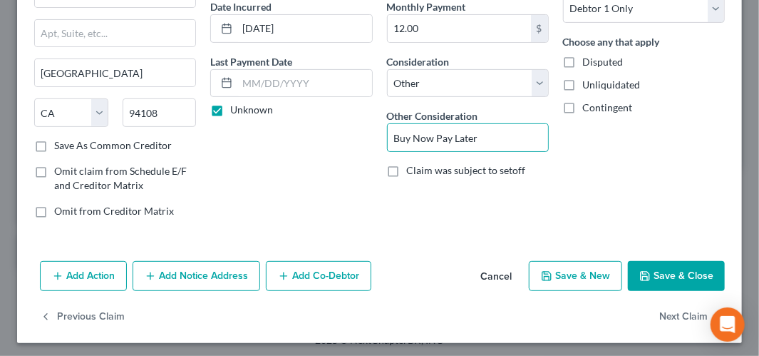
click at [667, 272] on button "Save & Close" at bounding box center [676, 276] width 97 height 30
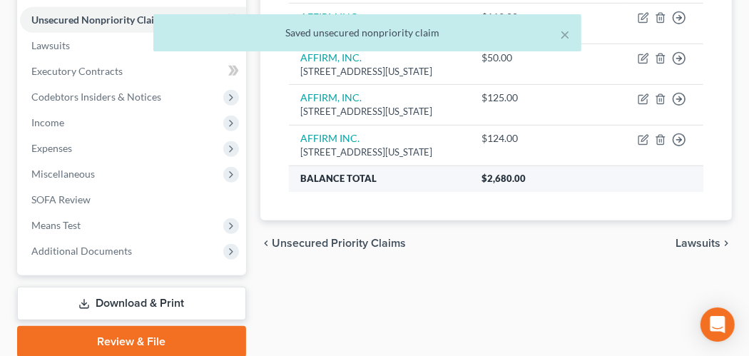
scroll to position [354, 0]
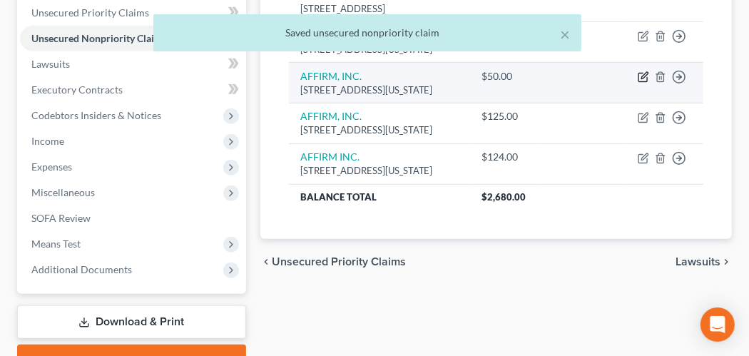
click at [643, 83] on icon "button" at bounding box center [642, 76] width 11 height 11
select select "4"
select select "14"
select select "0"
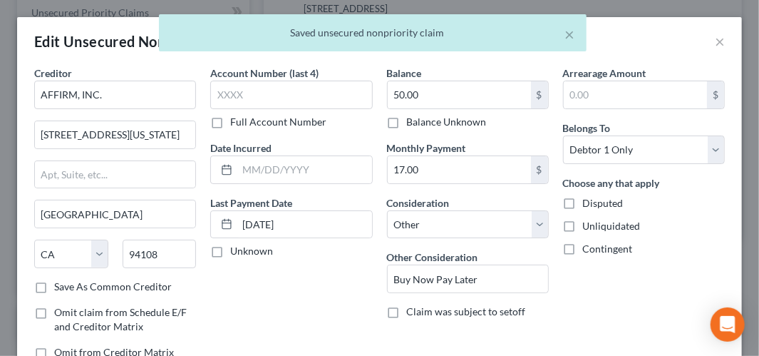
click at [707, 43] on div "× Saved unsecured nonpriority claim" at bounding box center [372, 36] width 759 height 44
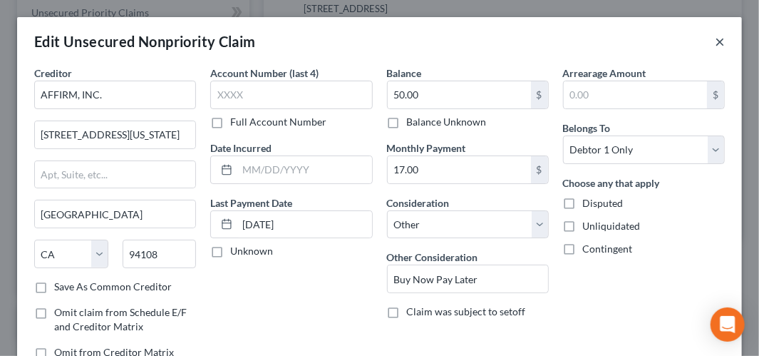
click at [715, 41] on button "×" at bounding box center [720, 41] width 10 height 17
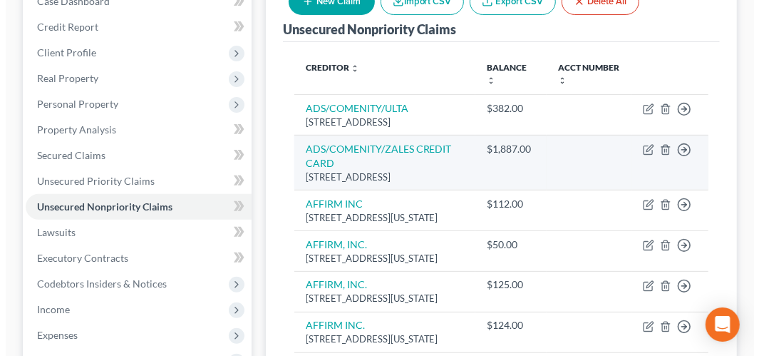
scroll to position [68, 0]
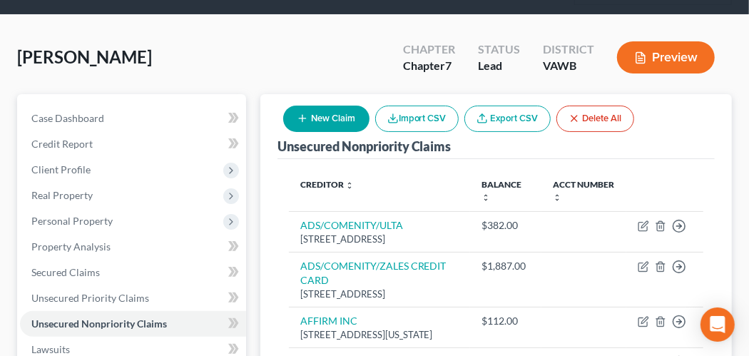
click at [349, 108] on button "New Claim" at bounding box center [326, 119] width 86 height 26
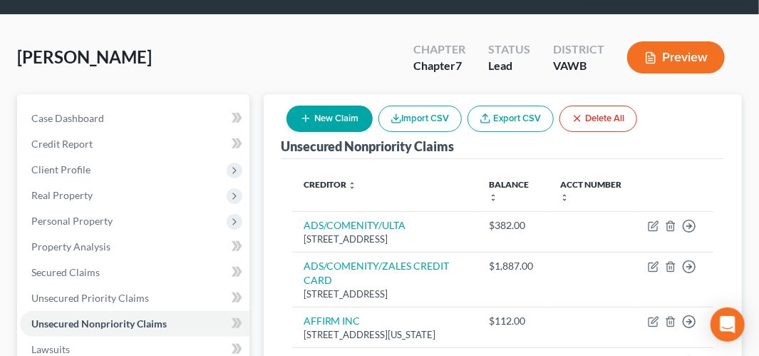
select select "0"
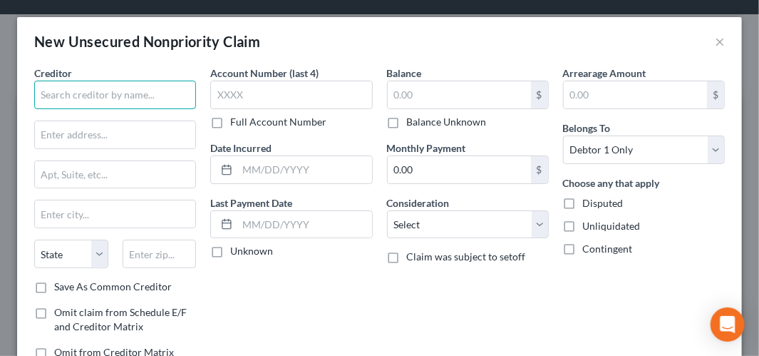
click at [121, 96] on input "text" at bounding box center [115, 95] width 162 height 29
type input "AFFIRM INC"
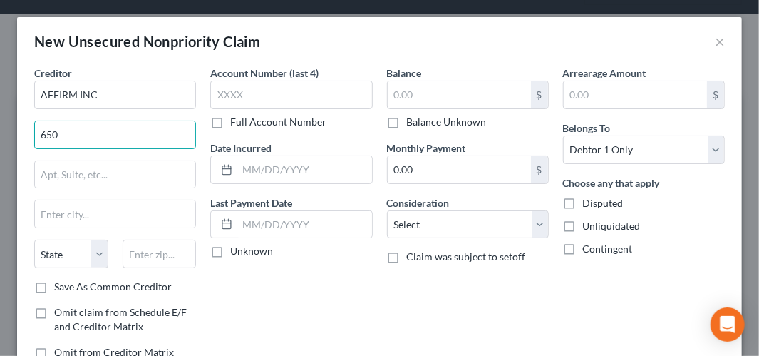
type input "[STREET_ADDRESS][US_STATE]"
type input "[GEOGRAPHIC_DATA]"
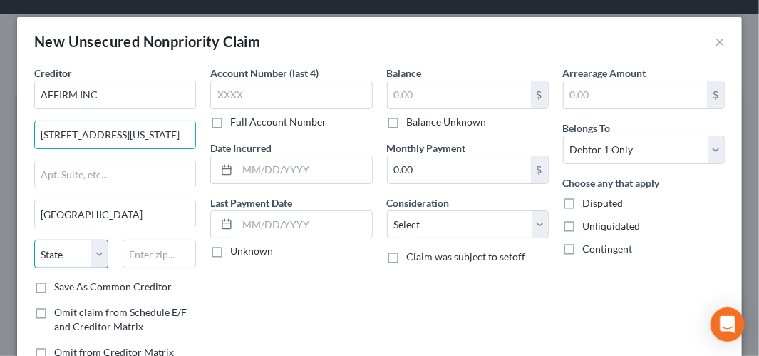
select select "4"
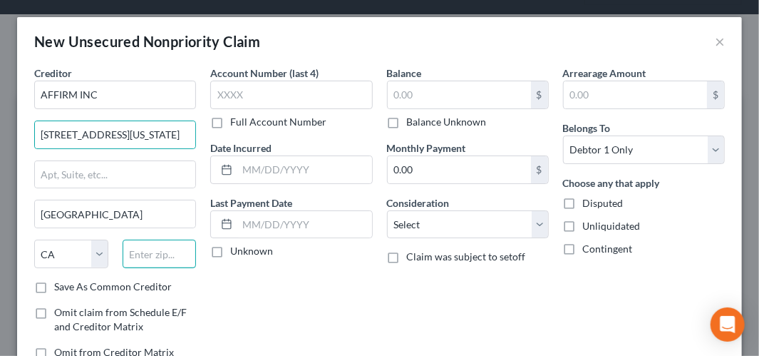
type input "94108"
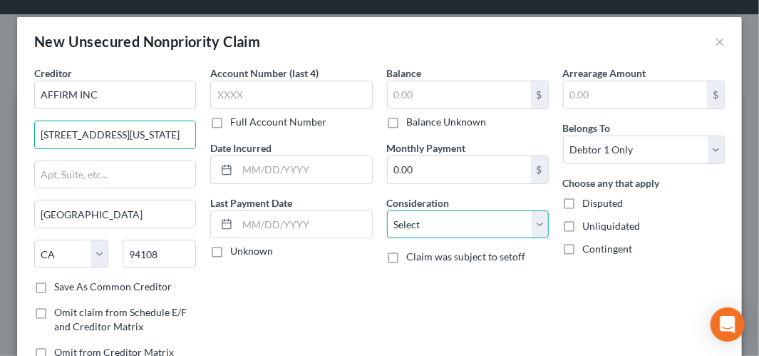
select select "14"
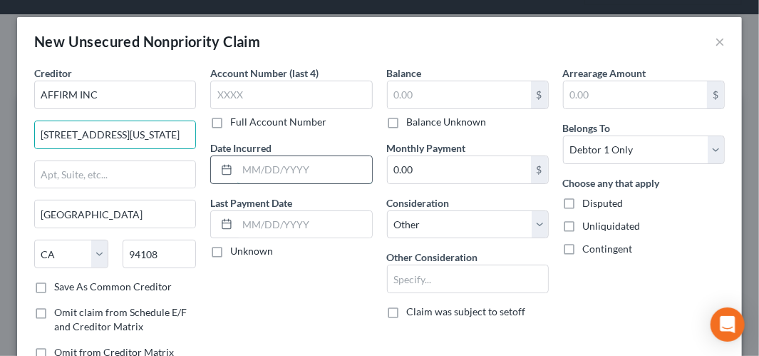
click at [271, 169] on input "text" at bounding box center [304, 169] width 134 height 27
type input "[DATE]"
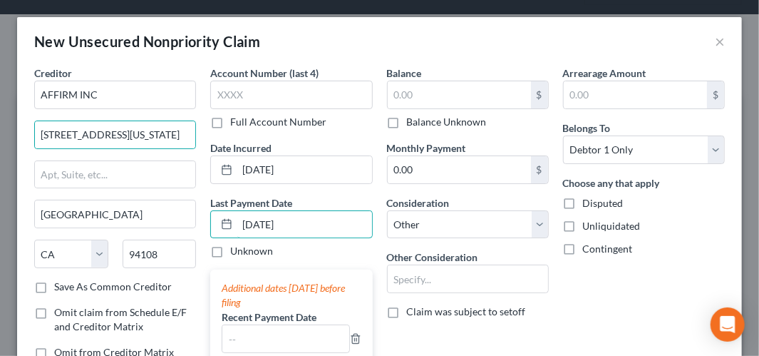
type input "[DATE]"
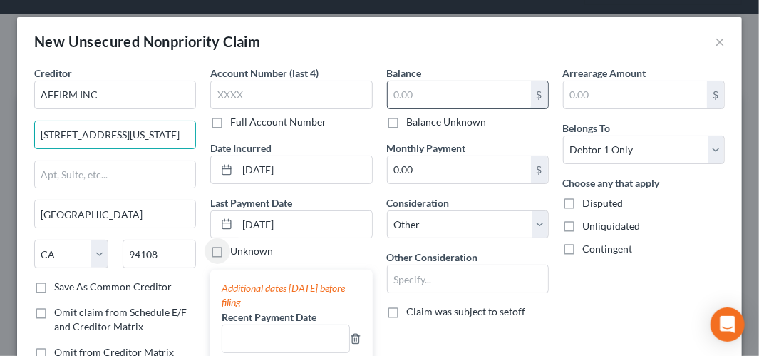
click at [452, 99] on input "text" at bounding box center [459, 94] width 143 height 27
type input "112"
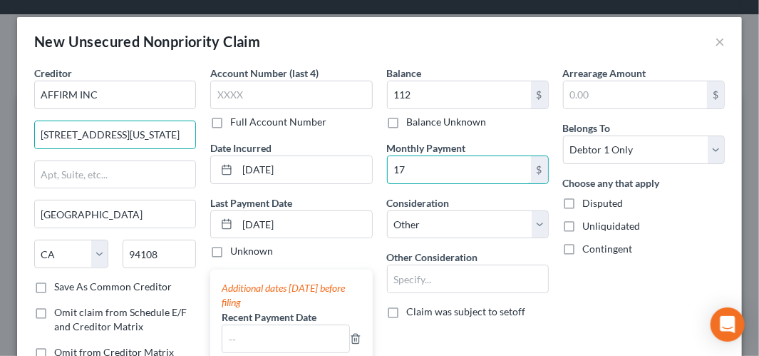
type input "17"
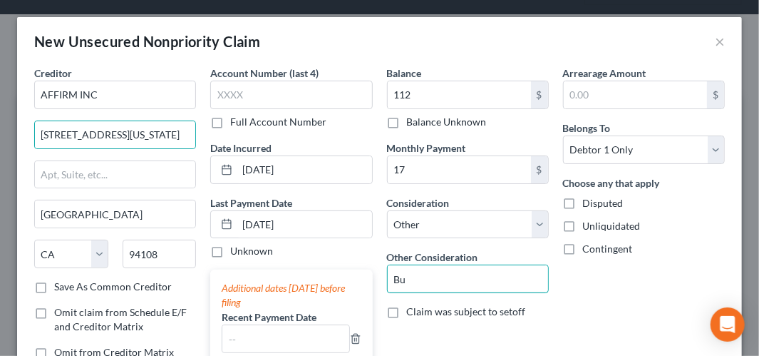
type input "Buy Now Pay Later"
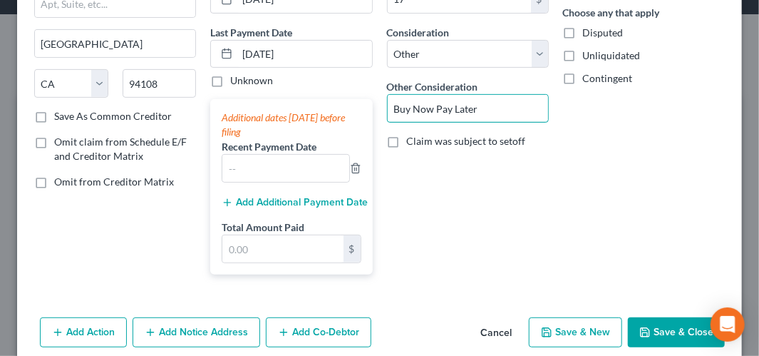
scroll to position [186, 0]
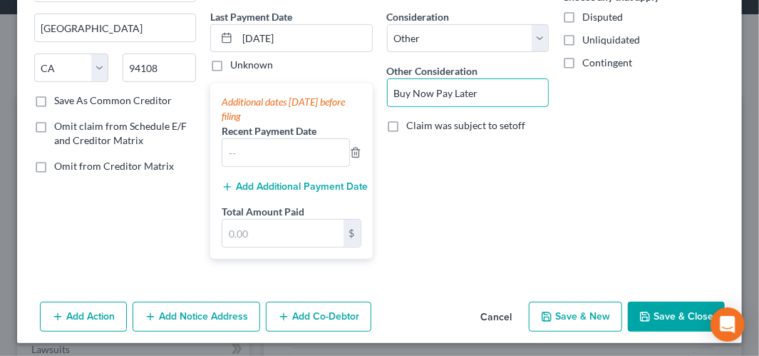
click at [665, 307] on button "Save & Close" at bounding box center [676, 317] width 97 height 30
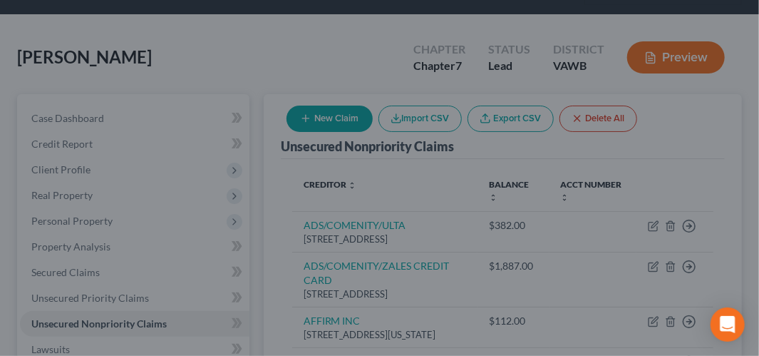
type input "112.00"
type input "17.00"
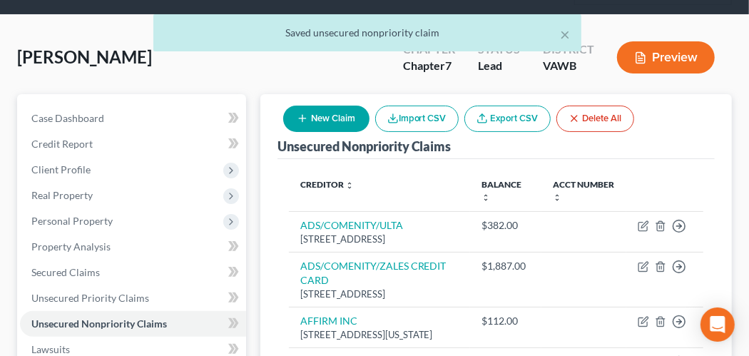
click at [323, 114] on button "New Claim" at bounding box center [326, 119] width 86 height 26
select select "0"
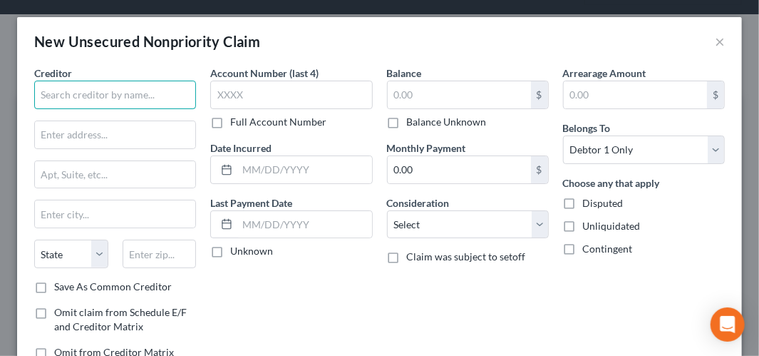
click at [81, 86] on input "text" at bounding box center [115, 95] width 162 height 29
type input "AFFIRM INC"
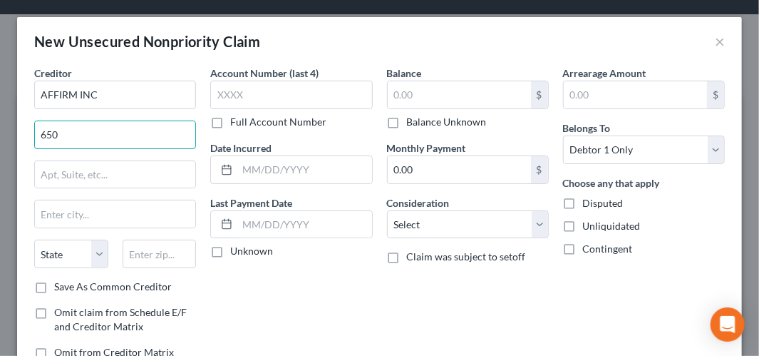
type input "[STREET_ADDRESS][US_STATE]"
type input "[GEOGRAPHIC_DATA]"
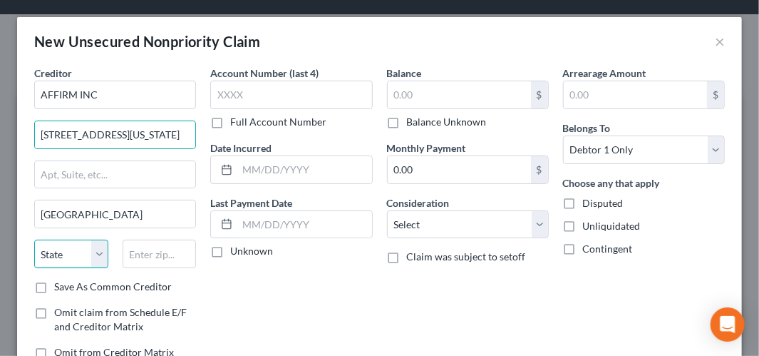
select select "4"
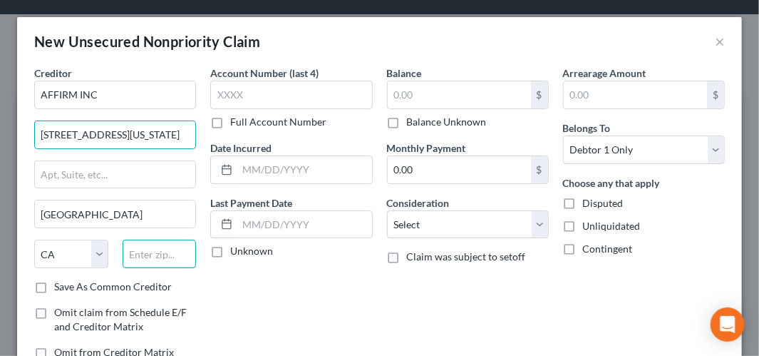
type input "94108"
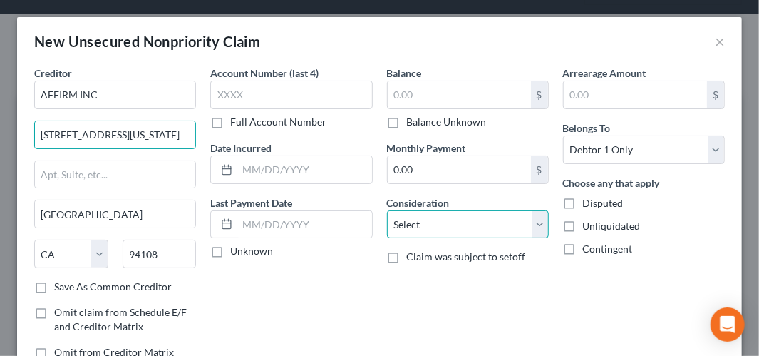
select select "14"
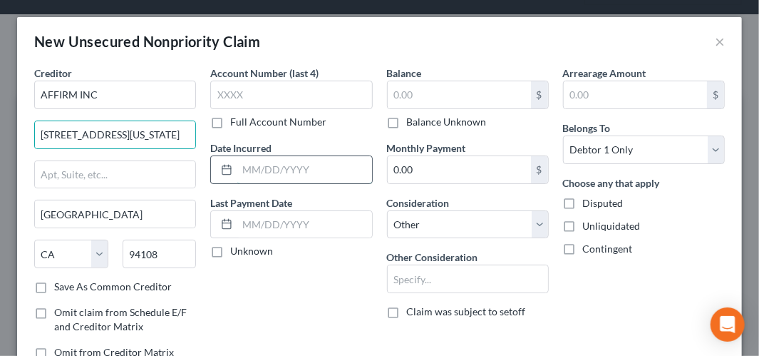
click at [298, 159] on input "text" at bounding box center [304, 169] width 134 height 27
type input "[DATE]"
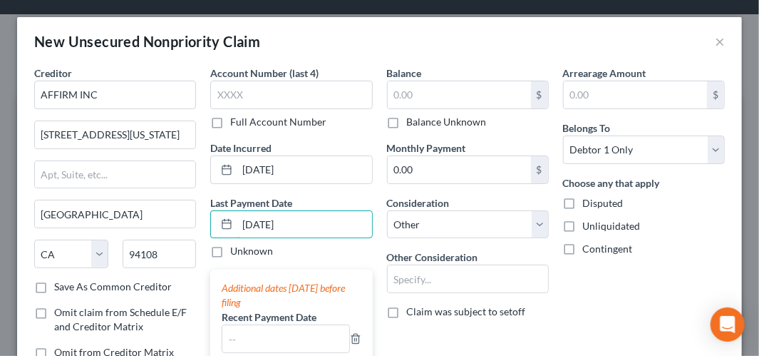
type input "[DATE]"
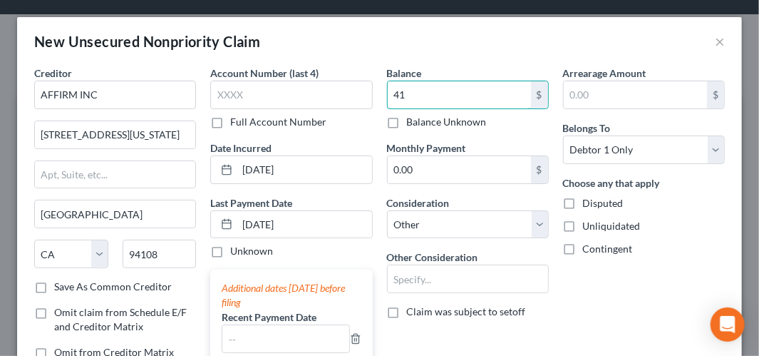
type input "41"
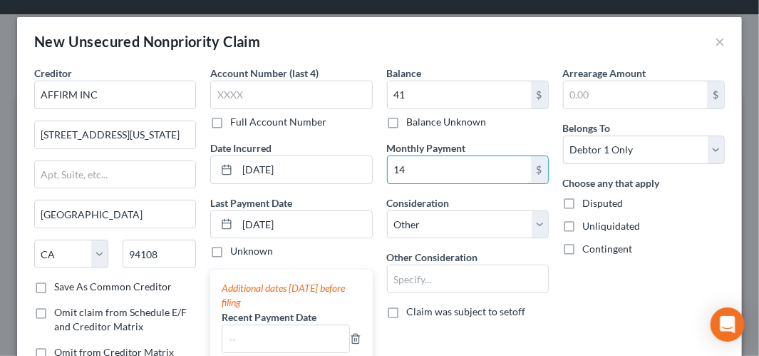
type input "14"
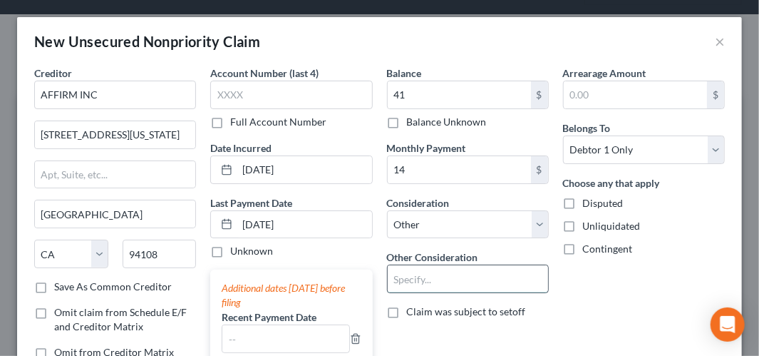
click at [421, 277] on input "text" at bounding box center [468, 278] width 160 height 27
type input "Buy Now Pay Later"
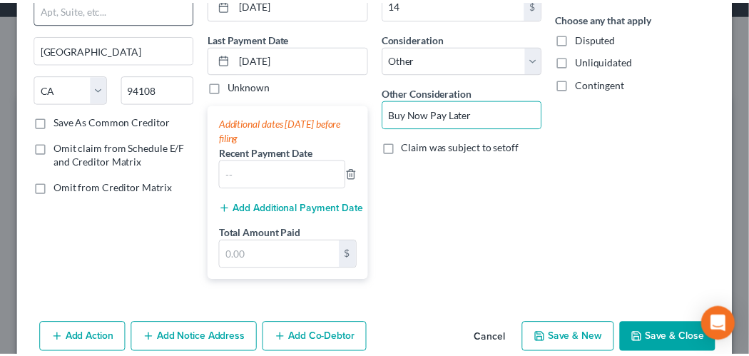
scroll to position [186, 0]
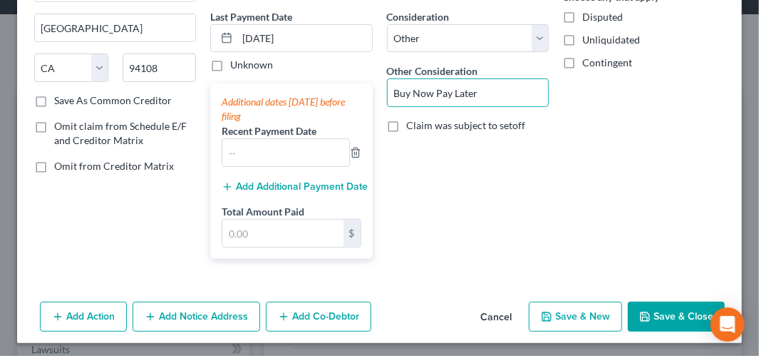
click at [661, 319] on button "Save & Close" at bounding box center [676, 317] width 97 height 30
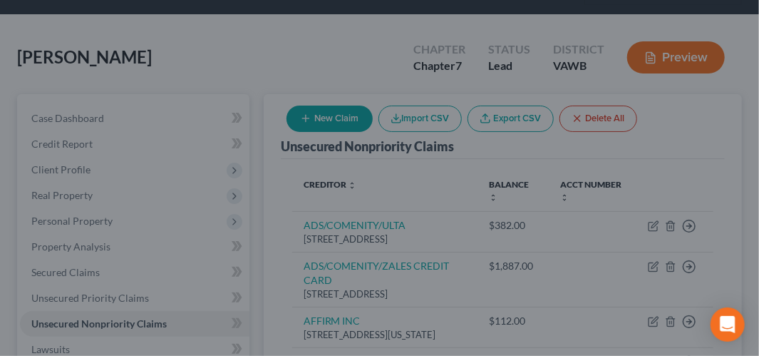
type input "41.00"
type input "14.00"
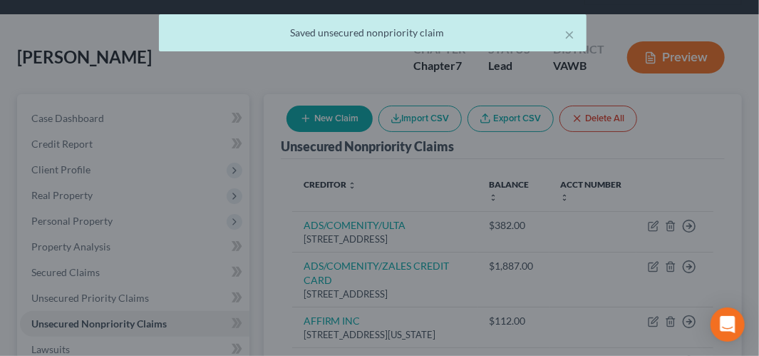
scroll to position [0, 0]
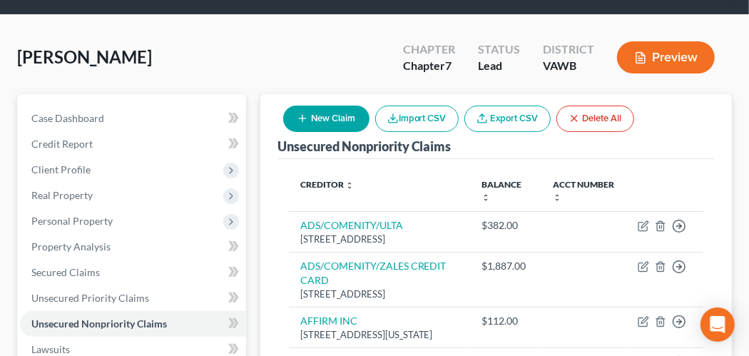
click at [319, 119] on button "New Claim" at bounding box center [326, 119] width 86 height 26
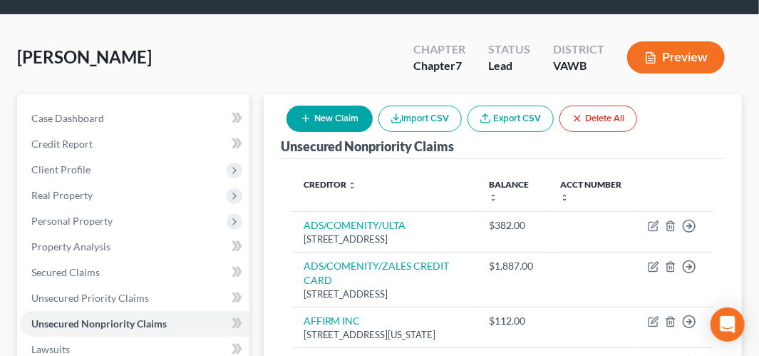
select select "0"
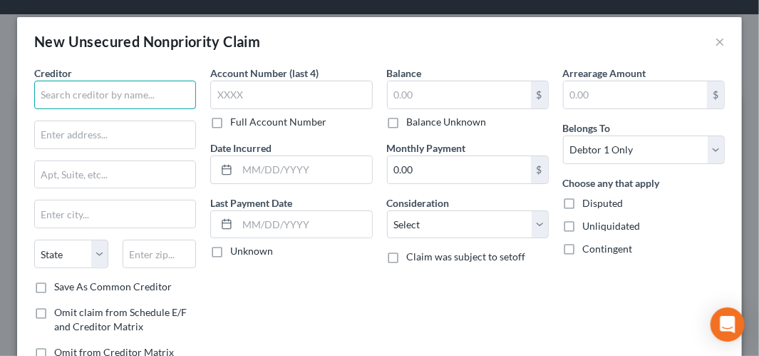
click at [130, 96] on input "text" at bounding box center [115, 95] width 162 height 29
type input "AFFIRM INC"
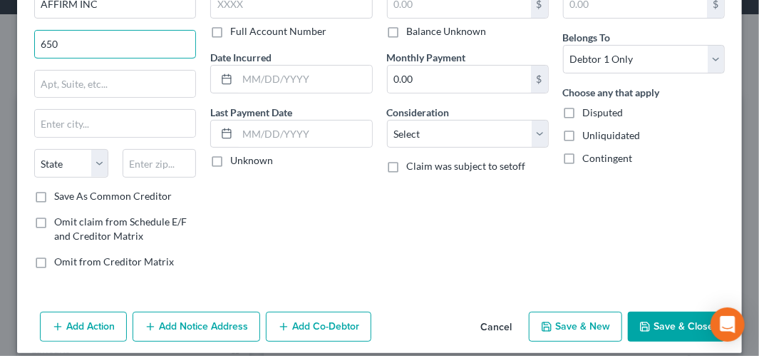
scroll to position [101, 0]
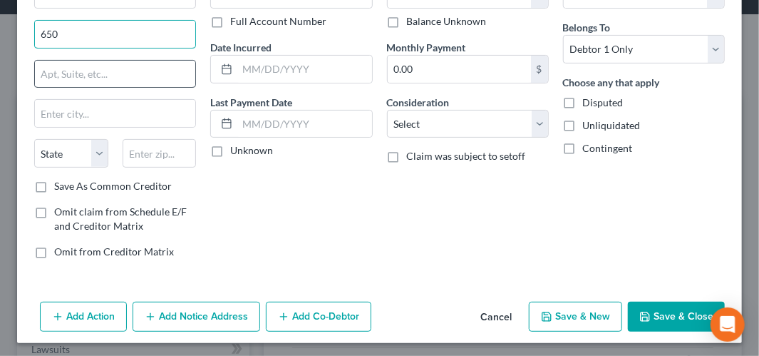
type input "[STREET_ADDRESS][US_STATE]"
type input "[GEOGRAPHIC_DATA]"
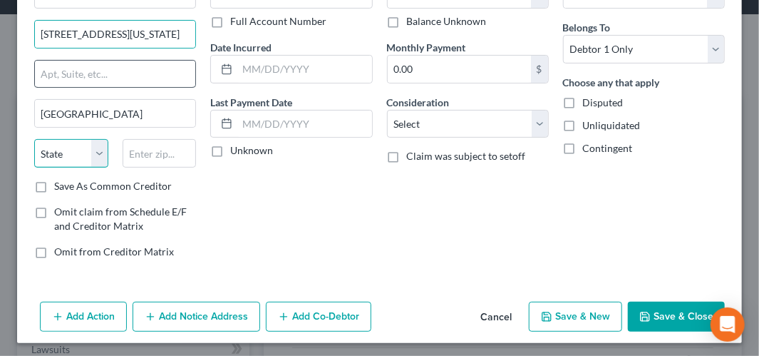
select select "4"
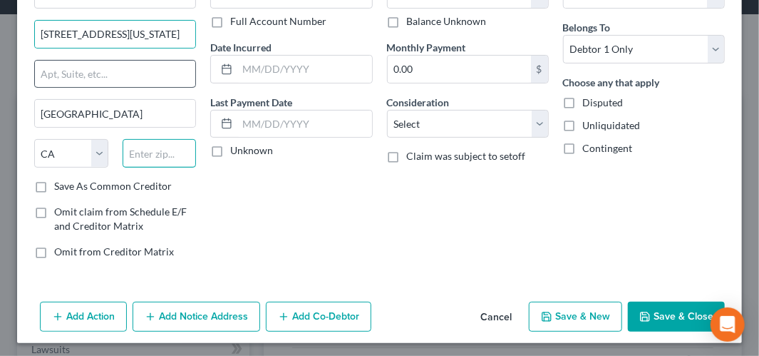
type input "94108"
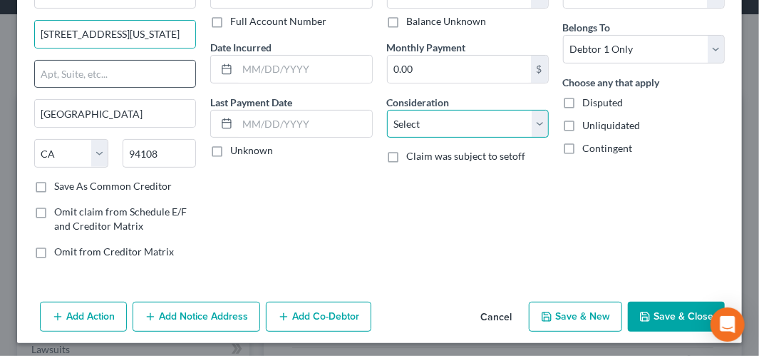
select select "14"
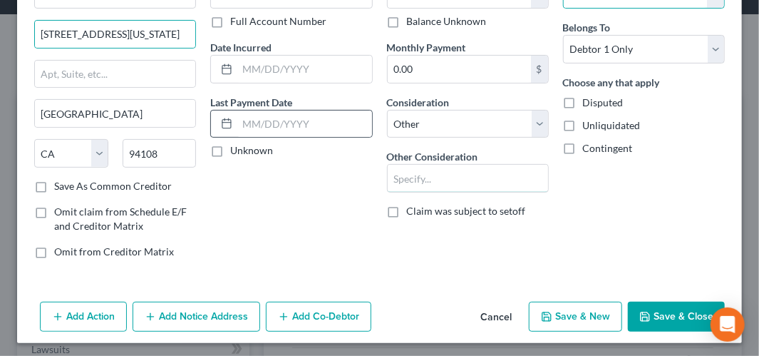
type input "[GEOGRAPHIC_DATA]"
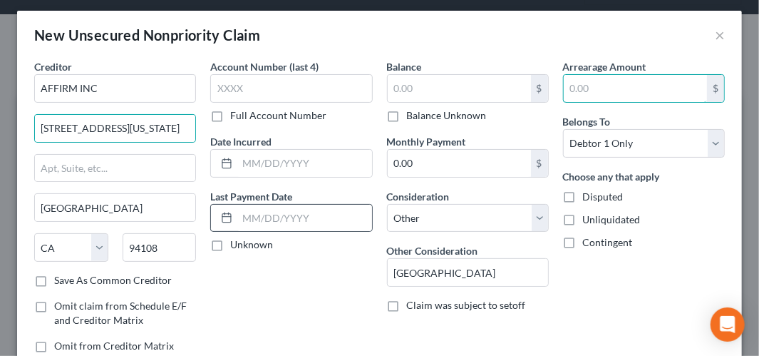
scroll to position [0, 0]
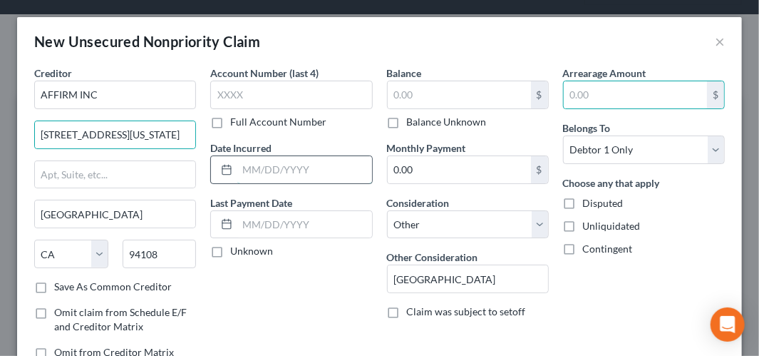
click at [279, 165] on input "text" at bounding box center [304, 169] width 134 height 27
type input "[DATE]"
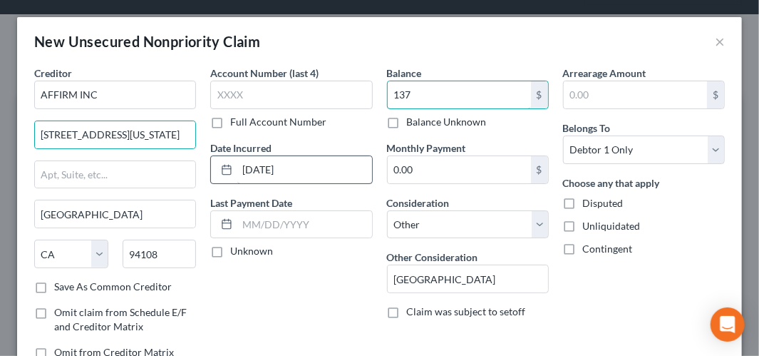
type input "137"
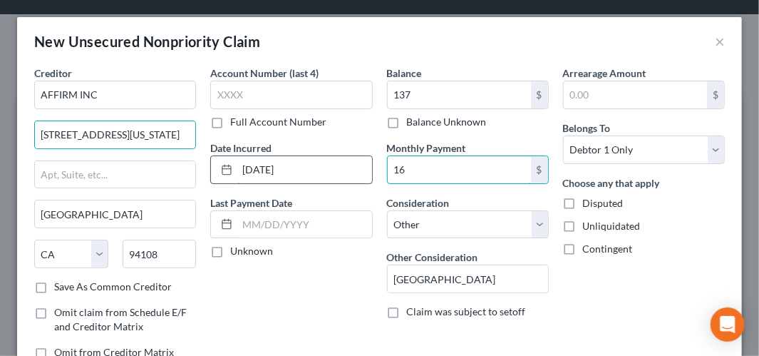
type input "16"
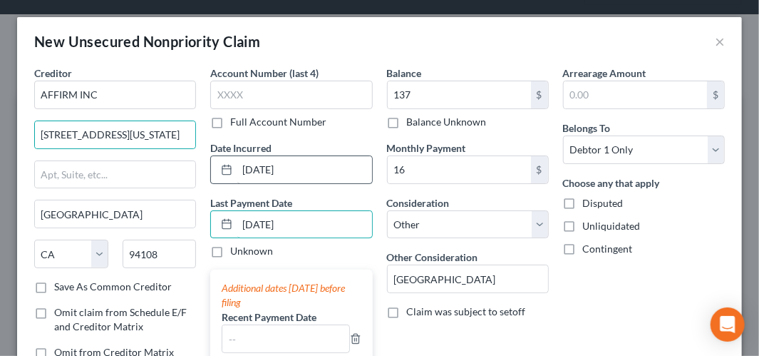
type input "[DATE]"
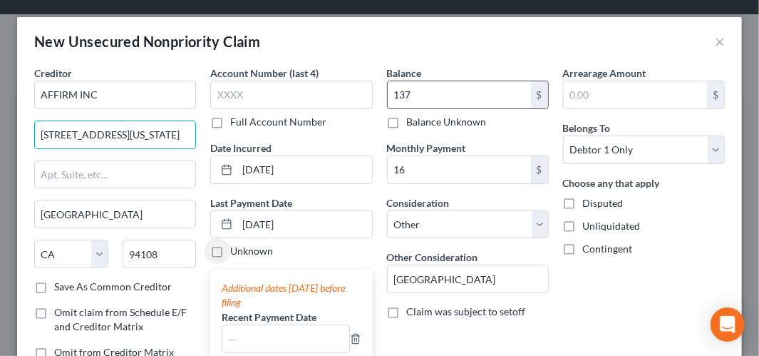
scroll to position [71, 0]
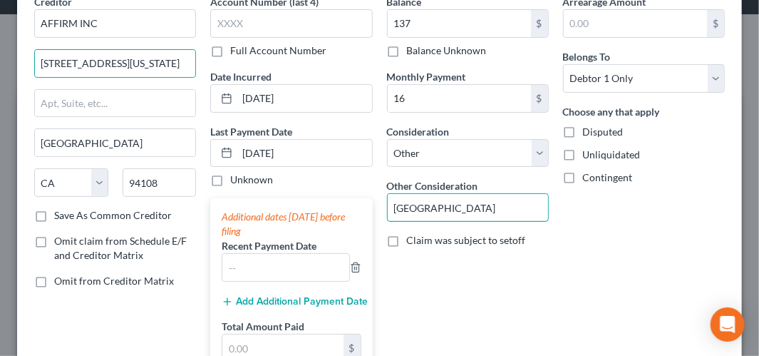
drag, startPoint x: 453, startPoint y: 197, endPoint x: 349, endPoint y: 170, distance: 107.4
click at [350, 173] on div "Creditor * AFFIRM INC 650 [US_STATE] [GEOGRAPHIC_DATA] 12 [GEOGRAPHIC_DATA] [US…" at bounding box center [379, 189] width 705 height 391
type input "Buy Now Pay Later"
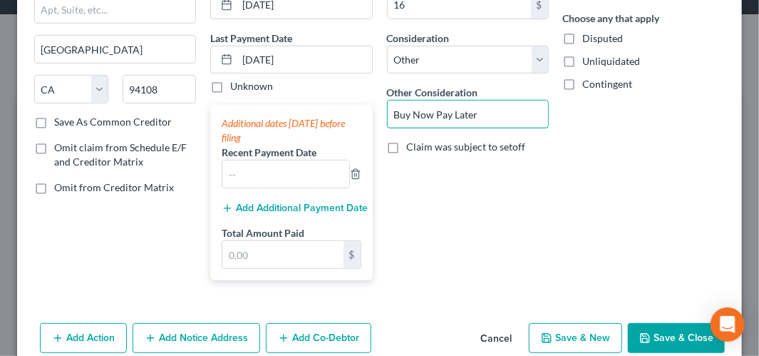
scroll to position [186, 0]
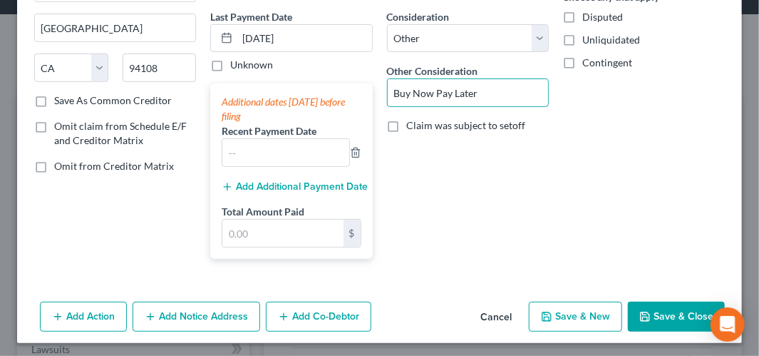
click at [646, 302] on button "Save & Close" at bounding box center [676, 317] width 97 height 30
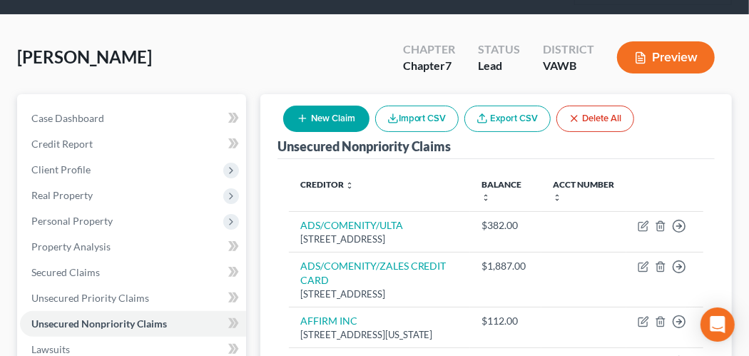
click at [358, 123] on button "New Claim" at bounding box center [326, 119] width 86 height 26
select select "0"
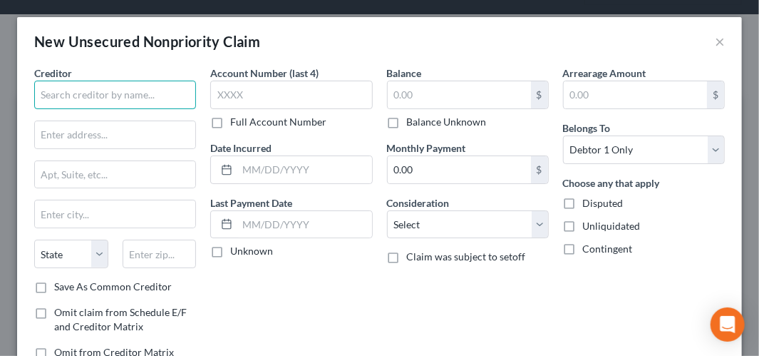
drag, startPoint x: 120, startPoint y: 96, endPoint x: 162, endPoint y: 108, distance: 43.8
click at [120, 96] on input "text" at bounding box center [115, 95] width 162 height 29
type input "AFFIRM INC"
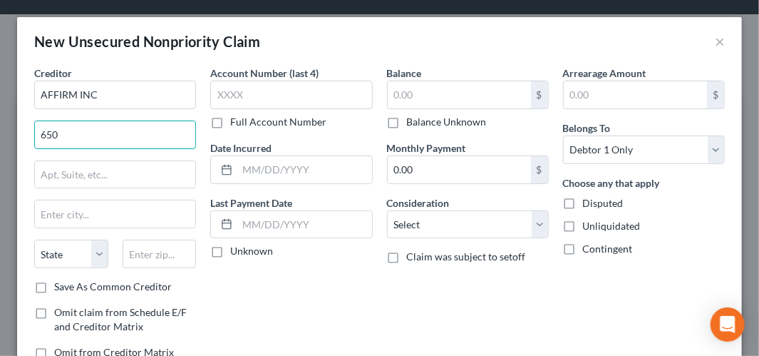
type input "[STREET_ADDRESS][US_STATE]"
type input "[GEOGRAPHIC_DATA]"
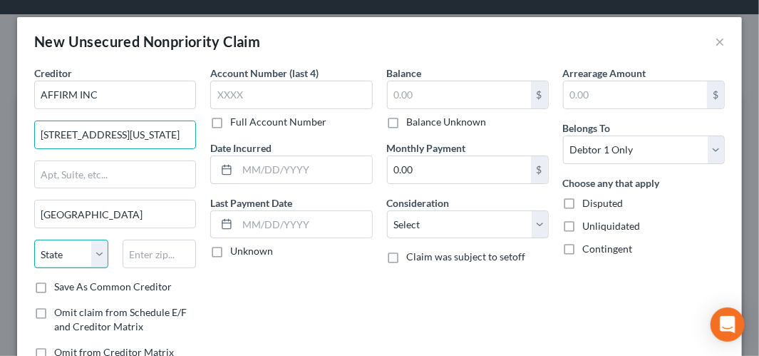
select select "4"
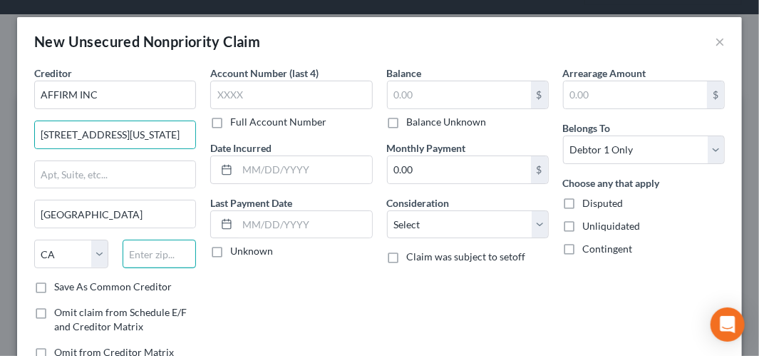
type input "94108"
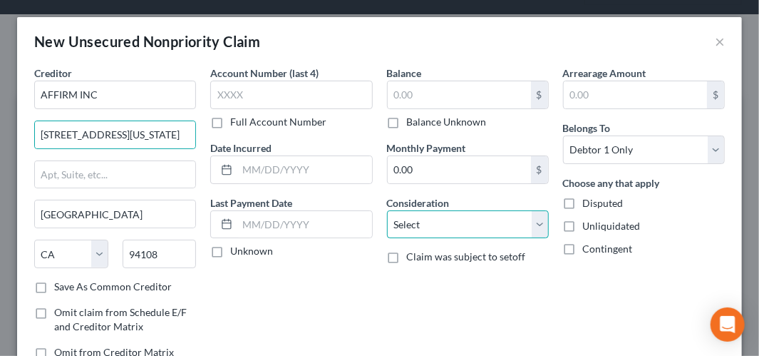
select select "14"
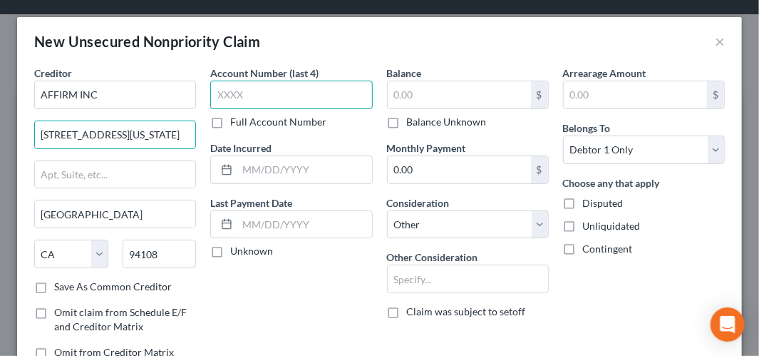
click at [264, 101] on input "text" at bounding box center [291, 95] width 162 height 29
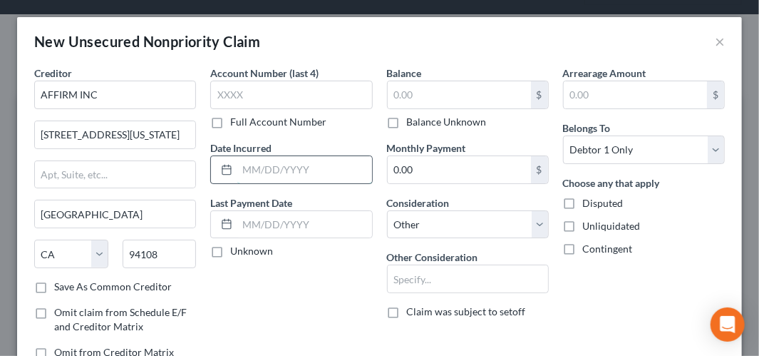
click at [252, 163] on input "text" at bounding box center [304, 169] width 134 height 27
type input "[DATE]"
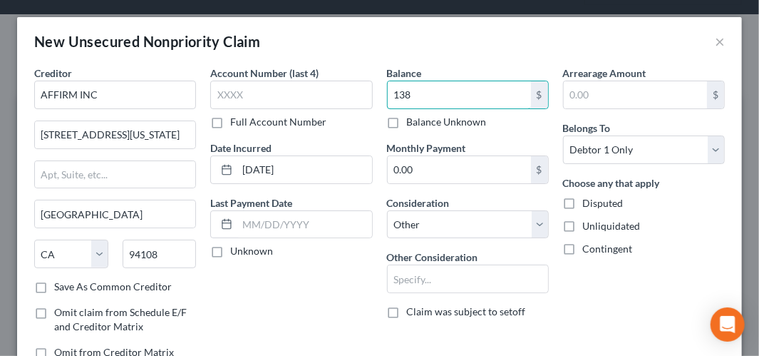
type input "138"
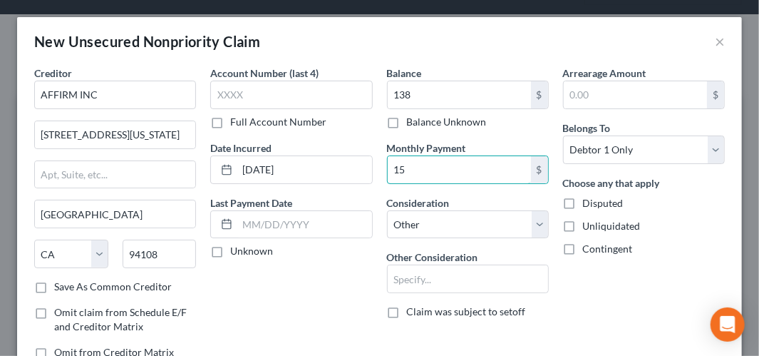
type input "15"
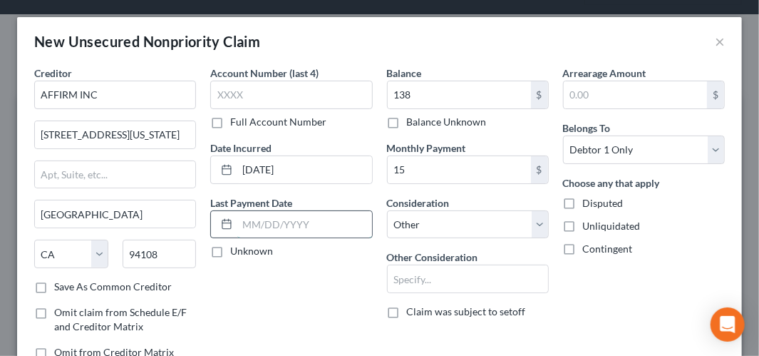
click at [268, 225] on input "text" at bounding box center [304, 224] width 134 height 27
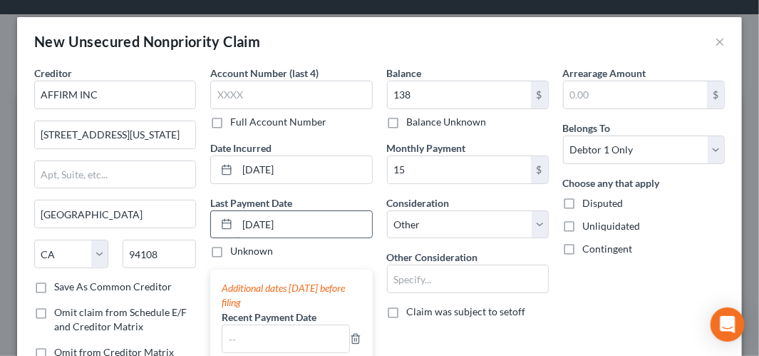
type input "[DATE]"
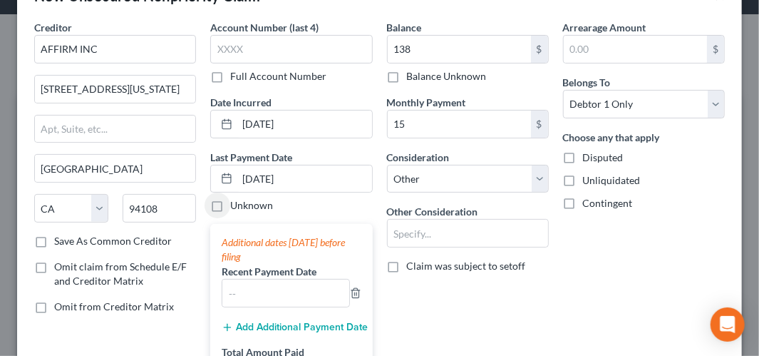
scroll to position [71, 0]
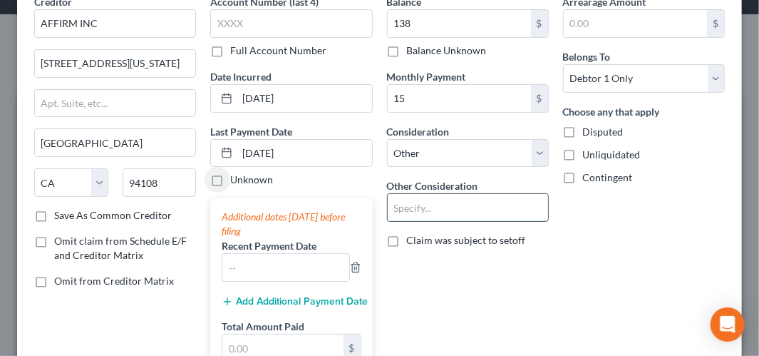
click at [417, 210] on input "text" at bounding box center [468, 207] width 160 height 27
type input "Buy Now Pay Later"
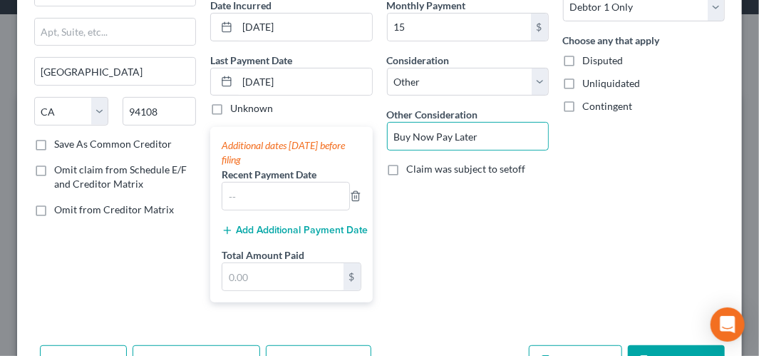
scroll to position [186, 0]
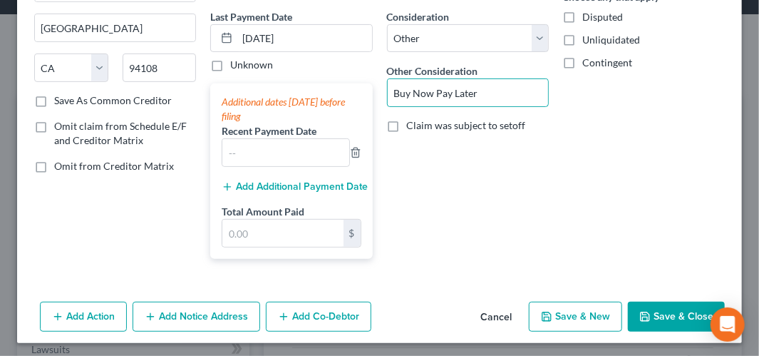
click at [652, 310] on button "Save & Close" at bounding box center [676, 317] width 97 height 30
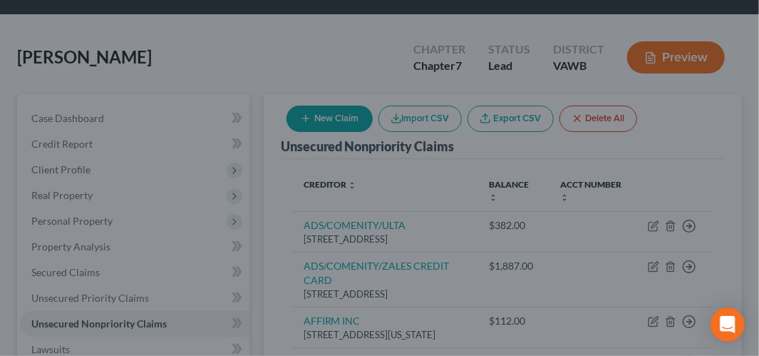
type input "138.00"
type input "15.00"
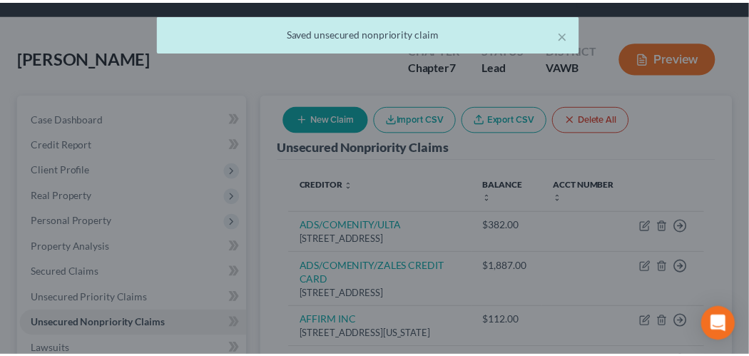
scroll to position [0, 0]
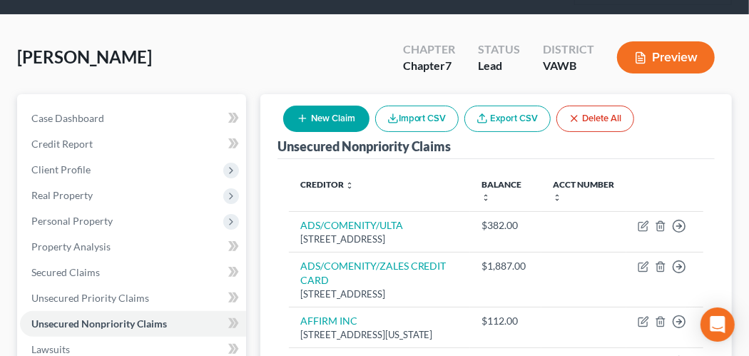
click at [325, 121] on button "New Claim" at bounding box center [326, 119] width 86 height 26
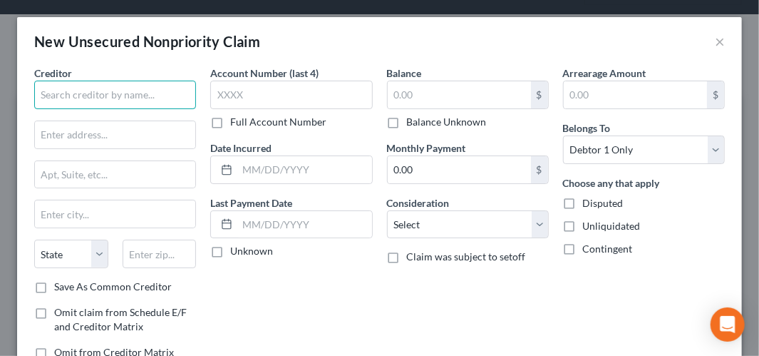
click at [108, 93] on input "text" at bounding box center [115, 95] width 162 height 29
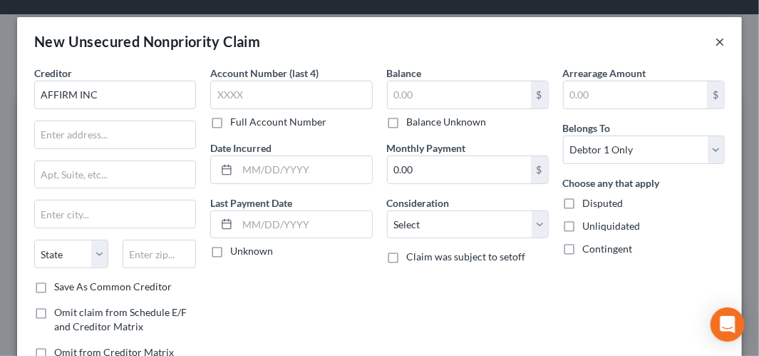
click at [715, 42] on button "×" at bounding box center [720, 41] width 10 height 17
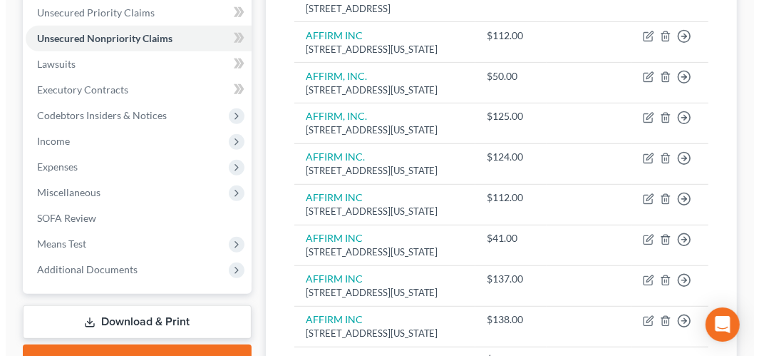
scroll to position [496, 0]
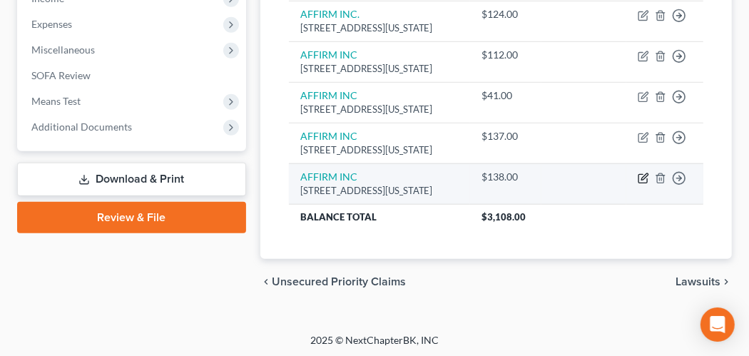
click at [644, 184] on icon "button" at bounding box center [642, 178] width 11 height 11
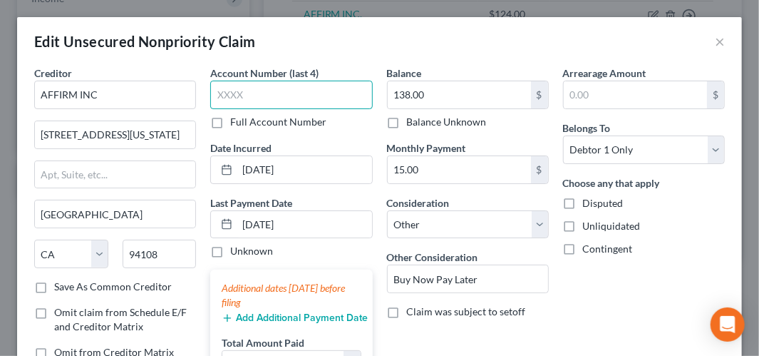
click at [267, 96] on input "text" at bounding box center [291, 95] width 162 height 29
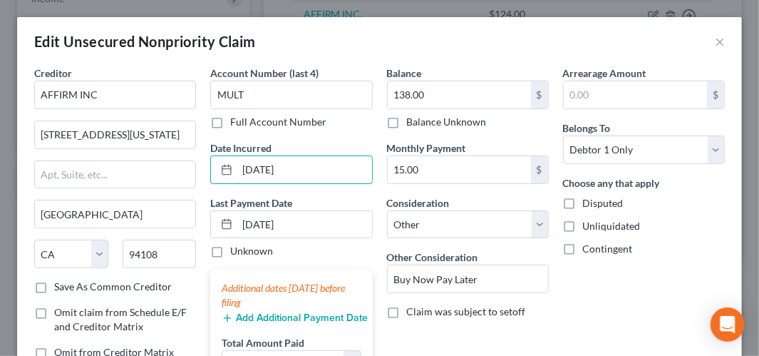
drag, startPoint x: 318, startPoint y: 182, endPoint x: 201, endPoint y: 170, distance: 117.5
click at [203, 170] on div "Account Number (last 4) MULT Full Account Number Date Incurred [DATE] Last Paym…" at bounding box center [291, 234] width 176 height 336
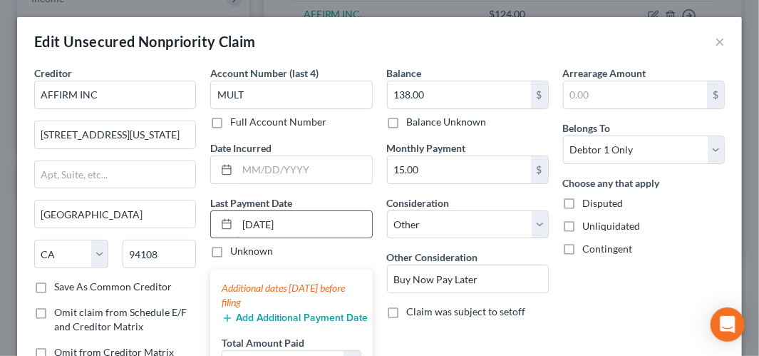
drag, startPoint x: 315, startPoint y: 224, endPoint x: 240, endPoint y: 221, distance: 75.6
click at [238, 223] on input "[DATE]" at bounding box center [304, 224] width 134 height 27
